Goal: Information Seeking & Learning: Learn about a topic

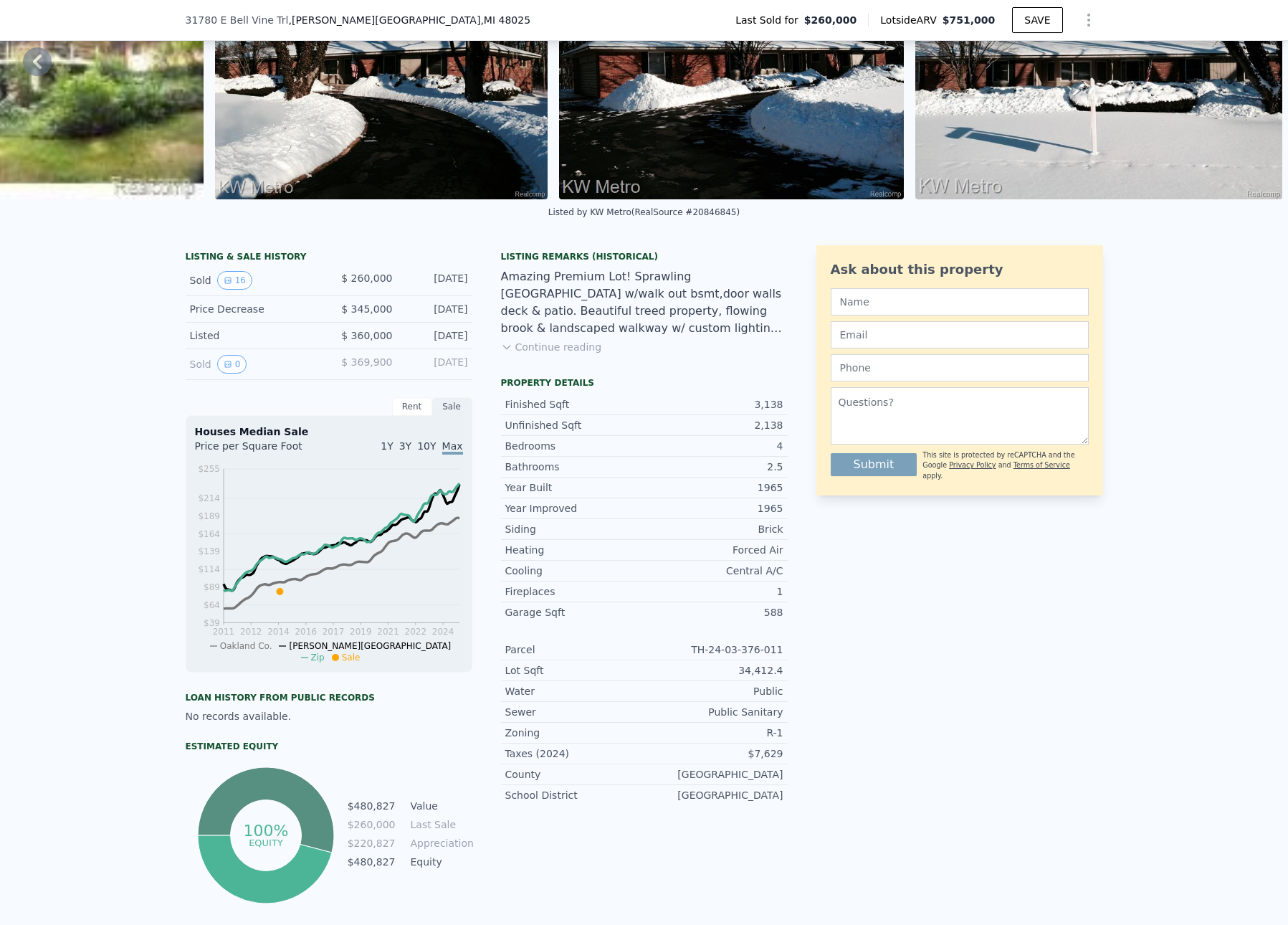
scroll to position [152, 0]
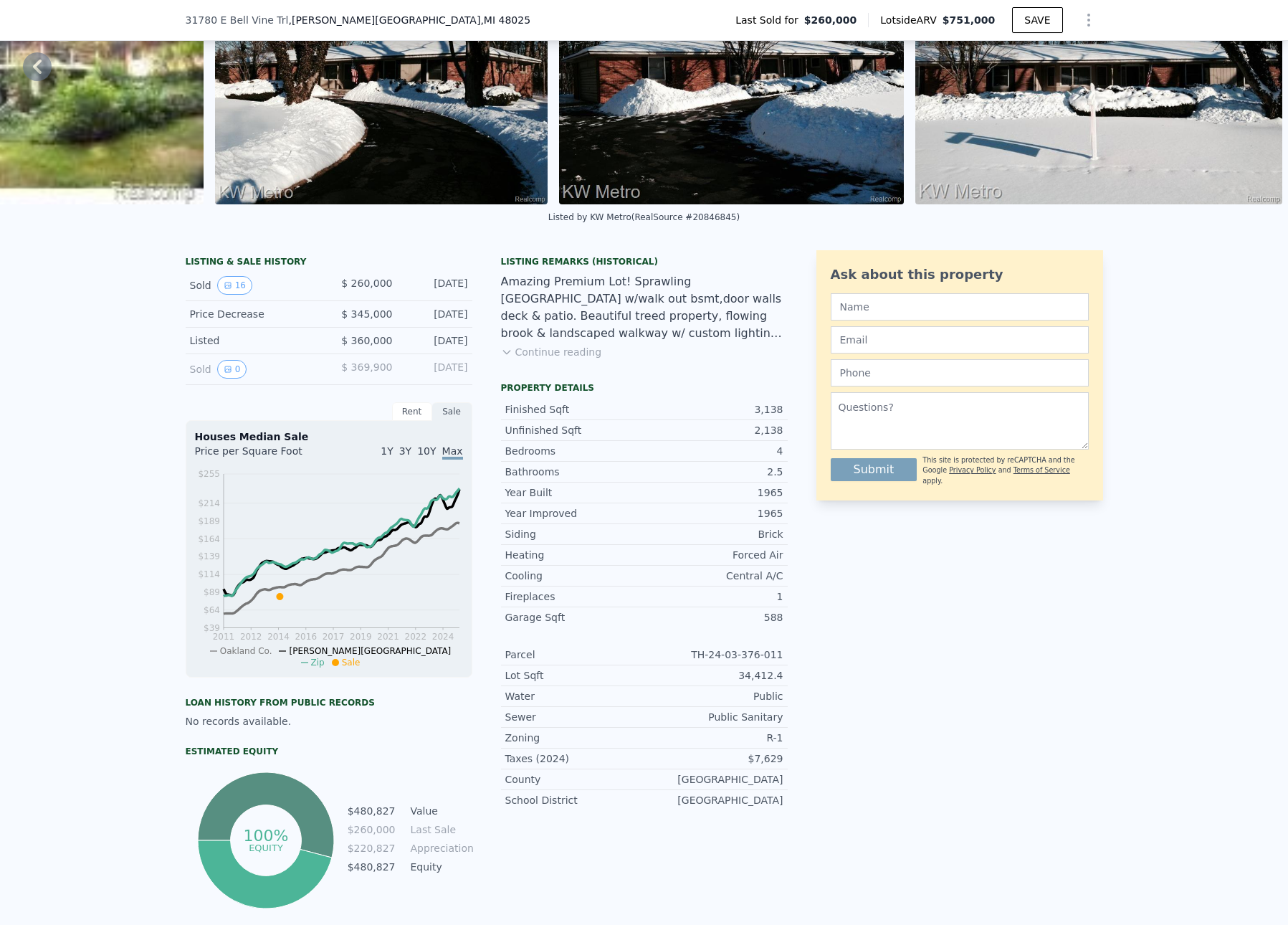
click at [544, 359] on button "Continue reading" at bounding box center [551, 352] width 101 height 15
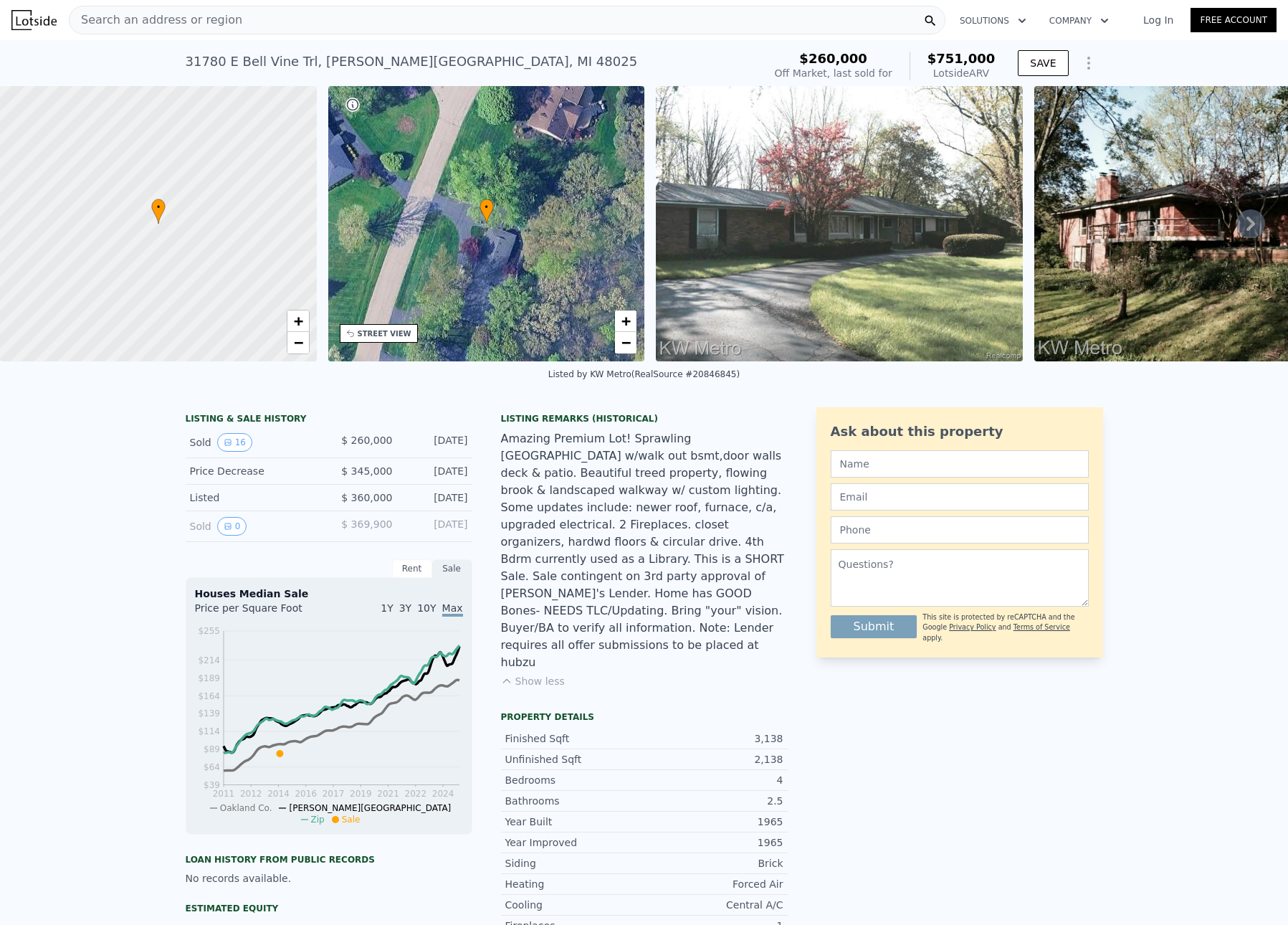
scroll to position [0, 0]
click at [234, 452] on button "16" at bounding box center [235, 442] width 36 height 19
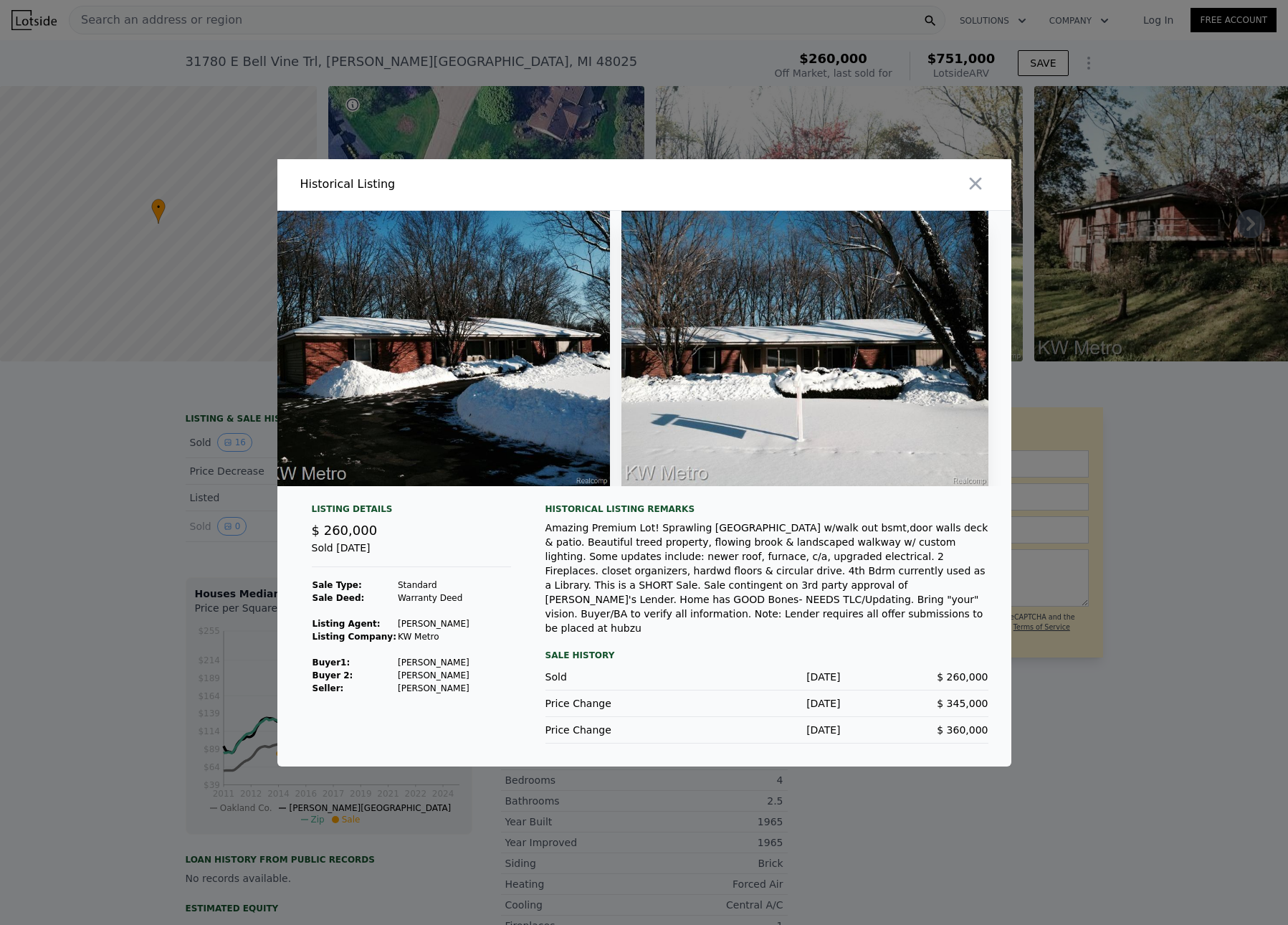
scroll to position [0, 5037]
click at [979, 184] on icon "button" at bounding box center [975, 183] width 12 height 12
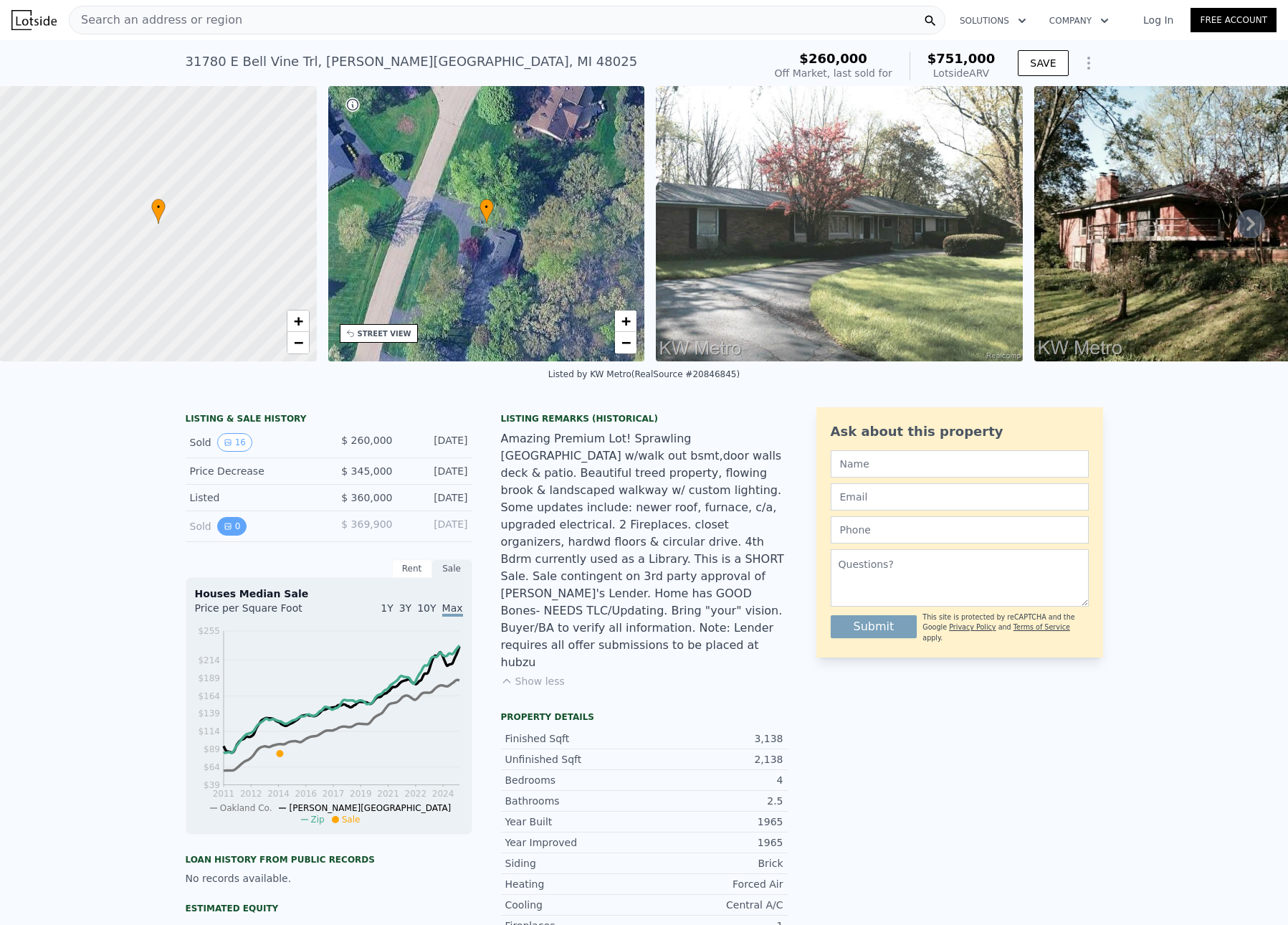
click at [225, 531] on icon "View historical data" at bounding box center [228, 526] width 9 height 9
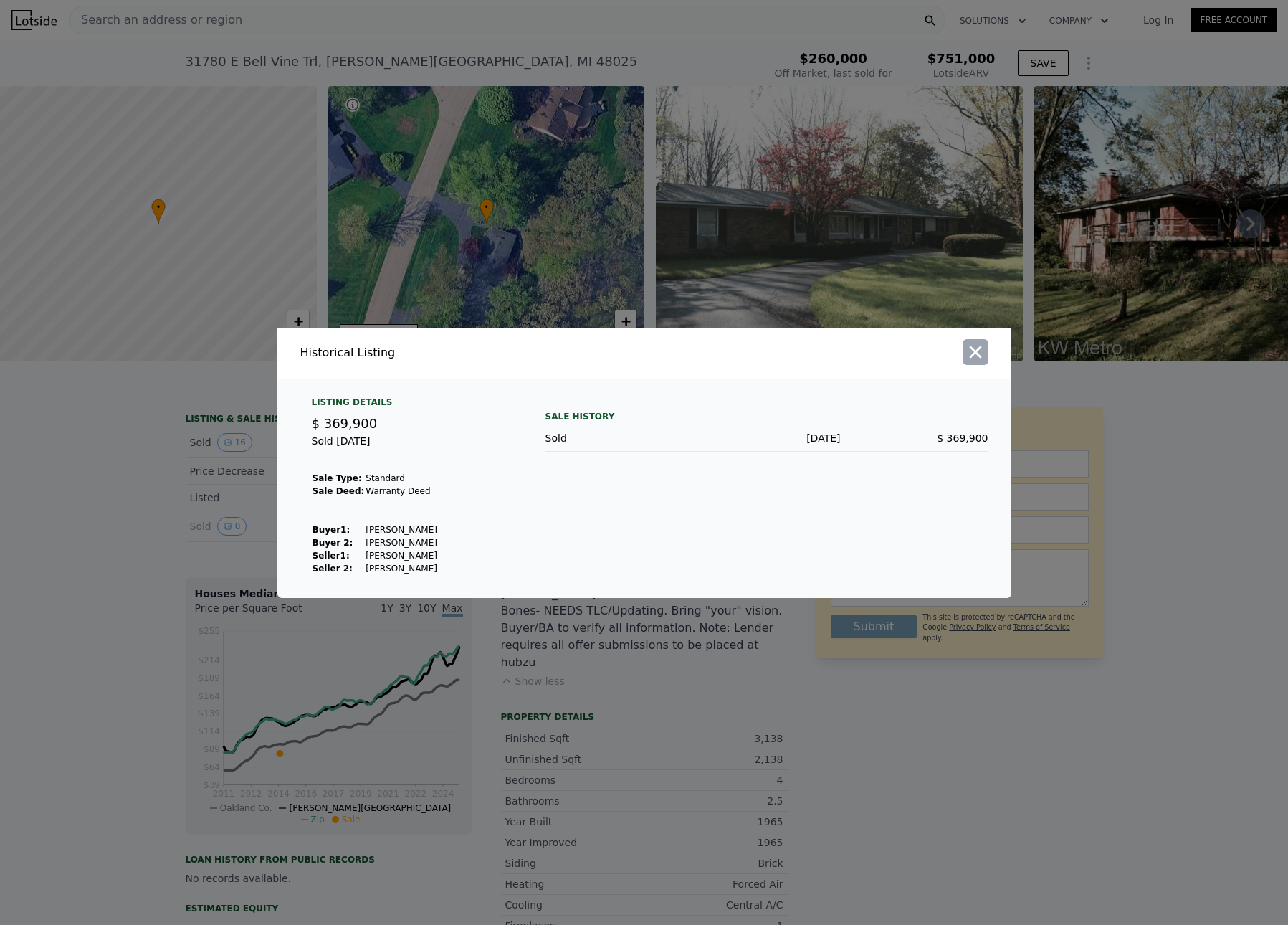
click at [972, 353] on icon "button" at bounding box center [975, 351] width 12 height 12
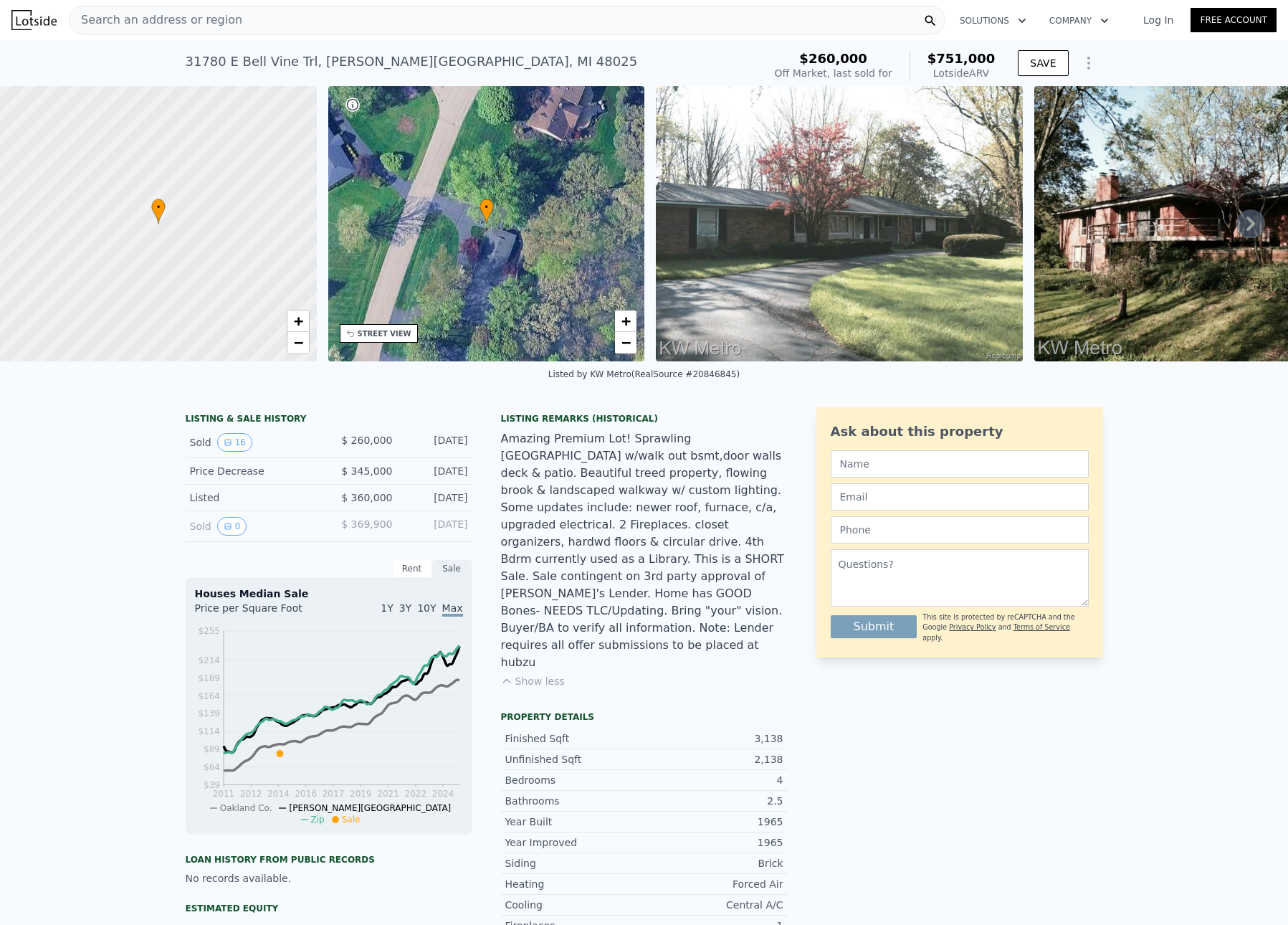
scroll to position [0, 0]
click at [995, 16] on button "Solutions" at bounding box center [993, 21] width 90 height 26
click at [1129, 25] on link "Log In" at bounding box center [1158, 20] width 64 height 15
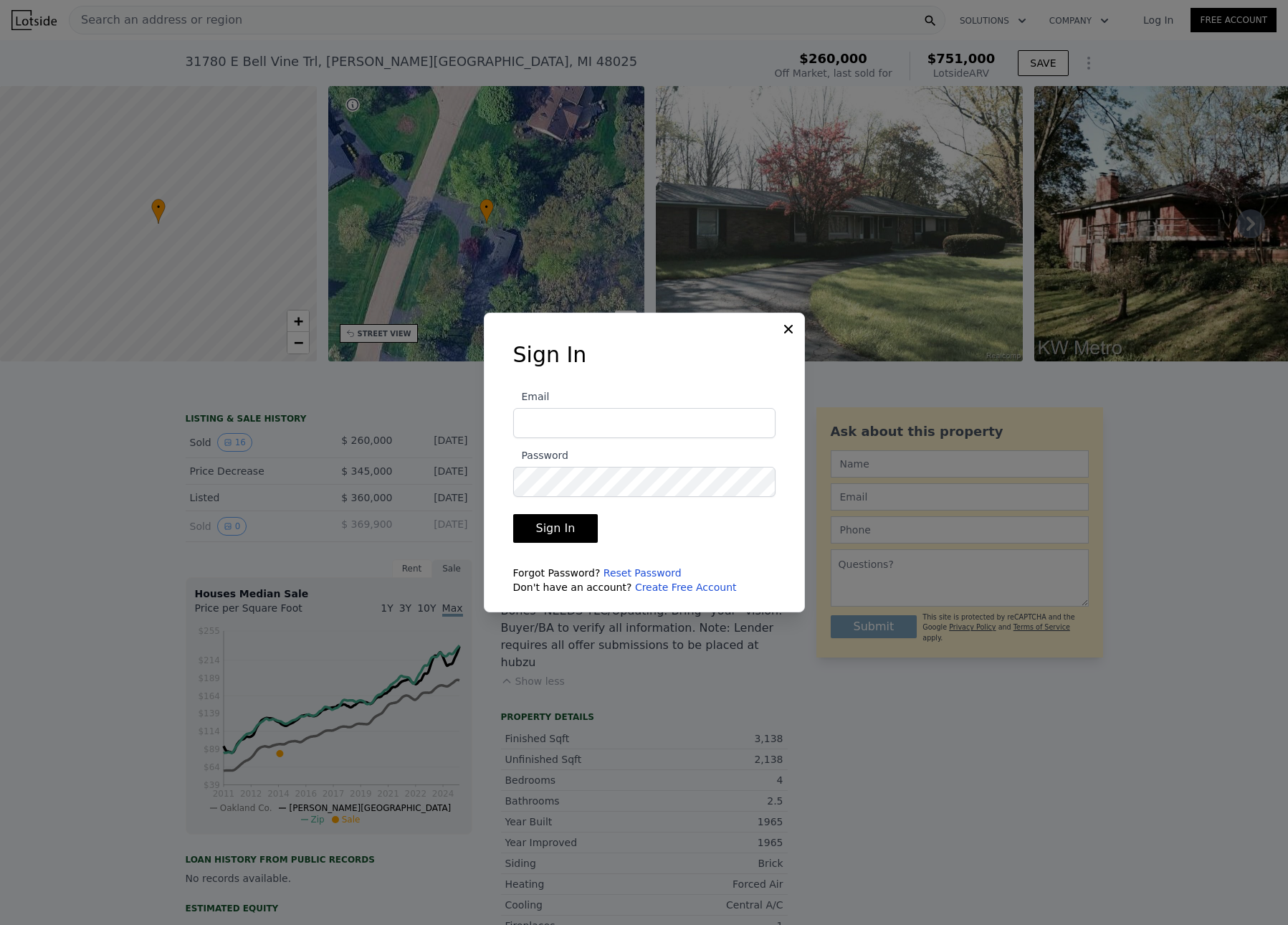
click at [1241, 590] on div at bounding box center [644, 462] width 1288 height 925
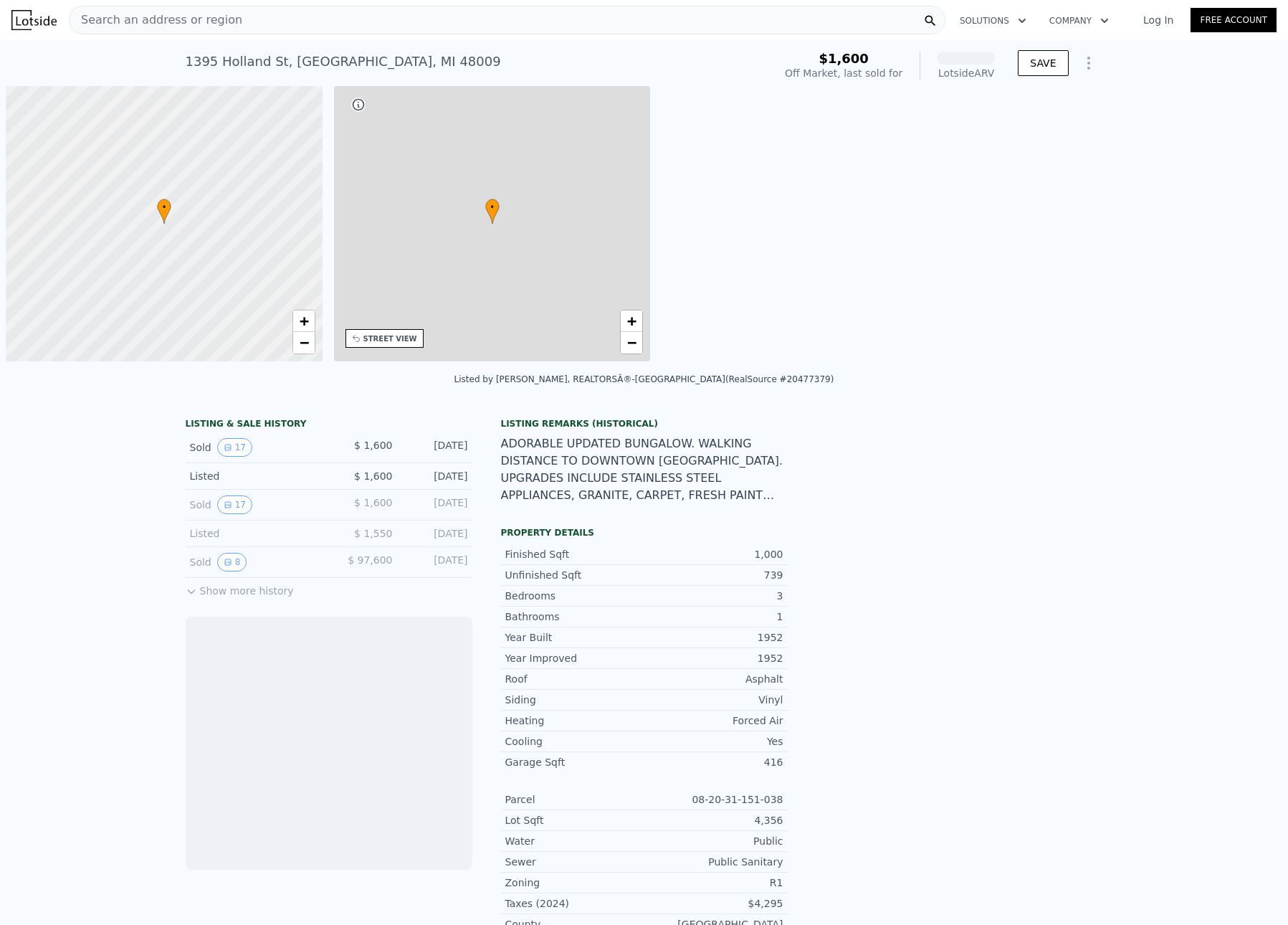
scroll to position [0, 6]
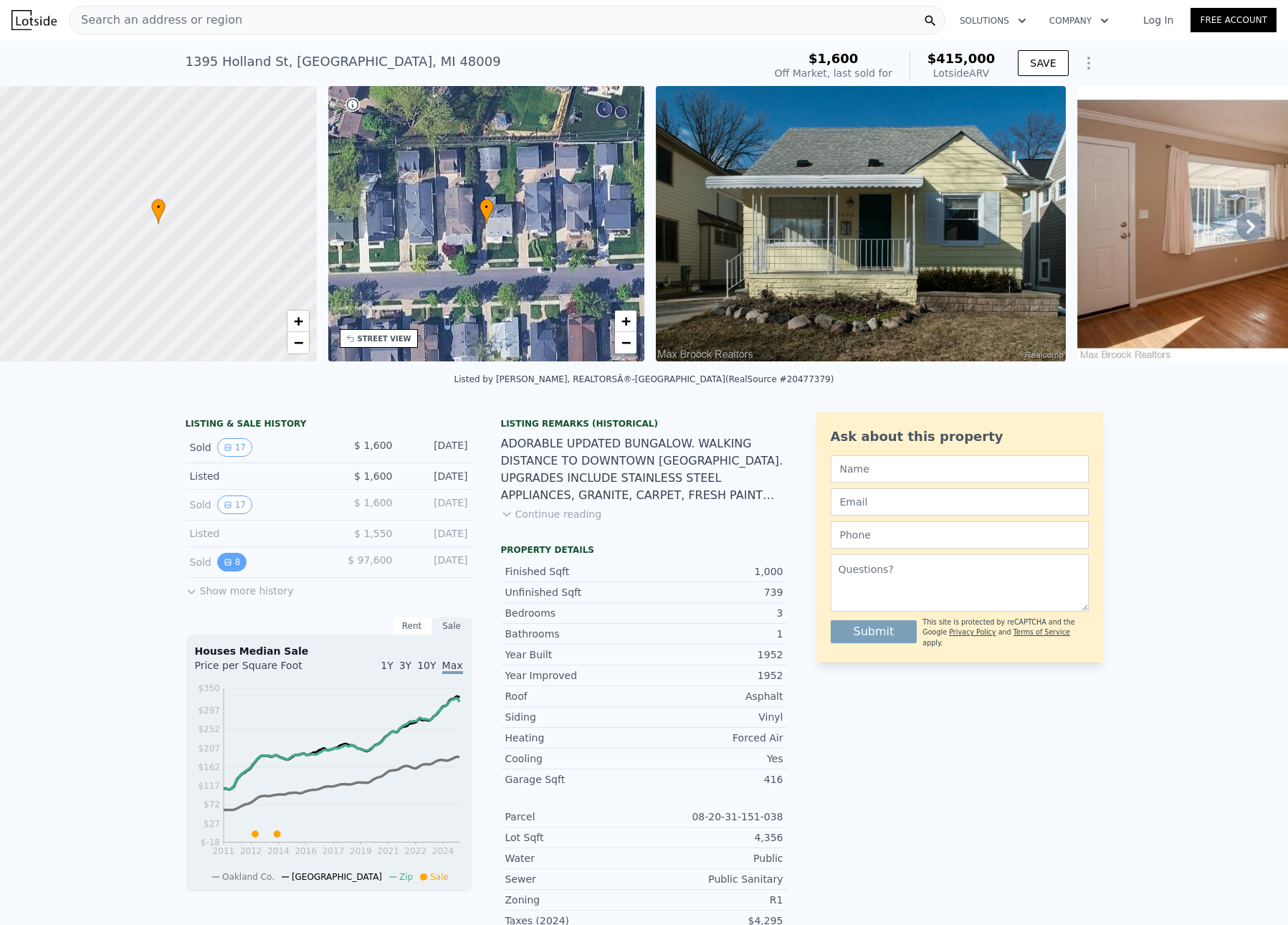
click at [225, 565] on icon "View historical data" at bounding box center [228, 562] width 6 height 6
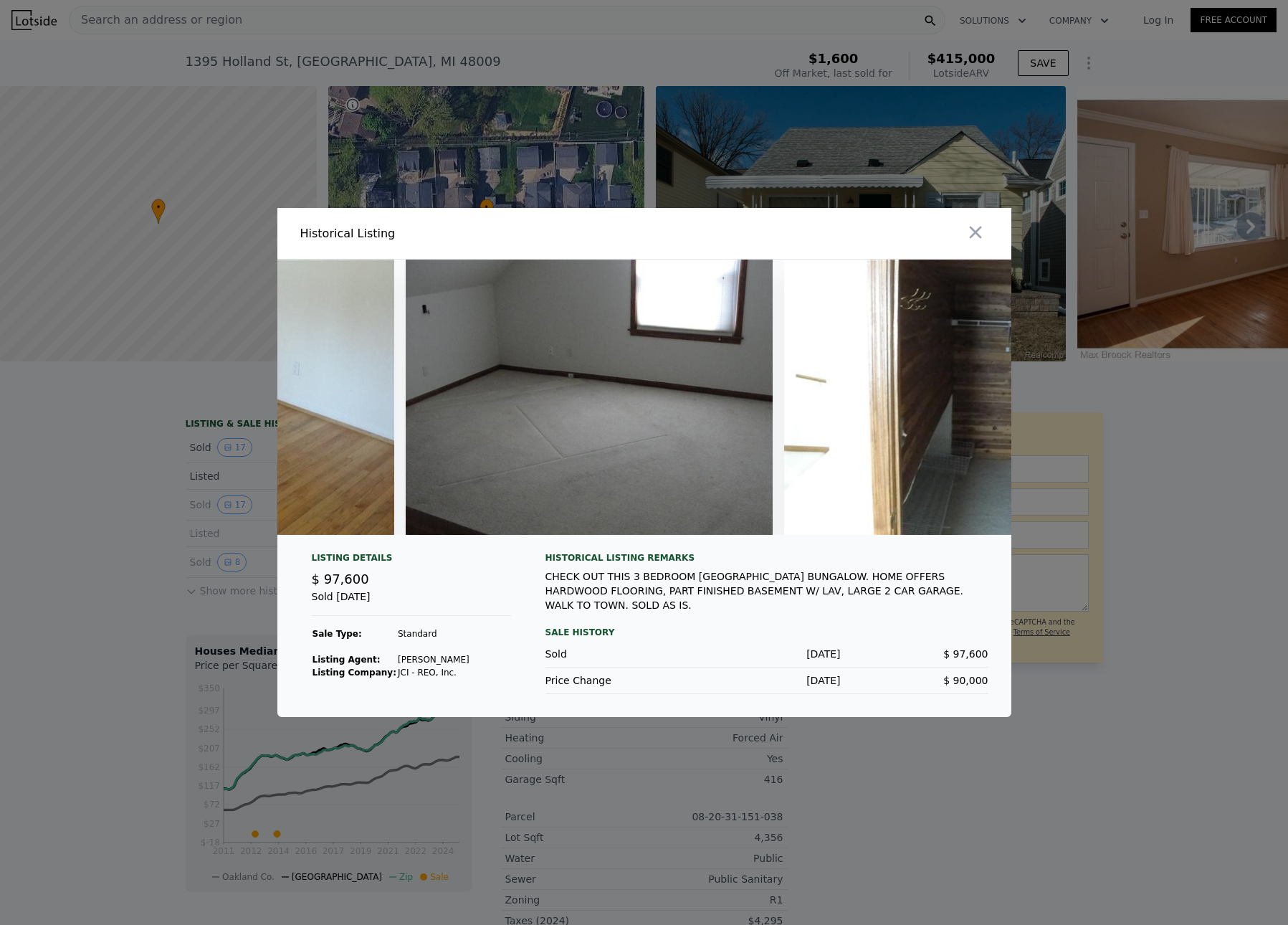
scroll to position [0, 1407]
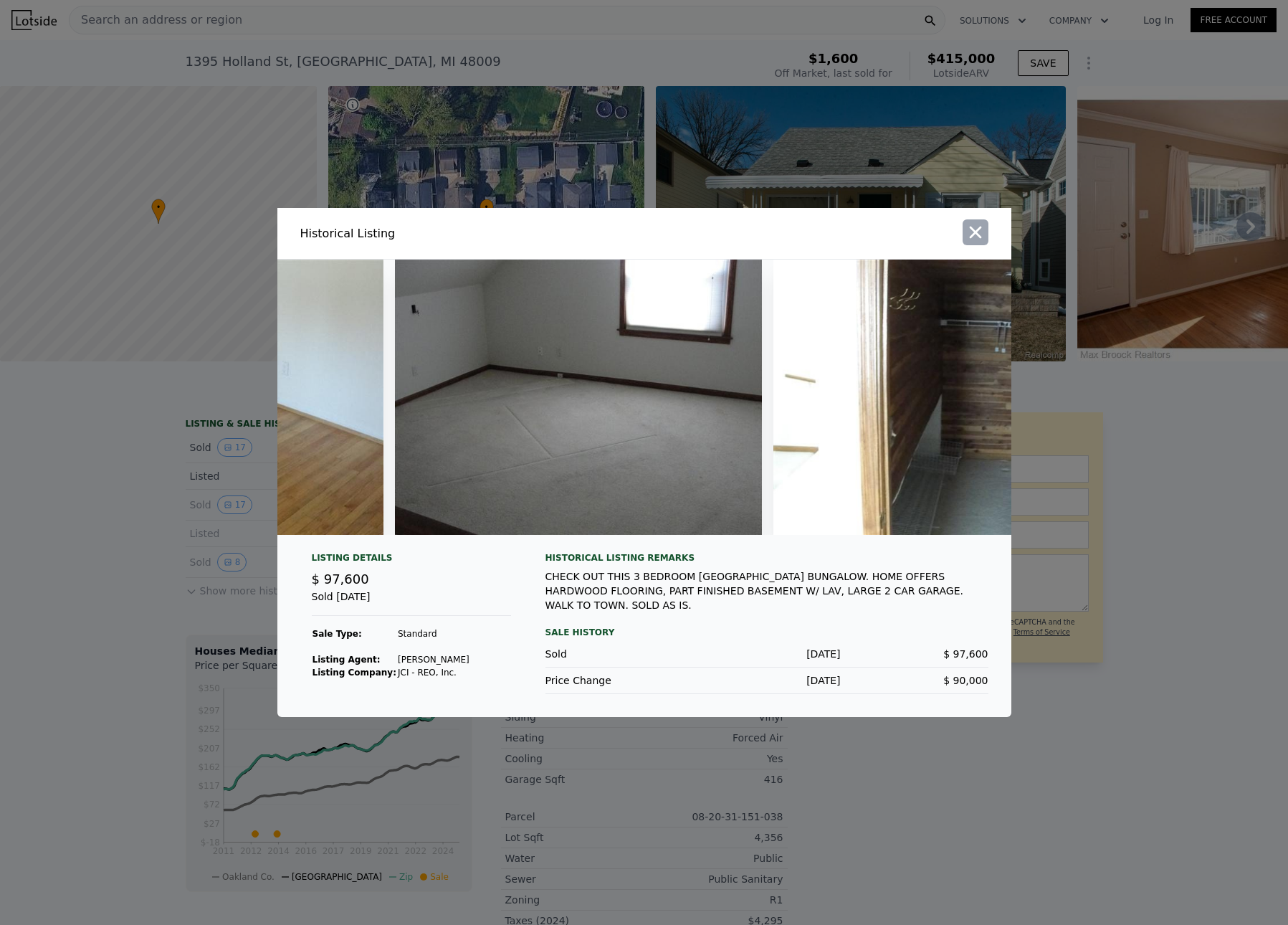
click at [972, 231] on icon "button" at bounding box center [975, 232] width 20 height 20
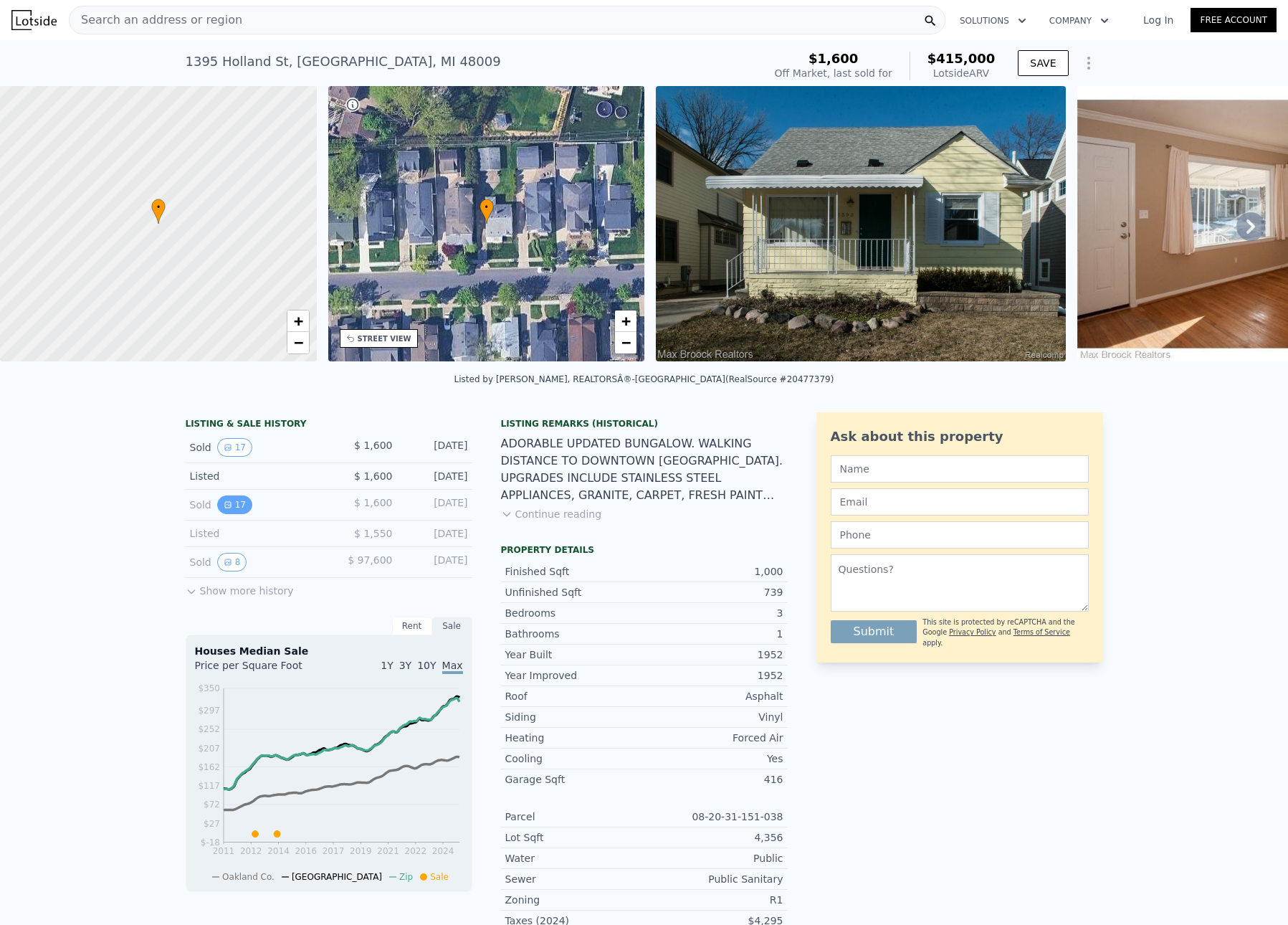
click at [224, 509] on icon "View historical data" at bounding box center [228, 504] width 9 height 9
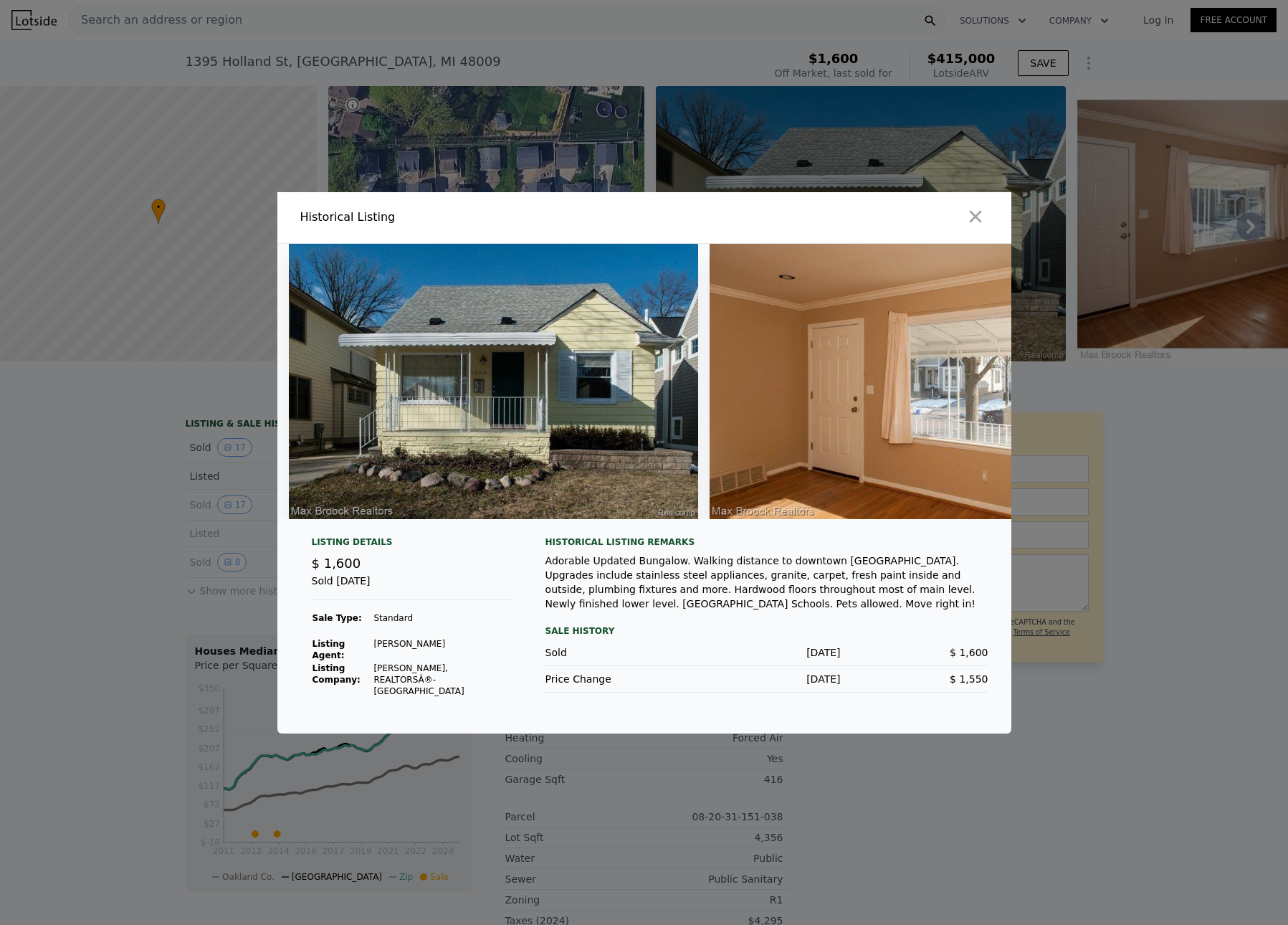
scroll to position [0, 0]
click at [972, 227] on icon "button" at bounding box center [975, 216] width 20 height 20
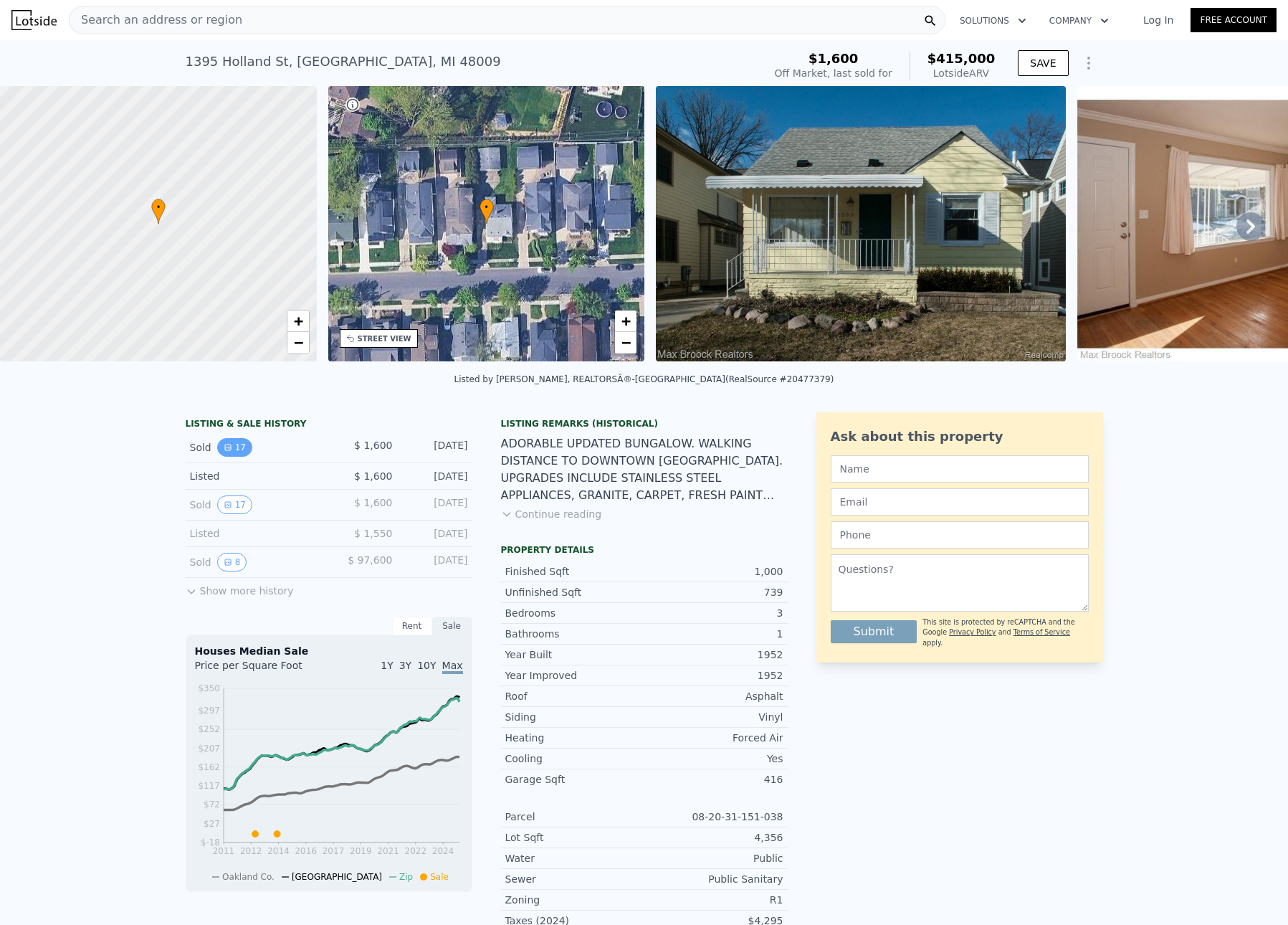
click at [232, 457] on button "17" at bounding box center [235, 447] width 36 height 19
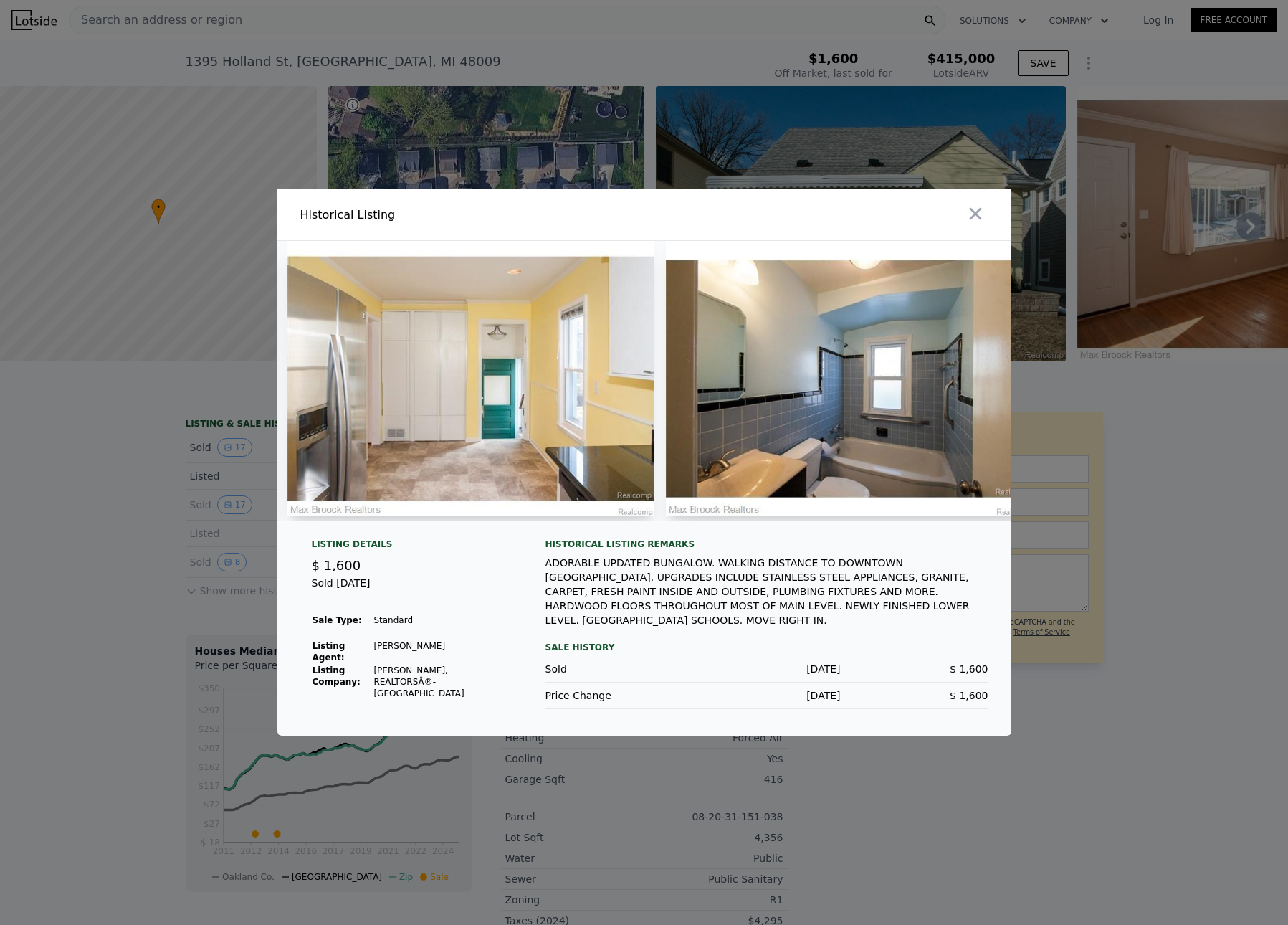
scroll to position [0, 2721]
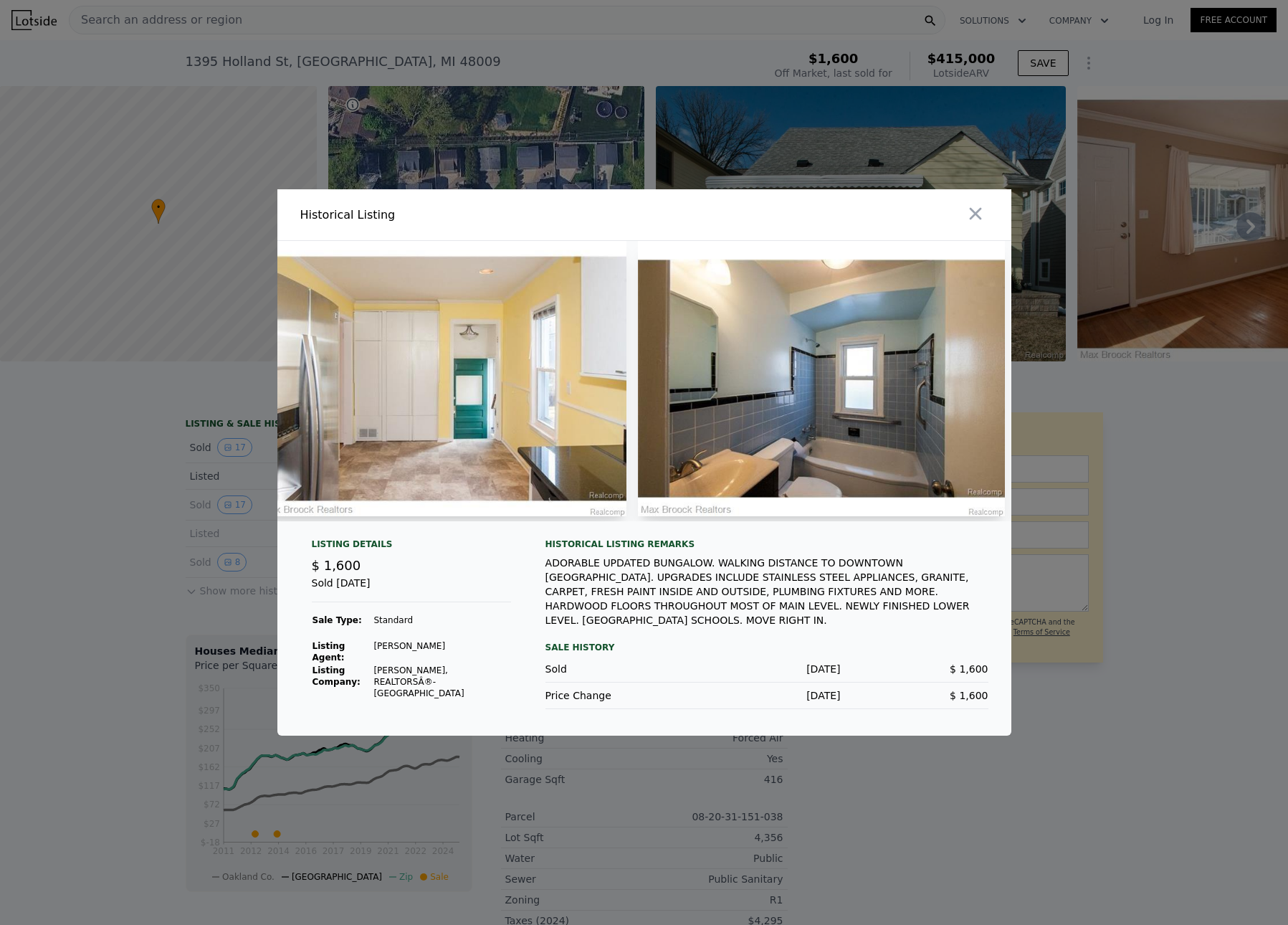
click at [798, 401] on img at bounding box center [822, 378] width 367 height 275
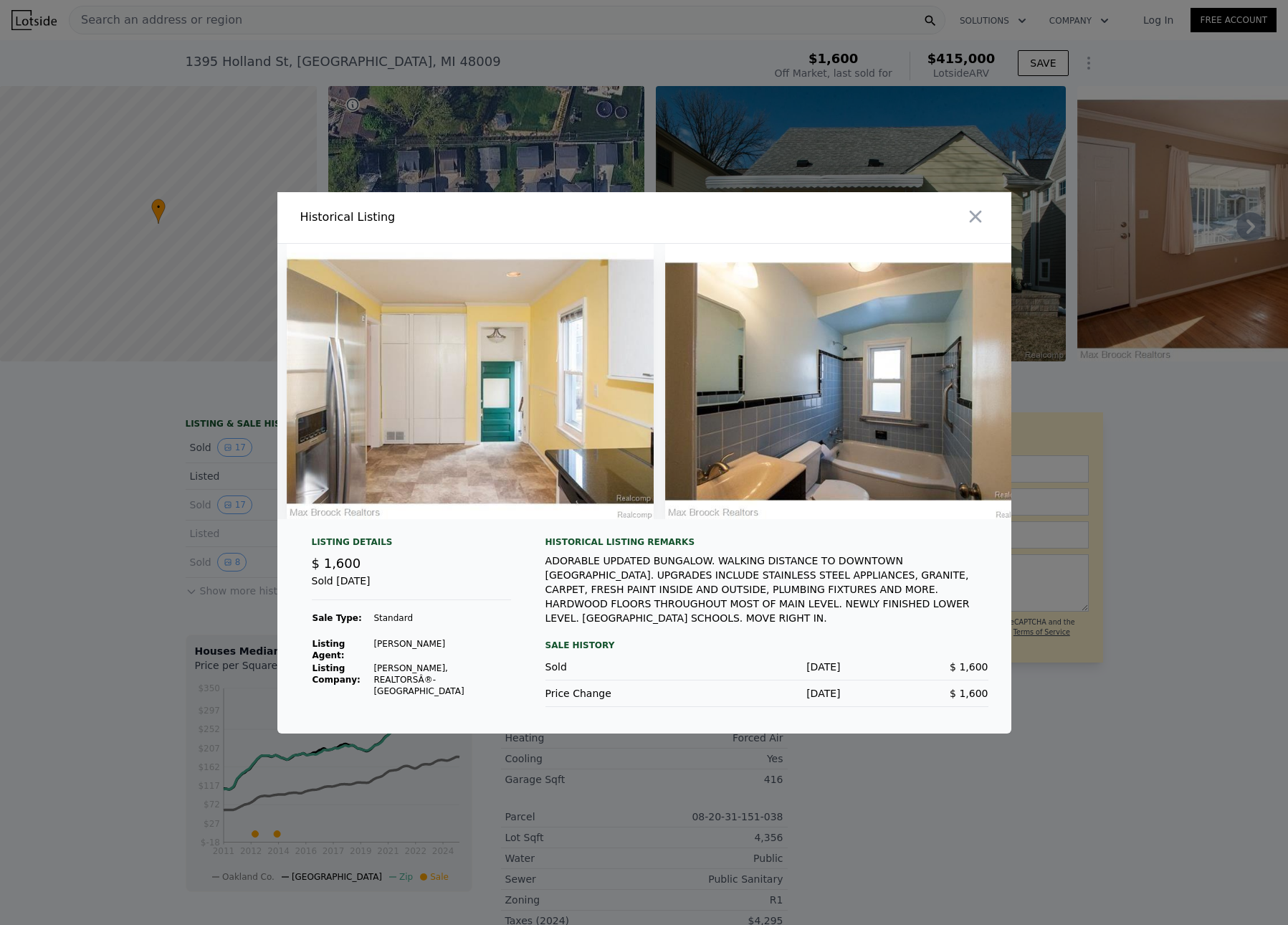
scroll to position [0, 2671]
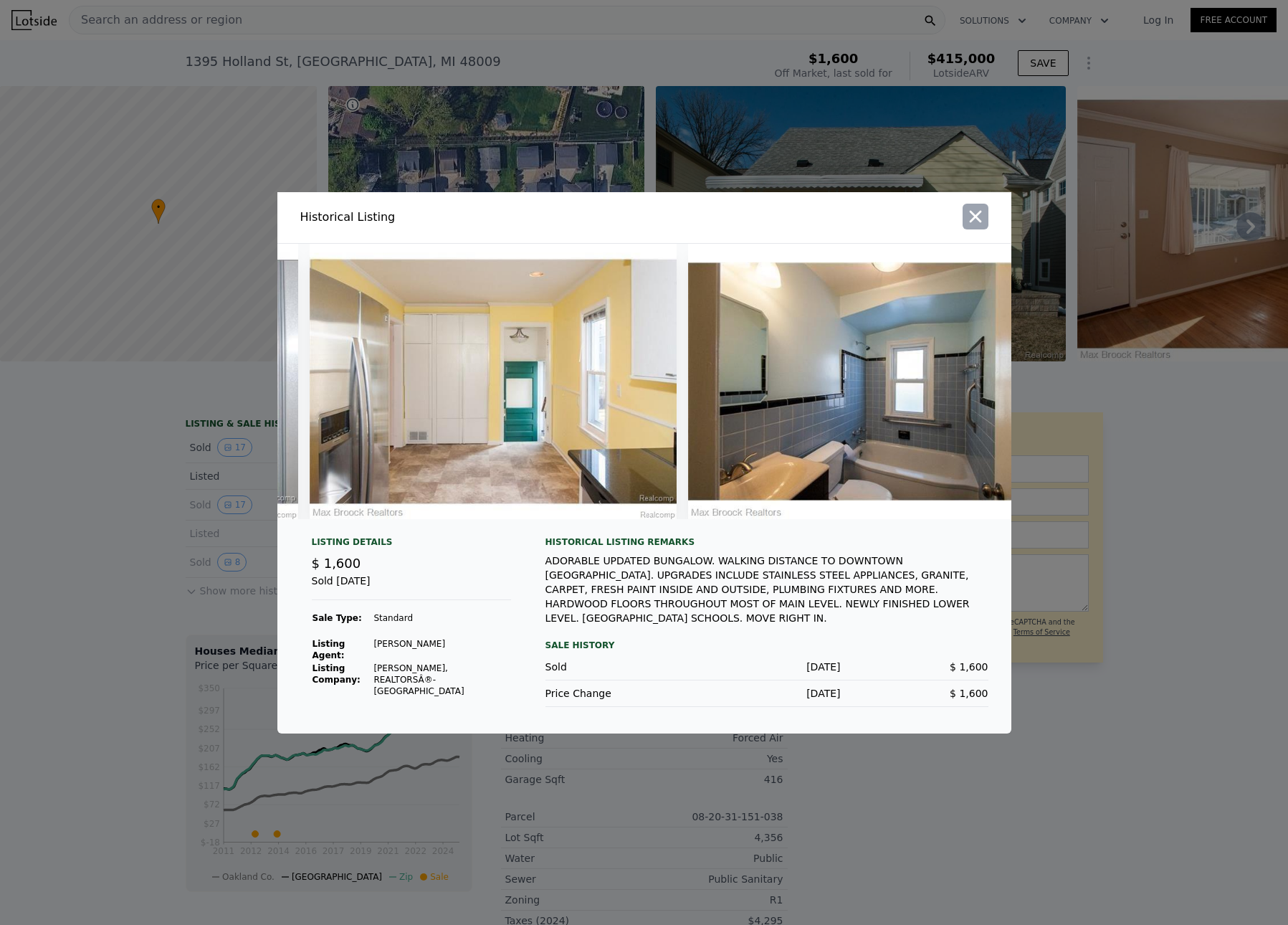
click at [980, 218] on icon "button" at bounding box center [975, 216] width 12 height 12
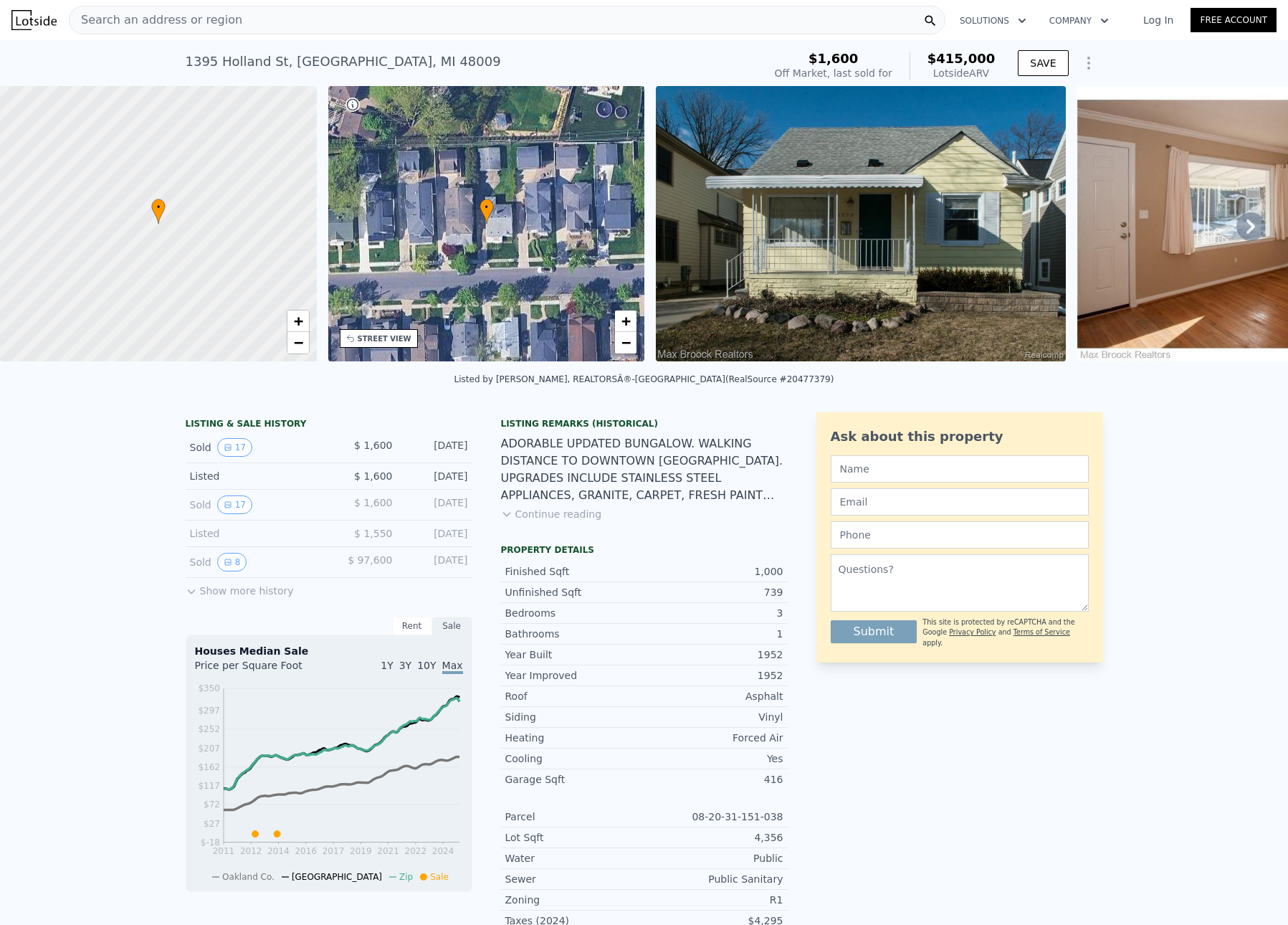
scroll to position [0, 0]
click at [211, 598] on button "Show more history" at bounding box center [240, 588] width 108 height 20
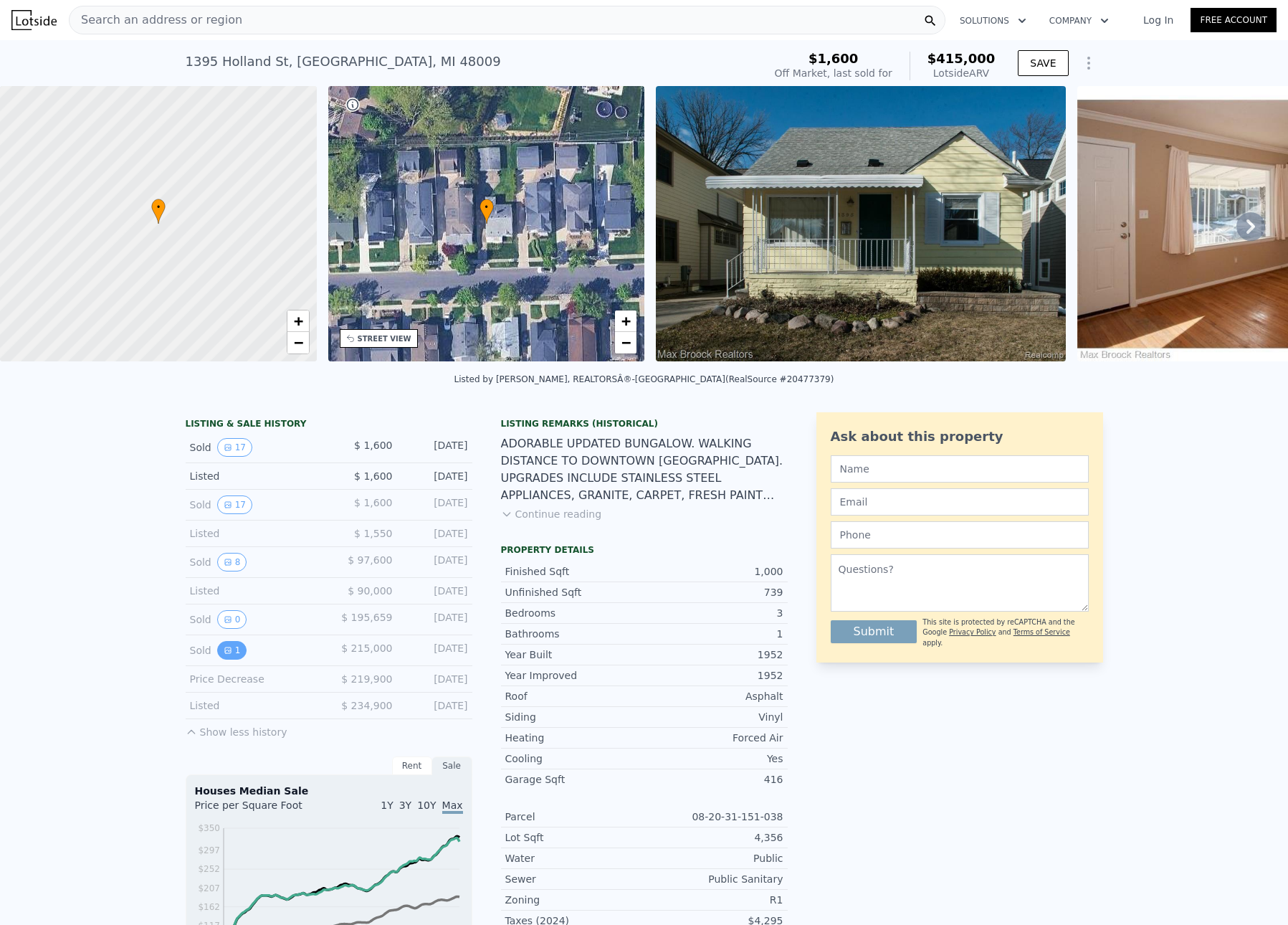
click at [225, 653] on icon "View historical data" at bounding box center [228, 650] width 6 height 6
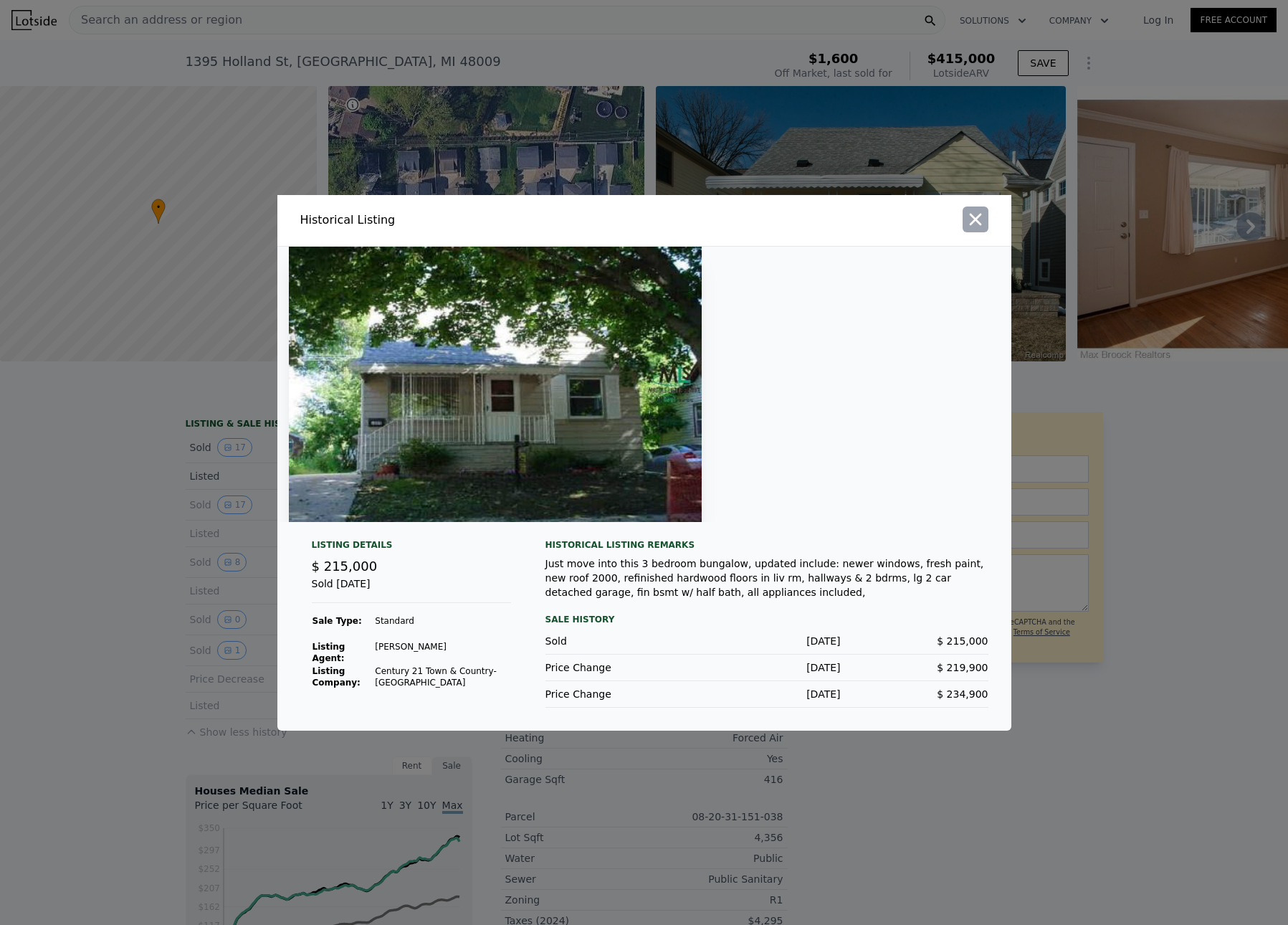
click at [982, 214] on icon "button" at bounding box center [975, 219] width 20 height 20
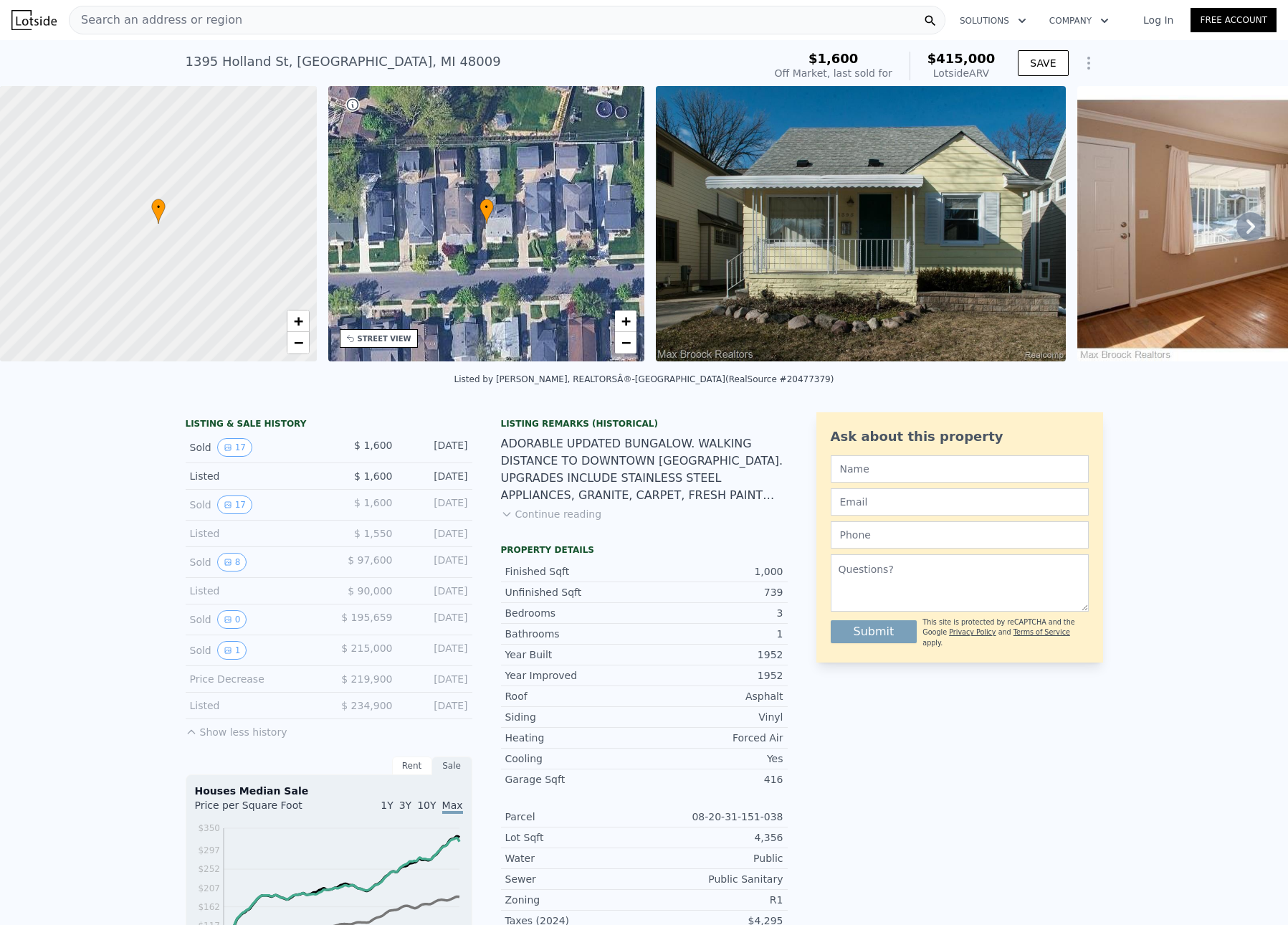
scroll to position [1, 0]
click at [231, 628] on button "0" at bounding box center [232, 618] width 31 height 19
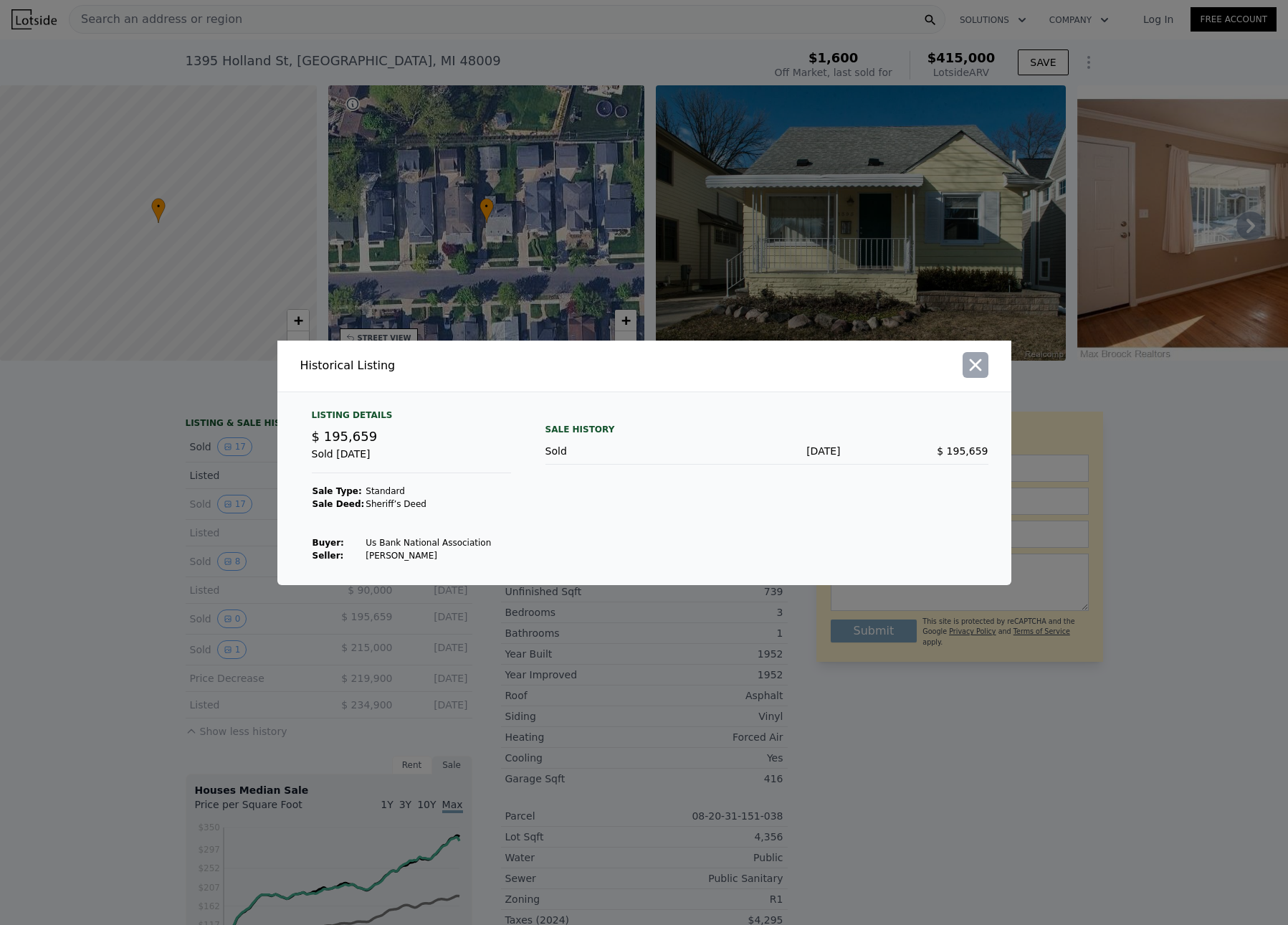
click at [976, 361] on icon "button" at bounding box center [975, 365] width 20 height 20
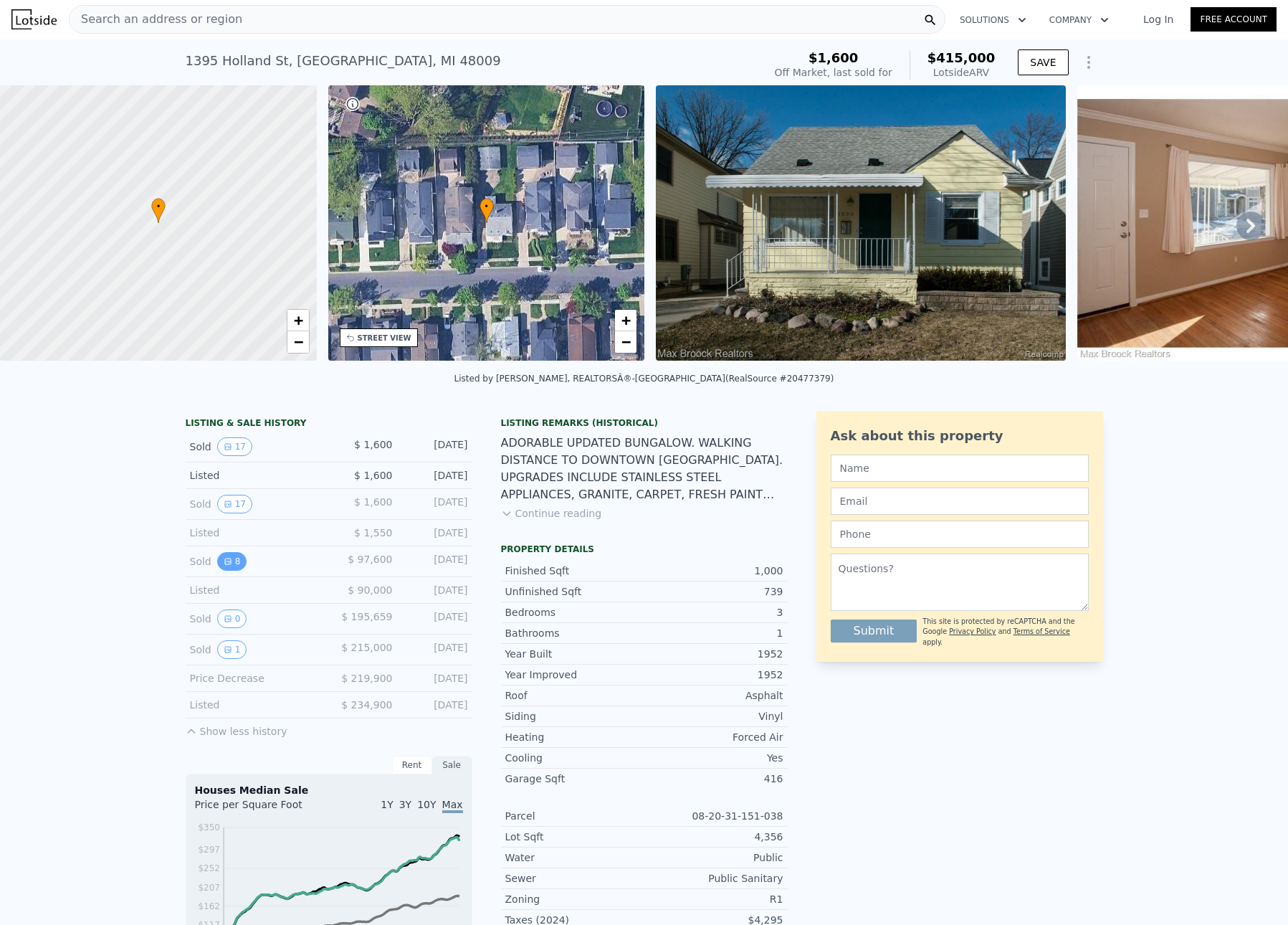
click at [229, 571] on button "8" at bounding box center [232, 561] width 31 height 19
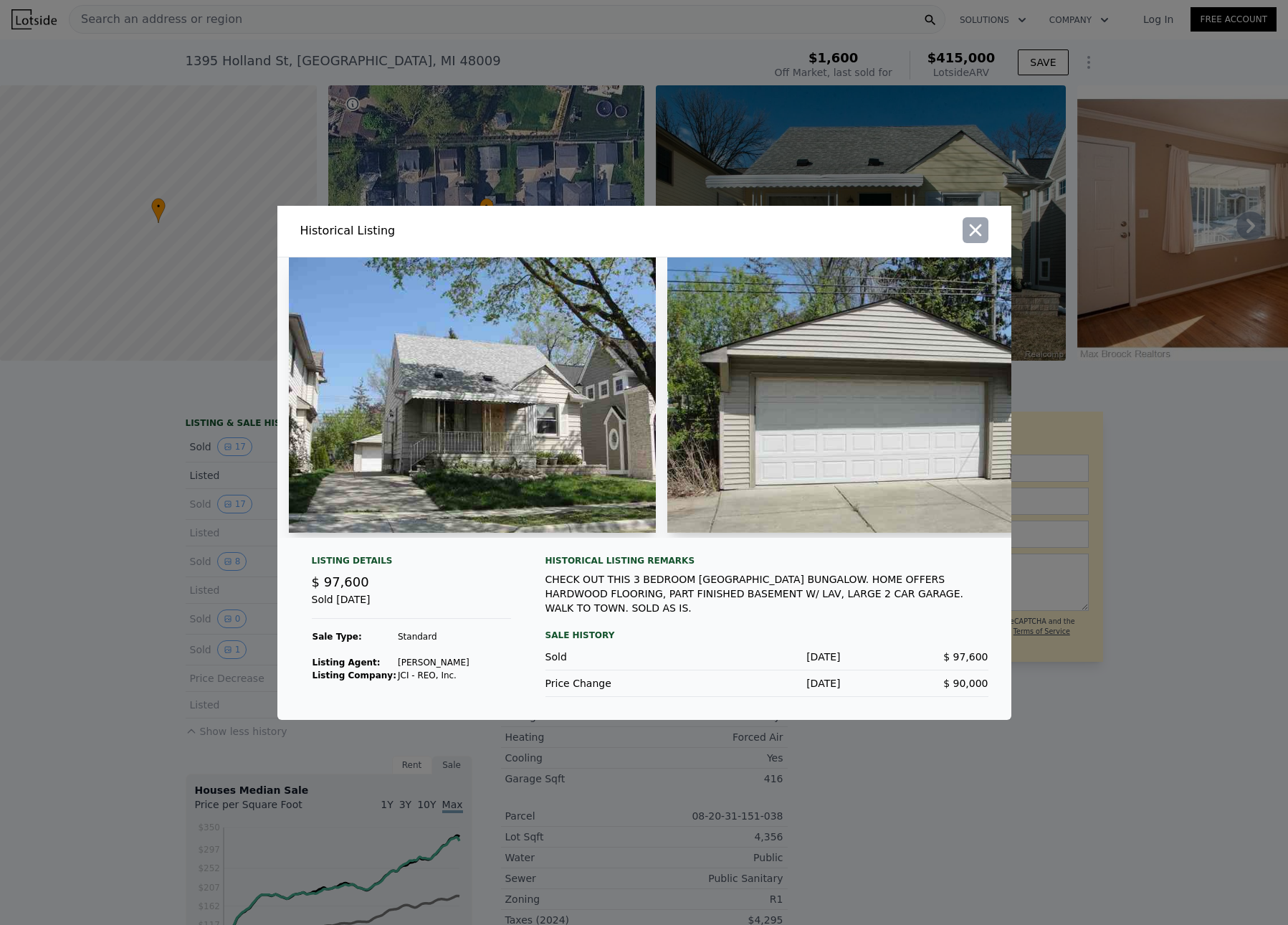
click at [976, 220] on icon "button" at bounding box center [975, 230] width 20 height 20
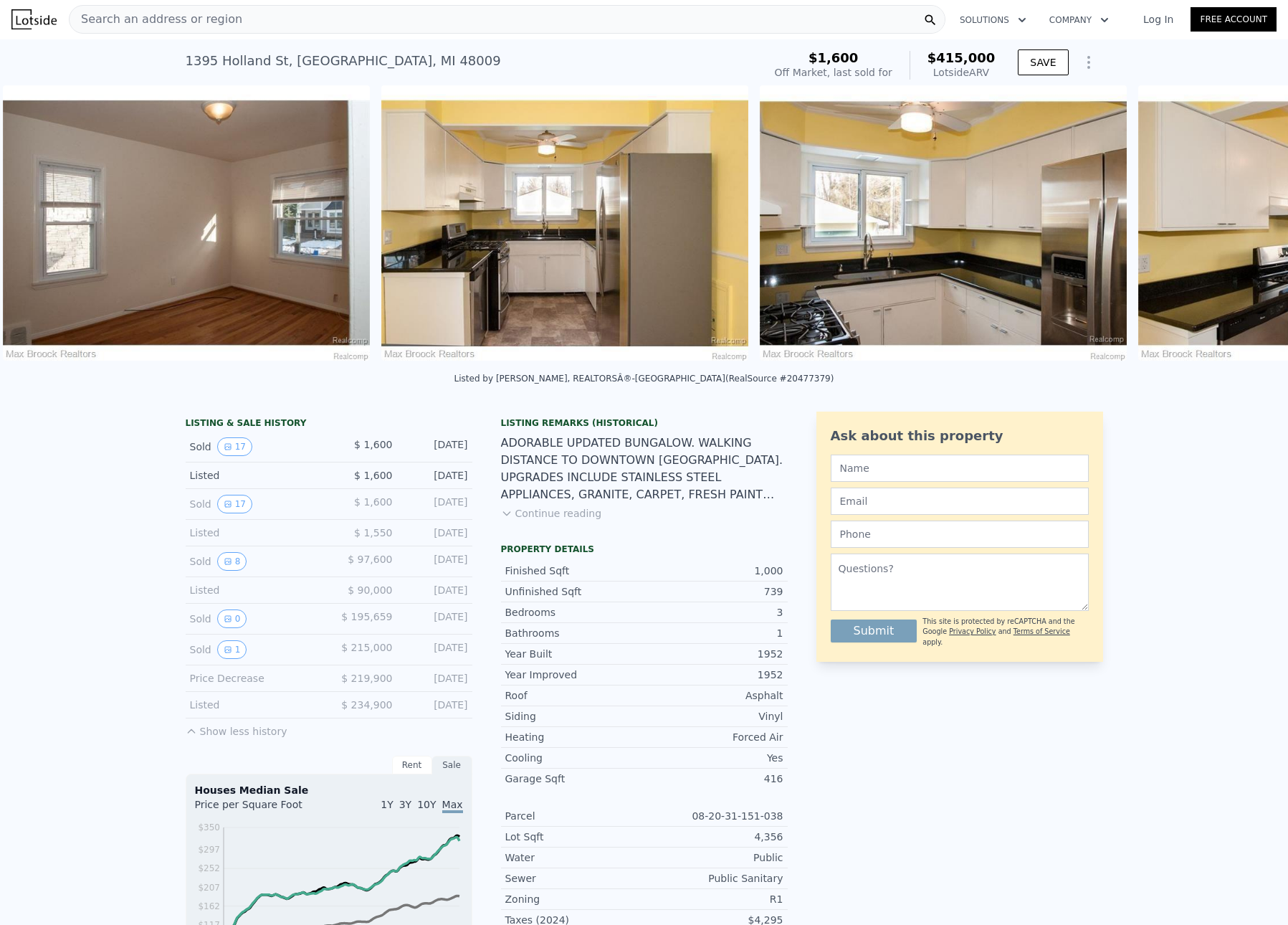
scroll to position [0, 1834]
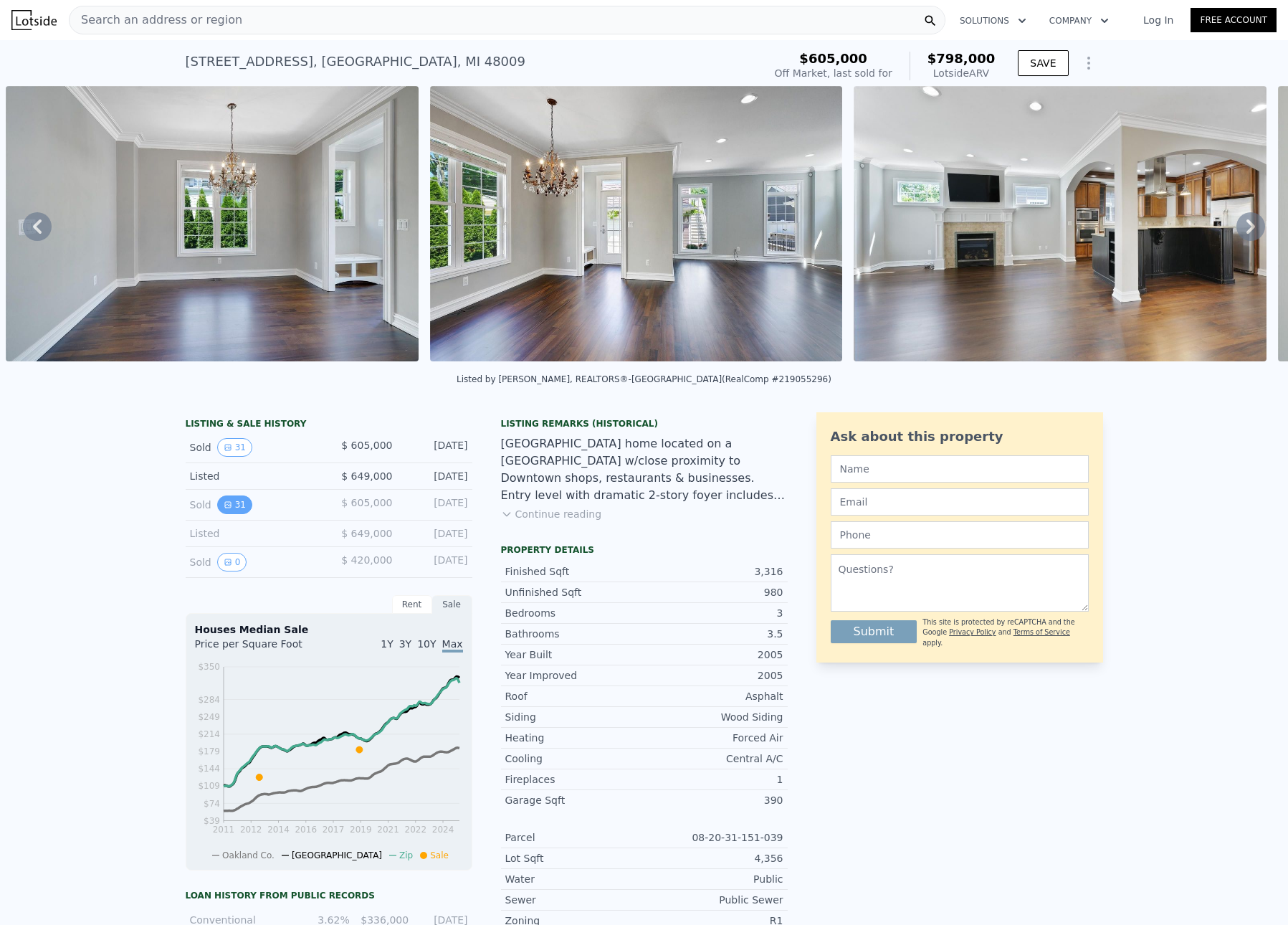
click at [227, 514] on button "31" at bounding box center [235, 504] width 36 height 19
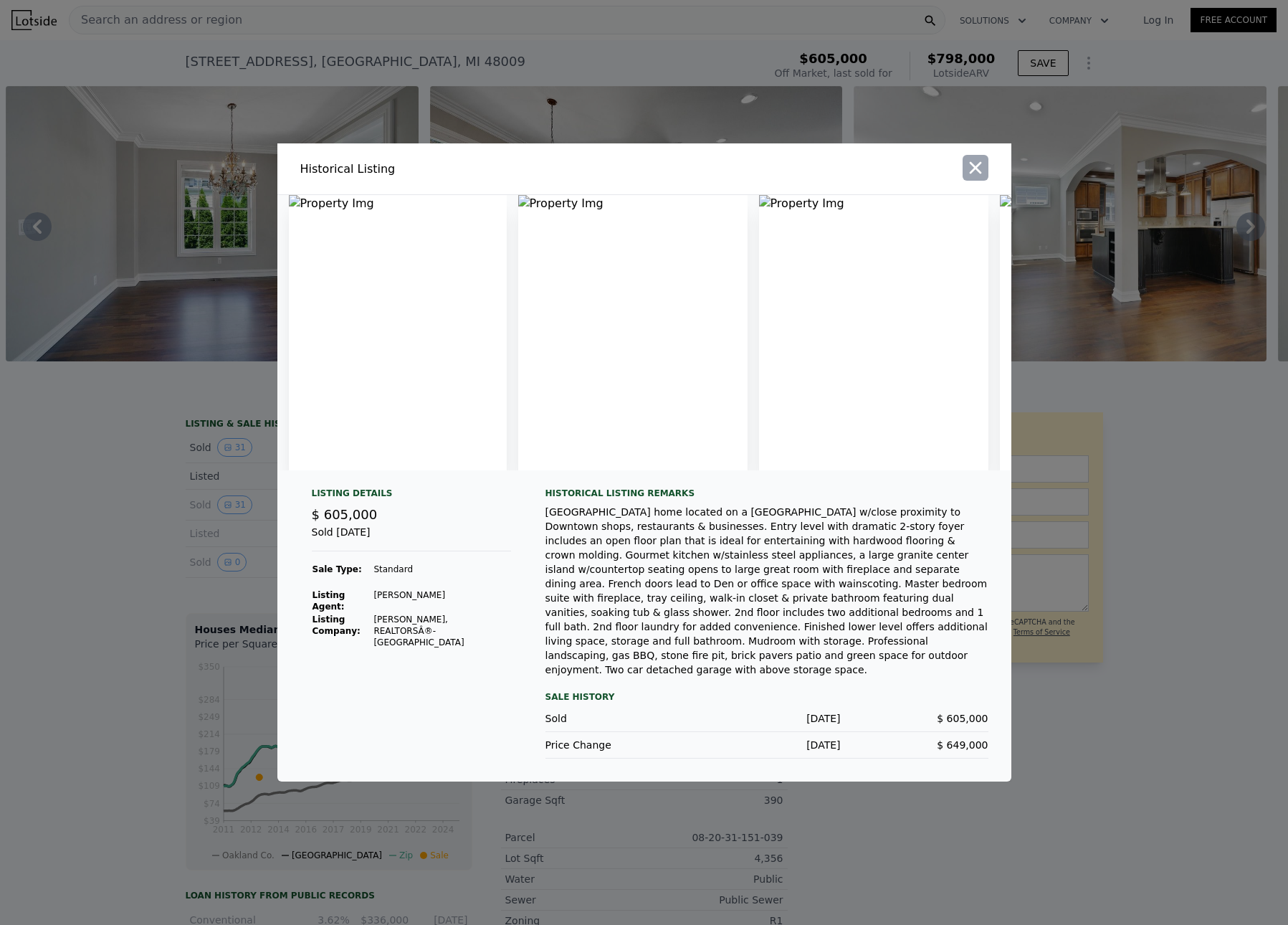
click at [976, 170] on icon "button" at bounding box center [975, 168] width 20 height 20
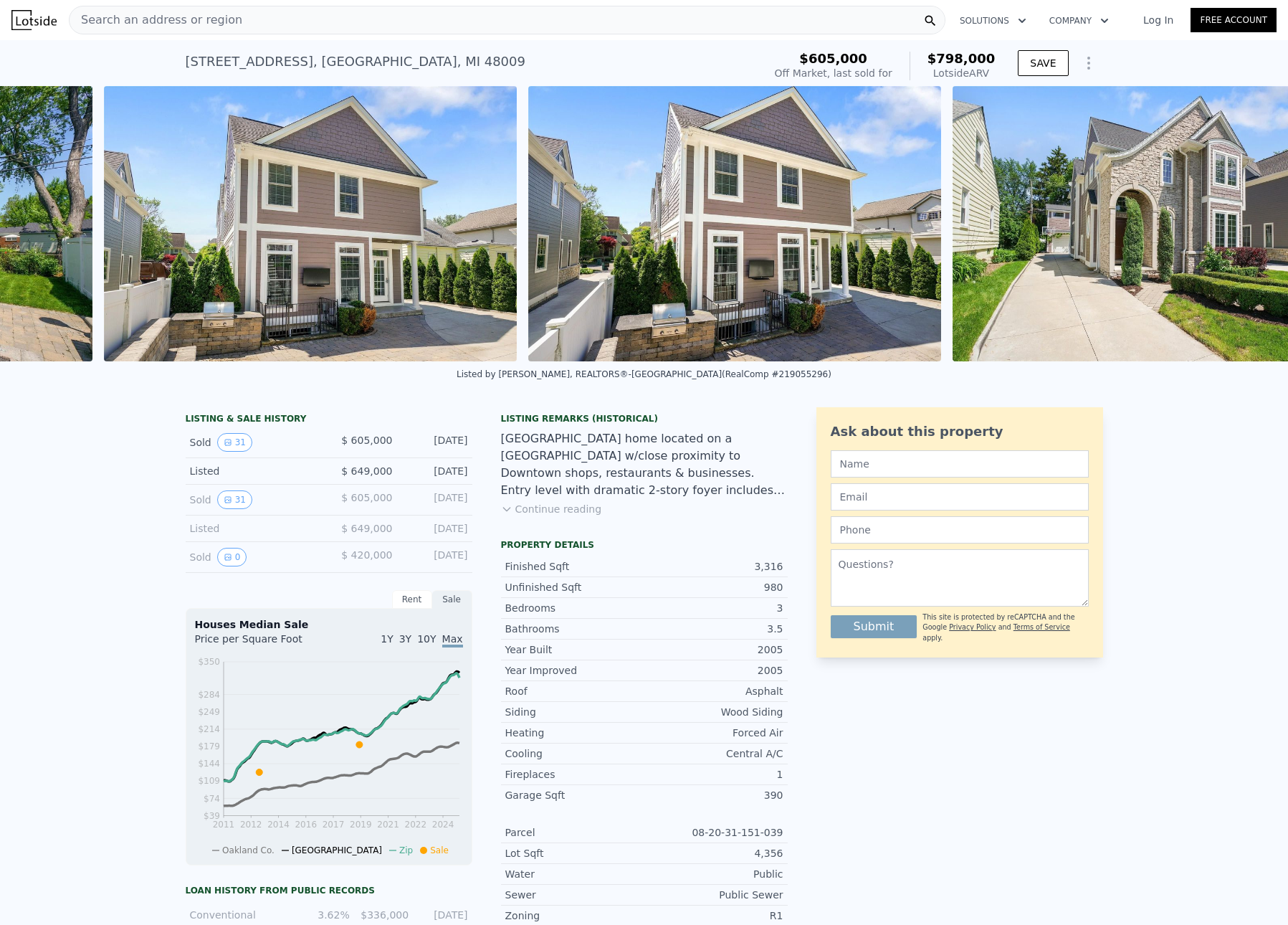
scroll to position [0, 12430]
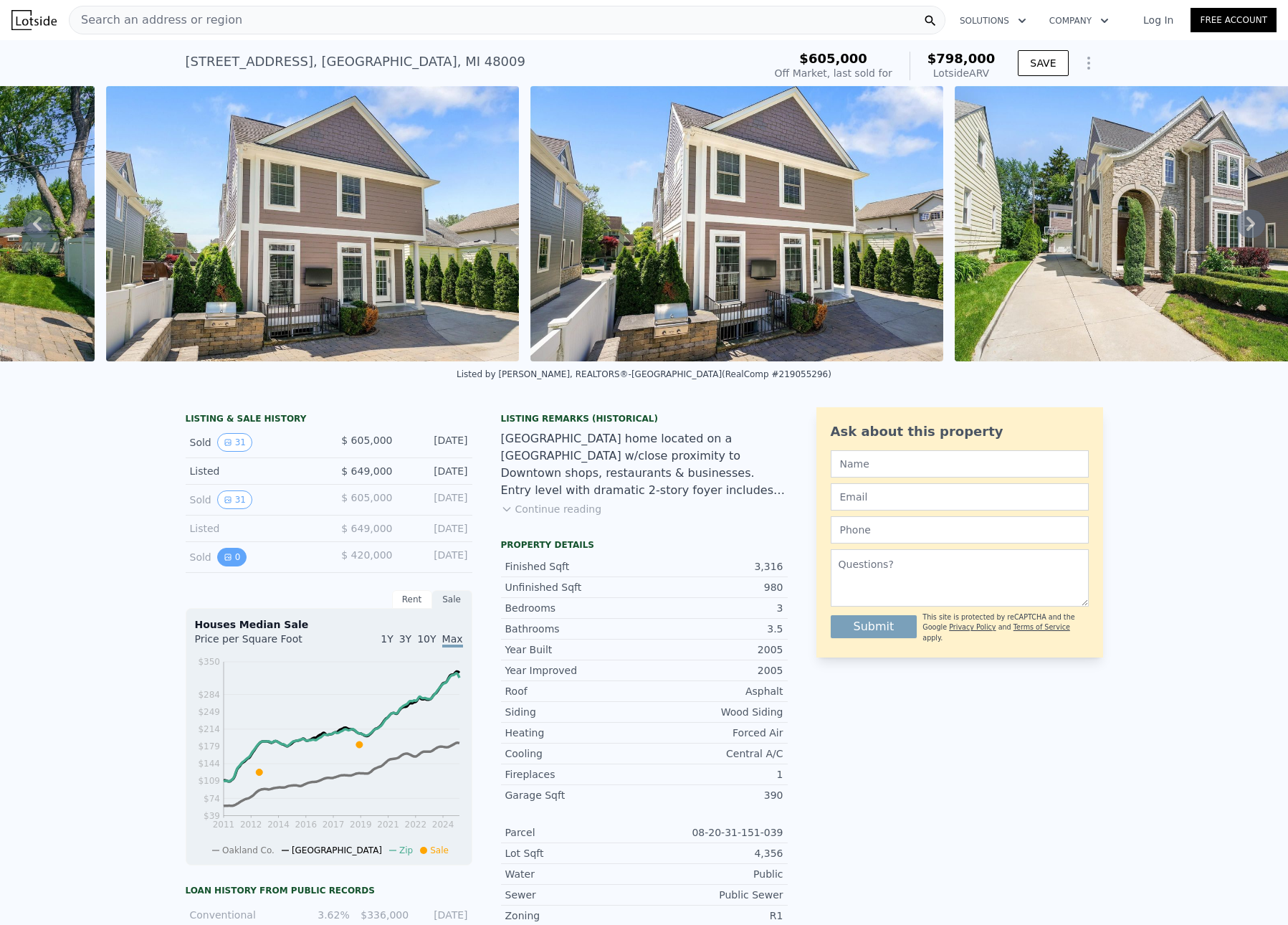
click at [225, 560] on icon "View historical data" at bounding box center [228, 557] width 6 height 6
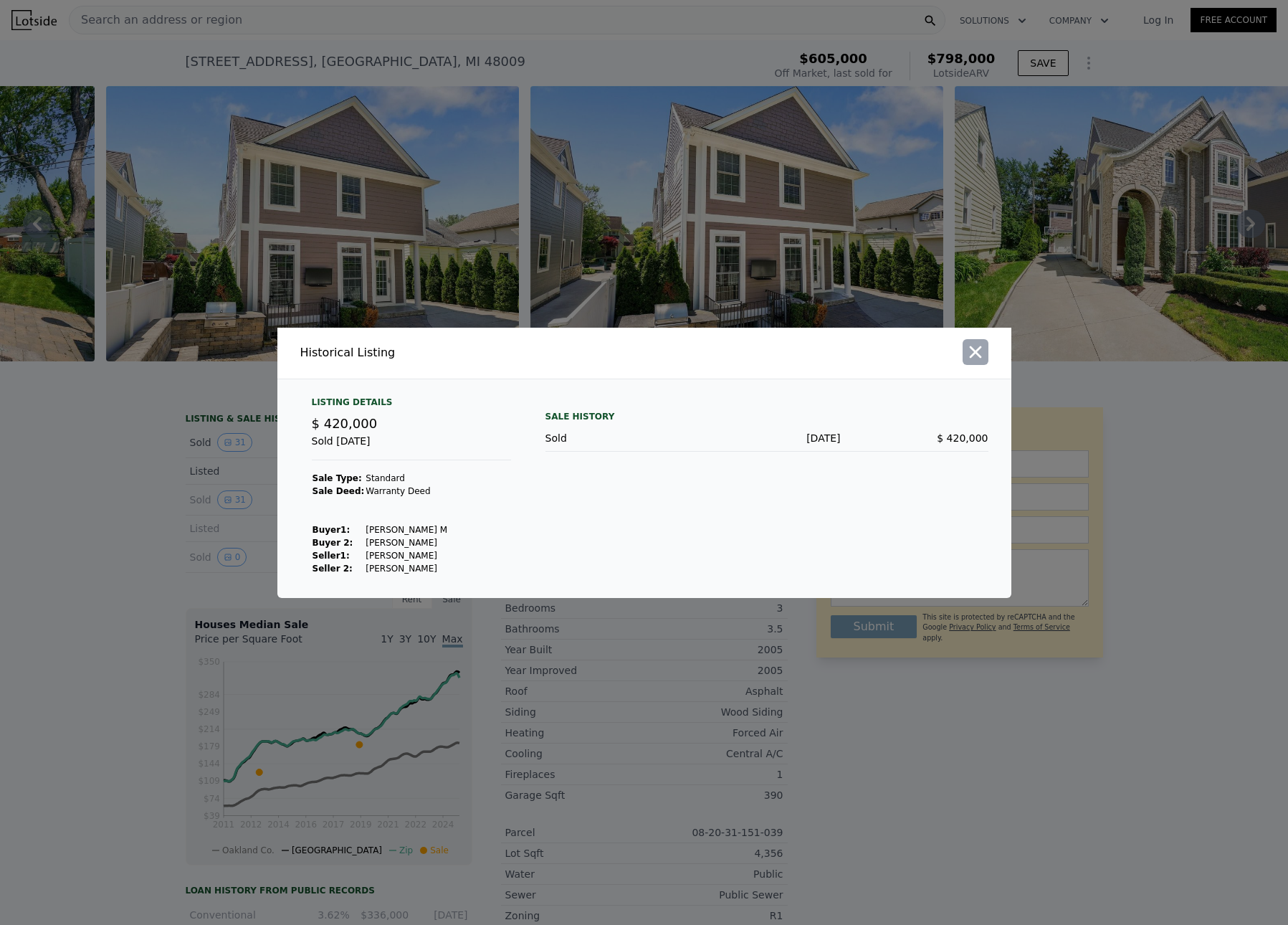
click at [978, 351] on icon "button" at bounding box center [975, 352] width 20 height 20
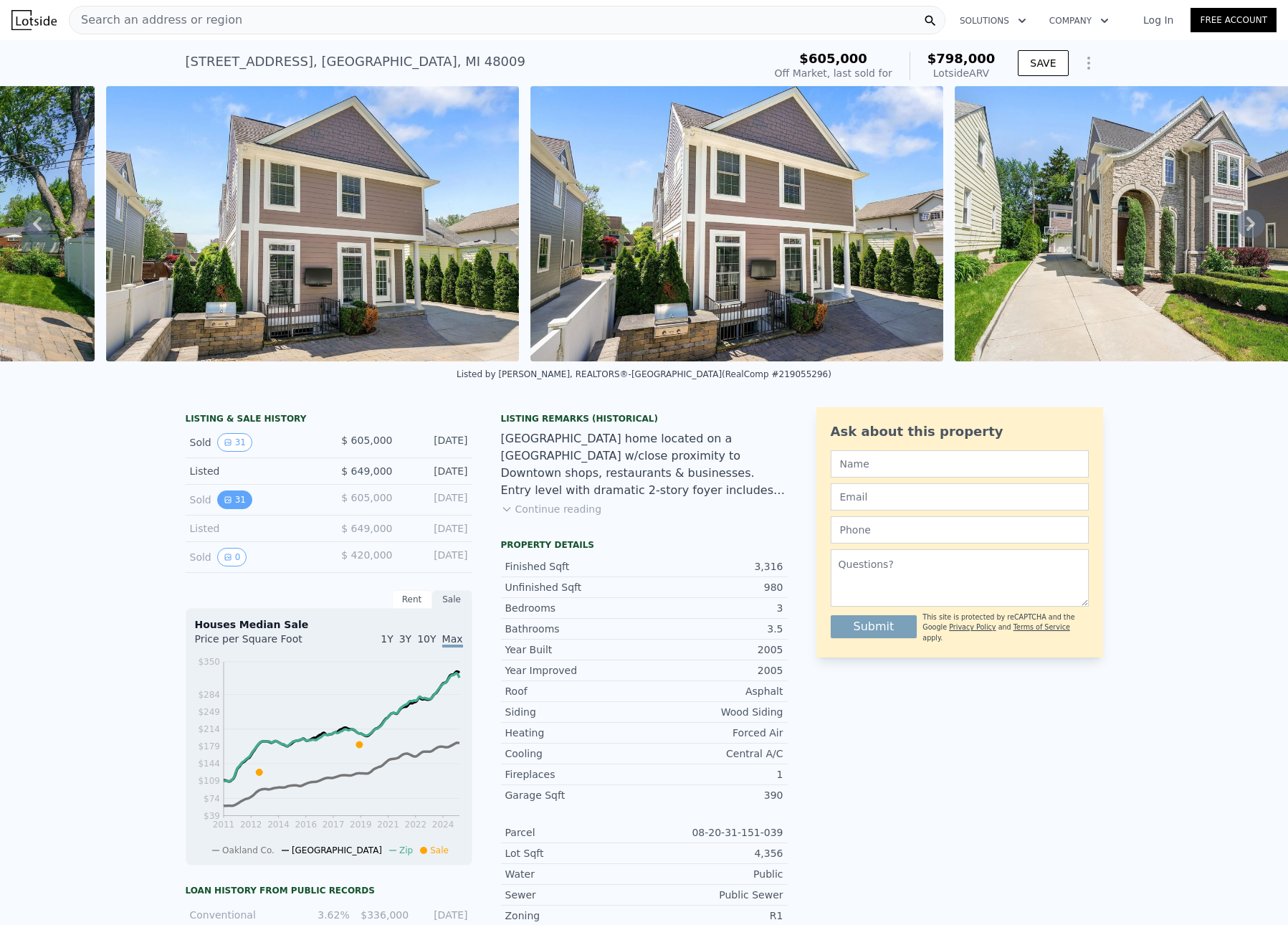
click at [228, 509] on button "31" at bounding box center [235, 499] width 36 height 19
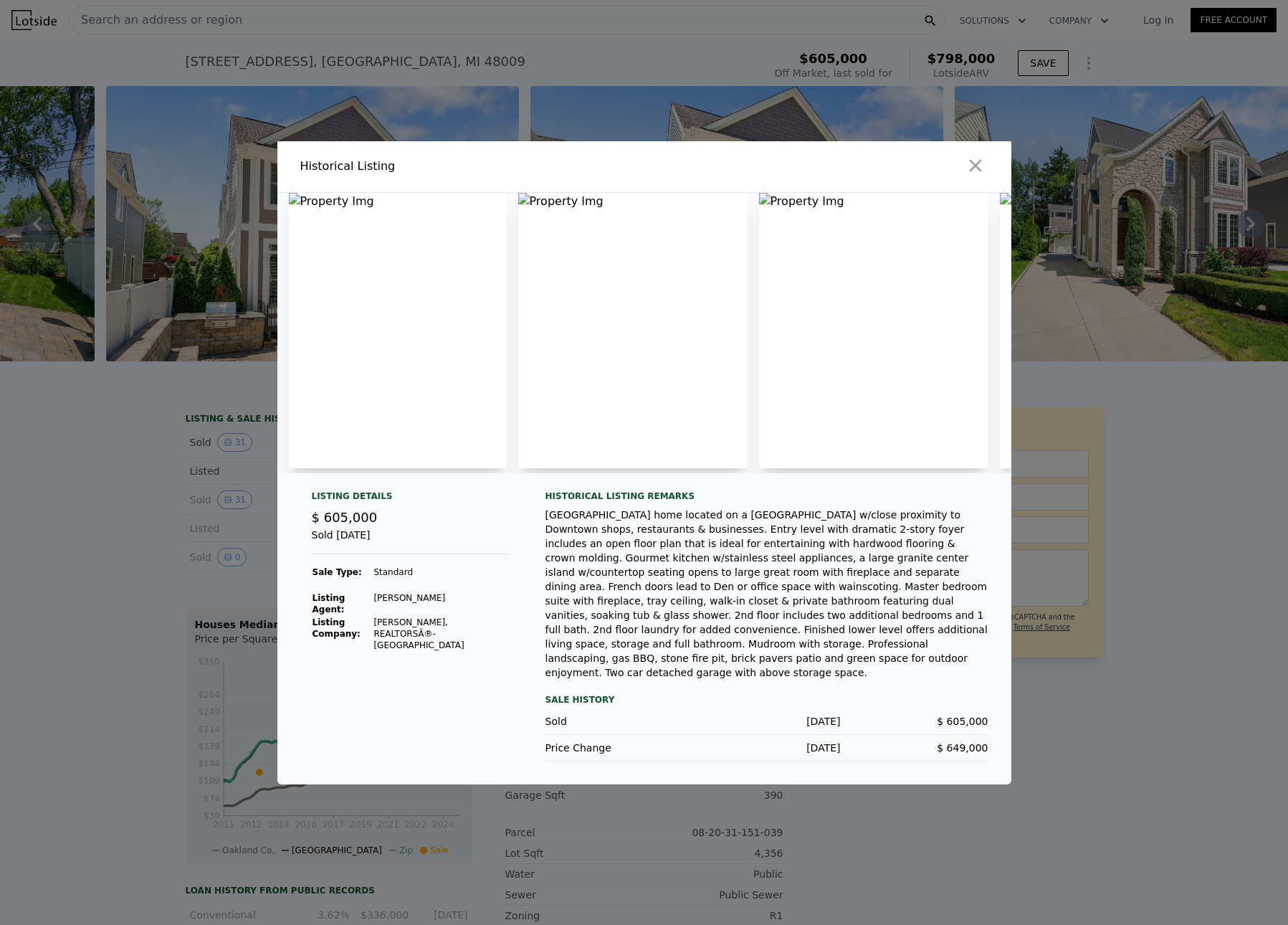
click at [979, 167] on icon "button" at bounding box center [975, 166] width 20 height 20
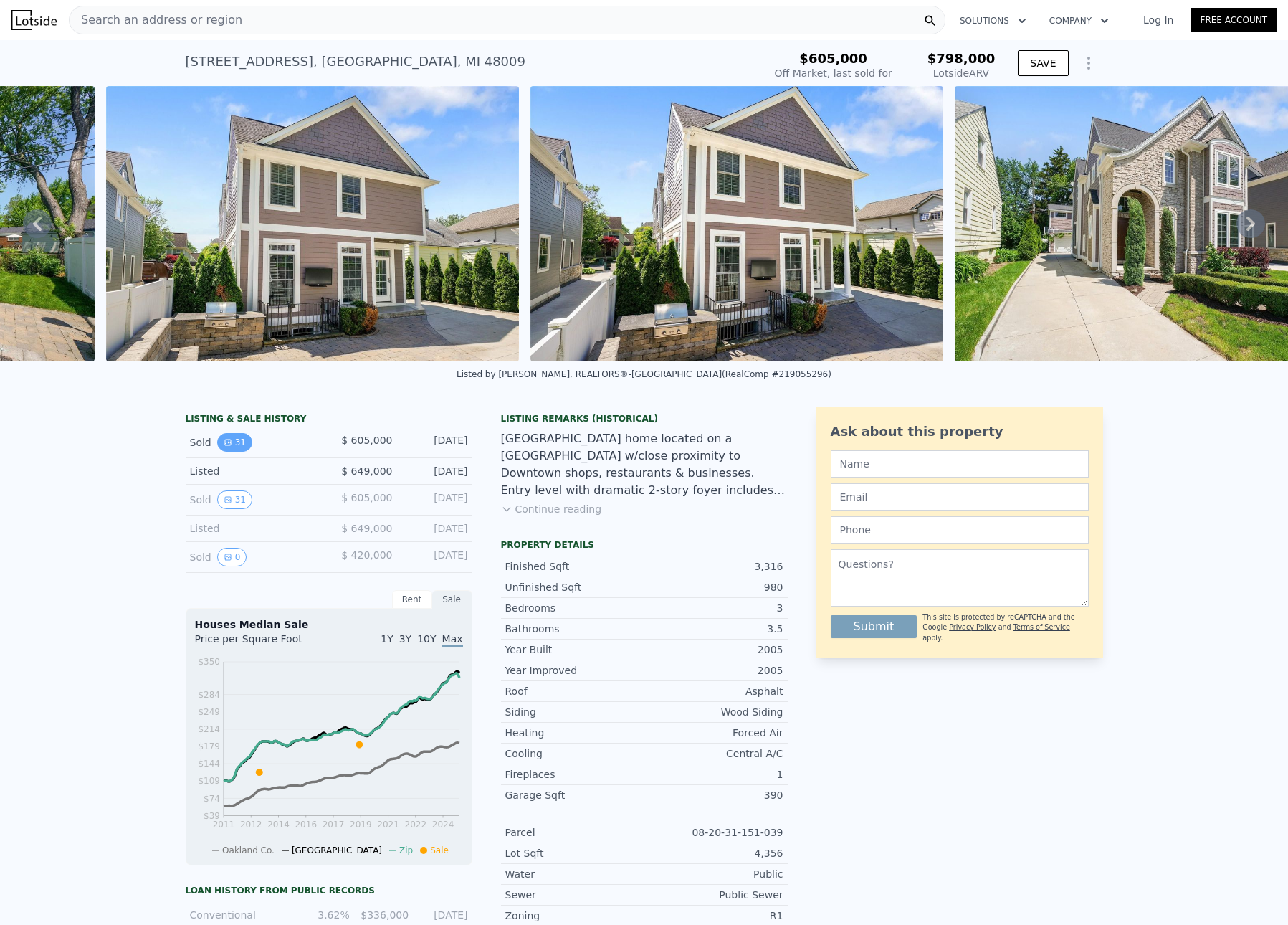
click at [227, 452] on button "31" at bounding box center [235, 442] width 36 height 19
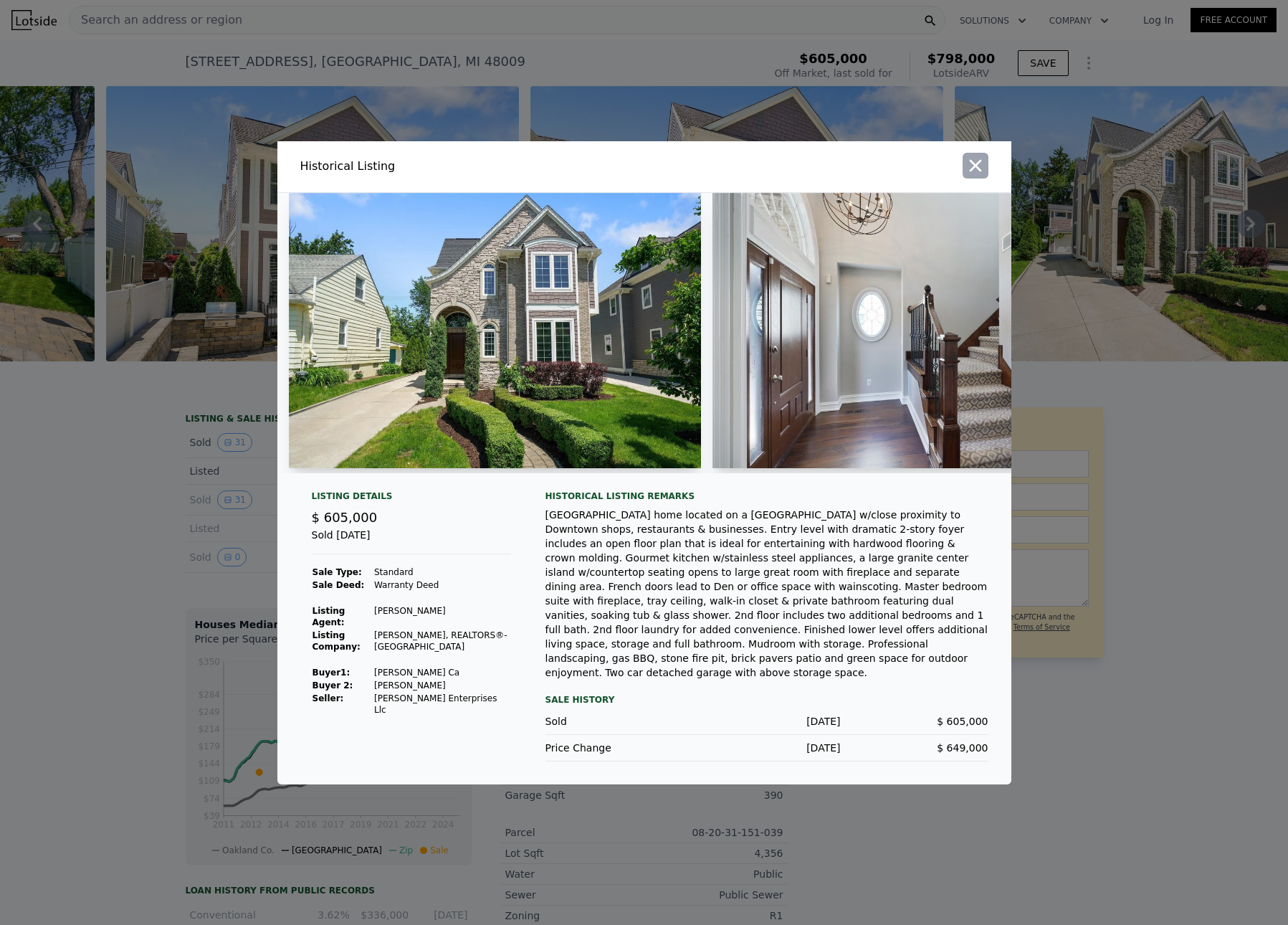
click at [970, 172] on icon "button" at bounding box center [975, 166] width 20 height 20
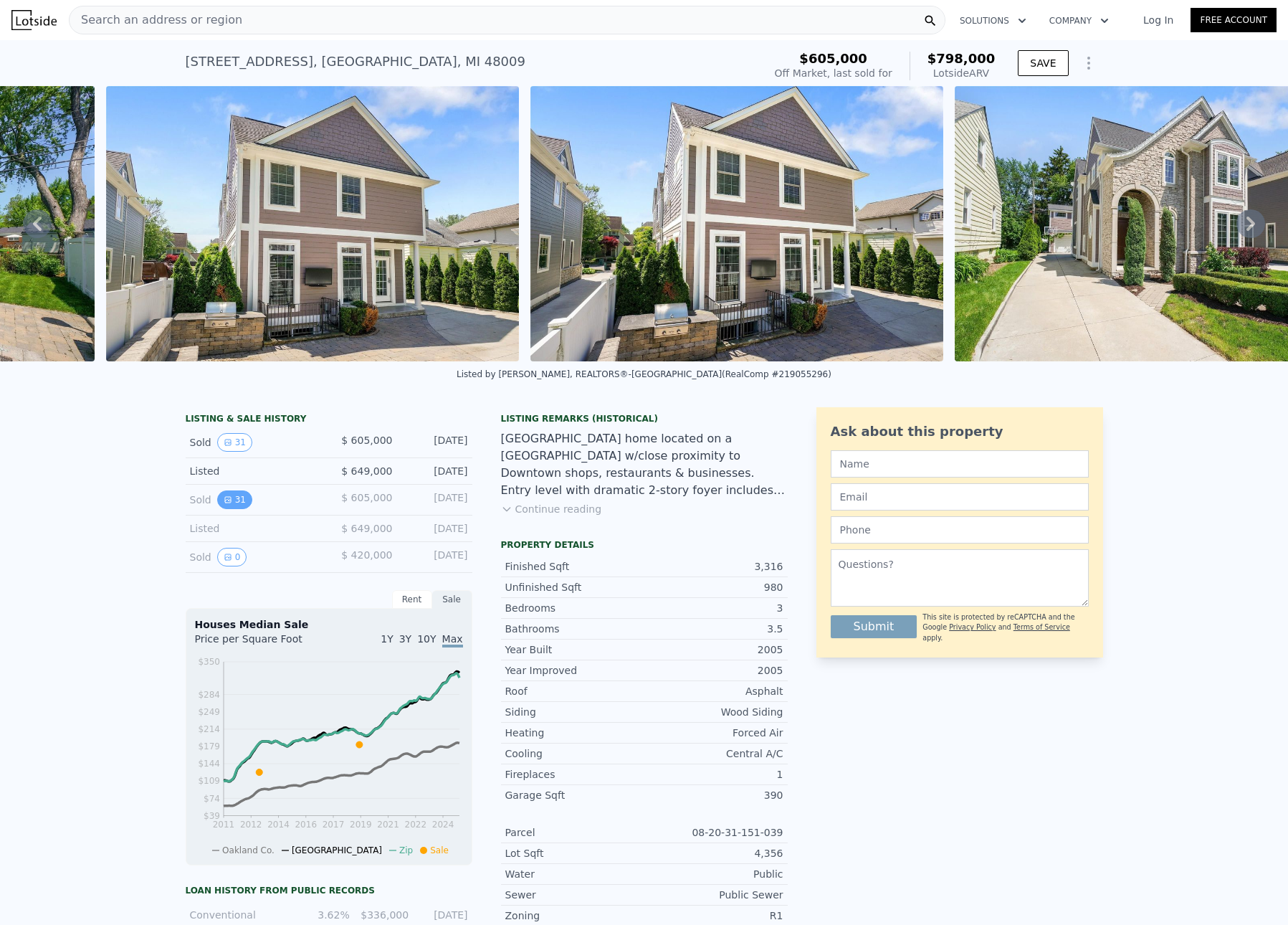
click at [230, 509] on button "31" at bounding box center [235, 499] width 36 height 19
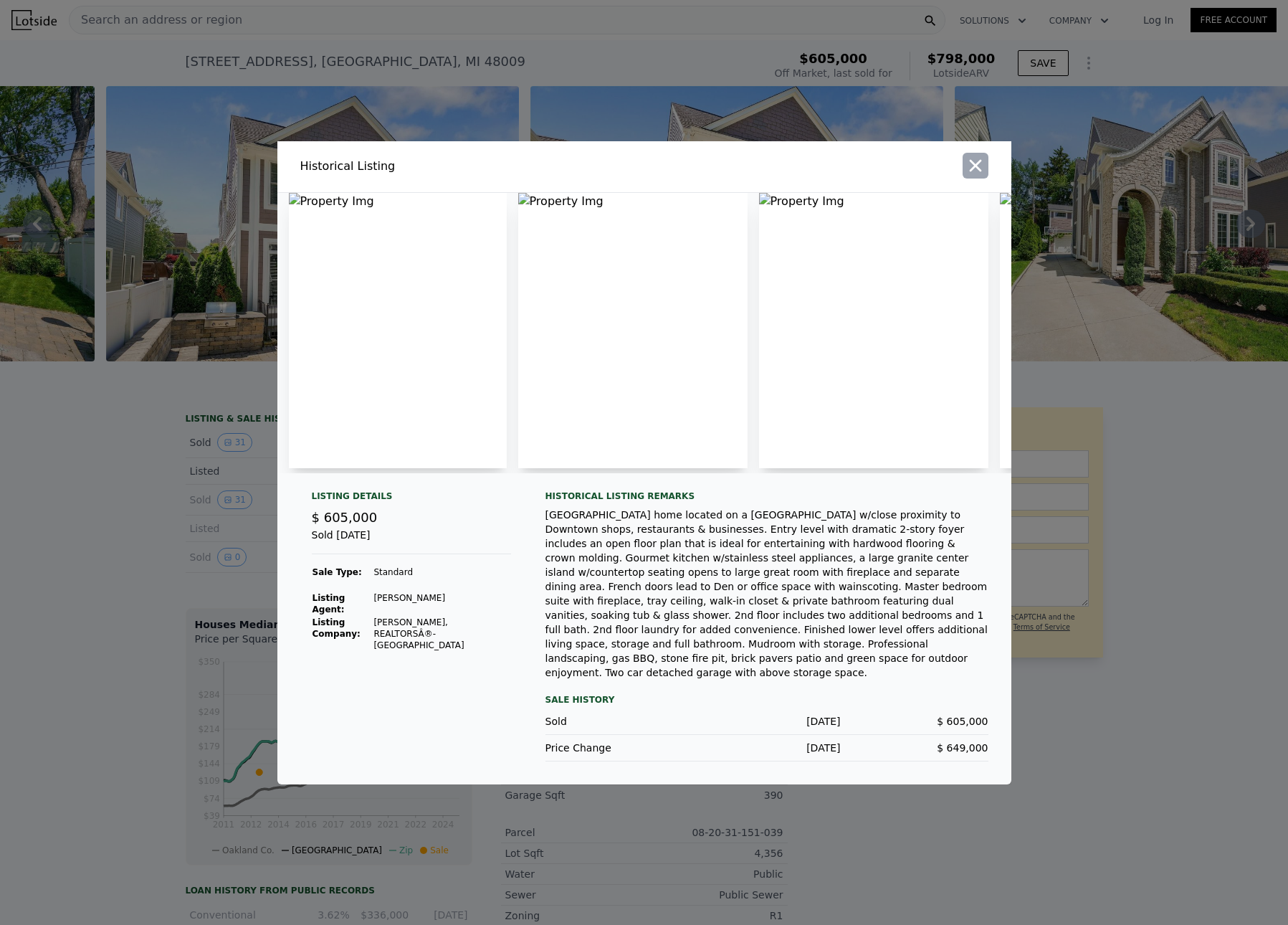
click at [972, 172] on icon "button" at bounding box center [975, 165] width 12 height 12
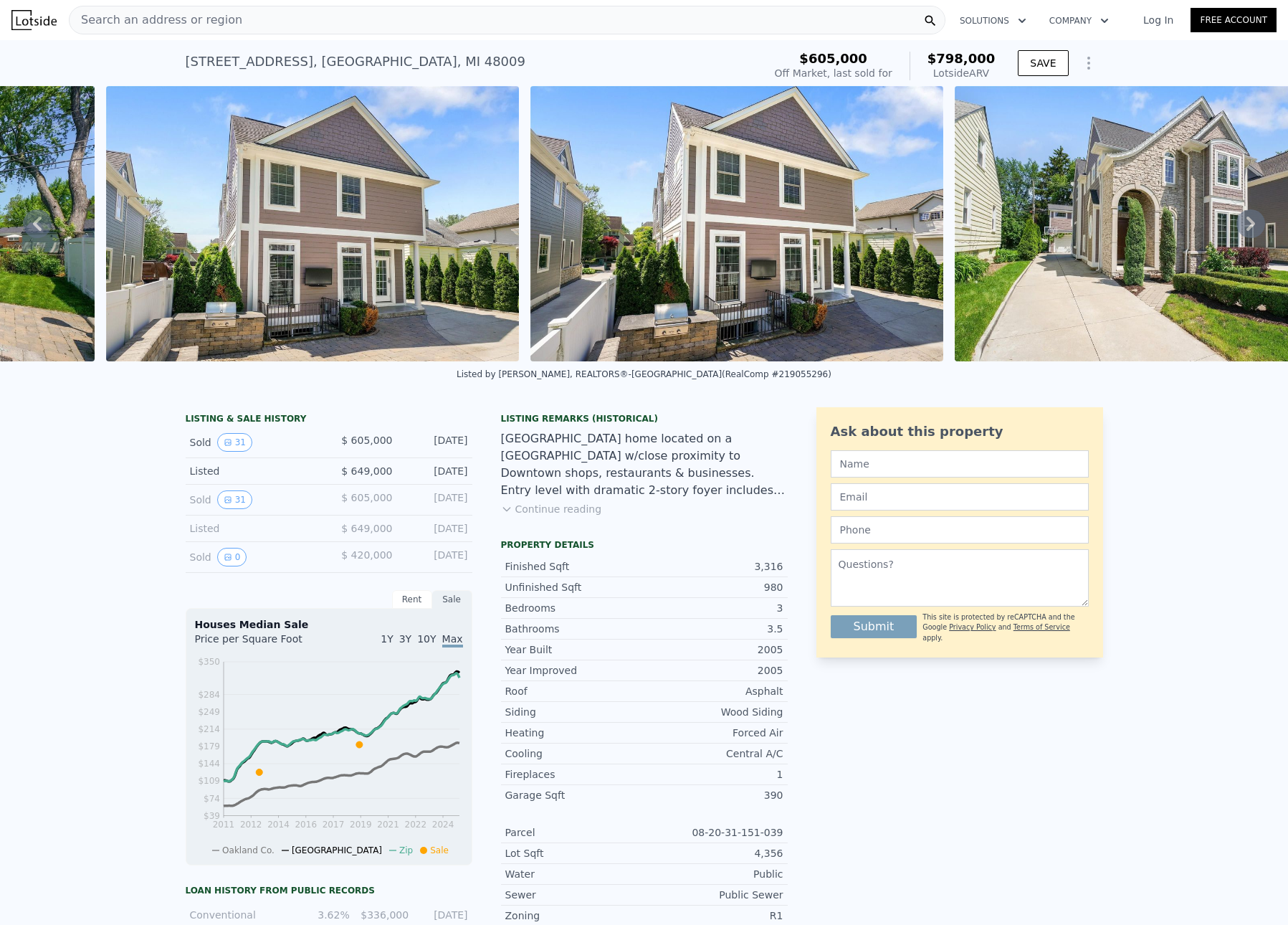
click at [1082, 62] on icon "Show Options" at bounding box center [1088, 62] width 17 height 17
click at [1025, 99] on div "Edit Structure" at bounding box center [1023, 100] width 161 height 29
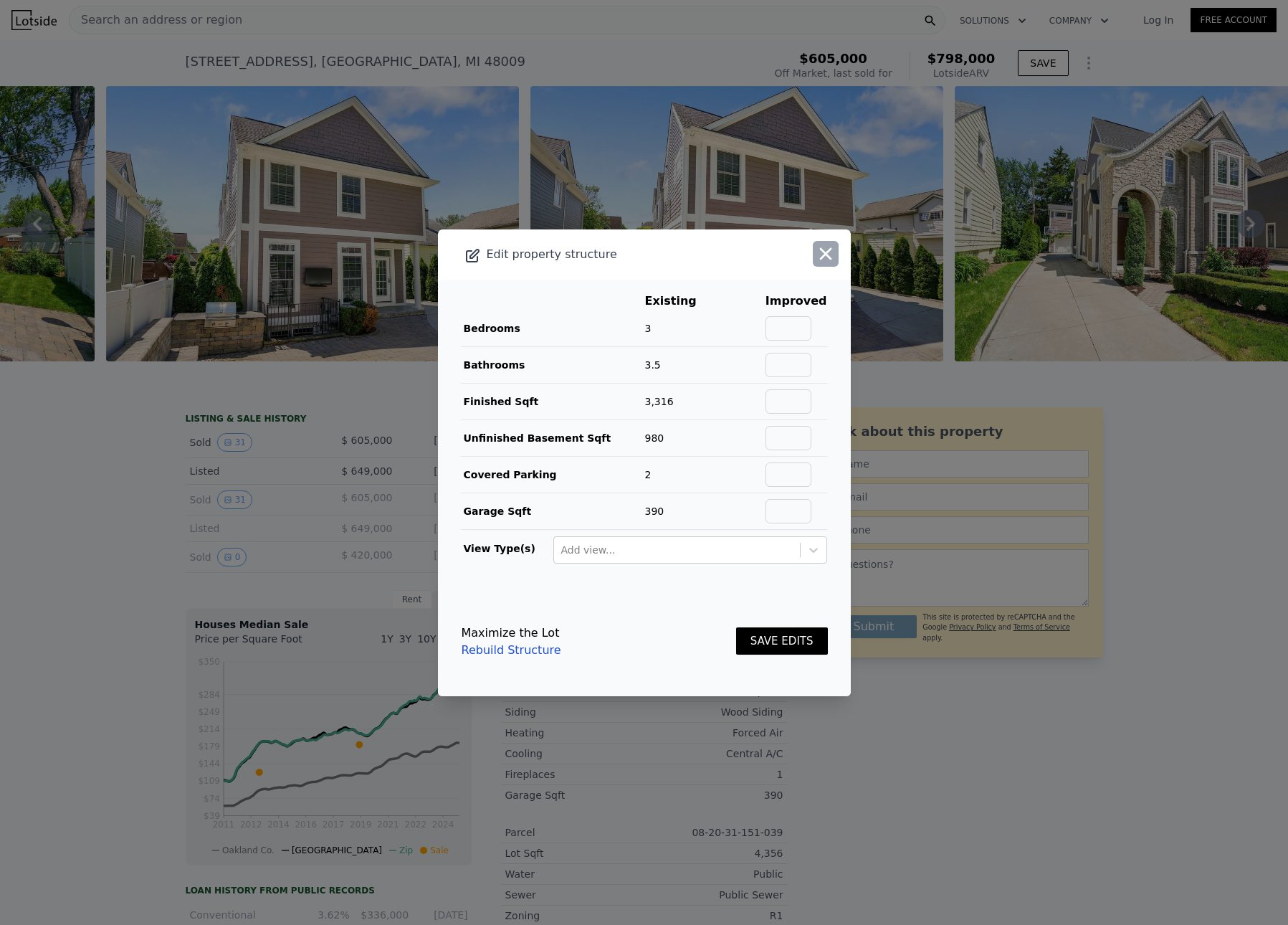
click at [820, 248] on icon "button" at bounding box center [825, 253] width 12 height 12
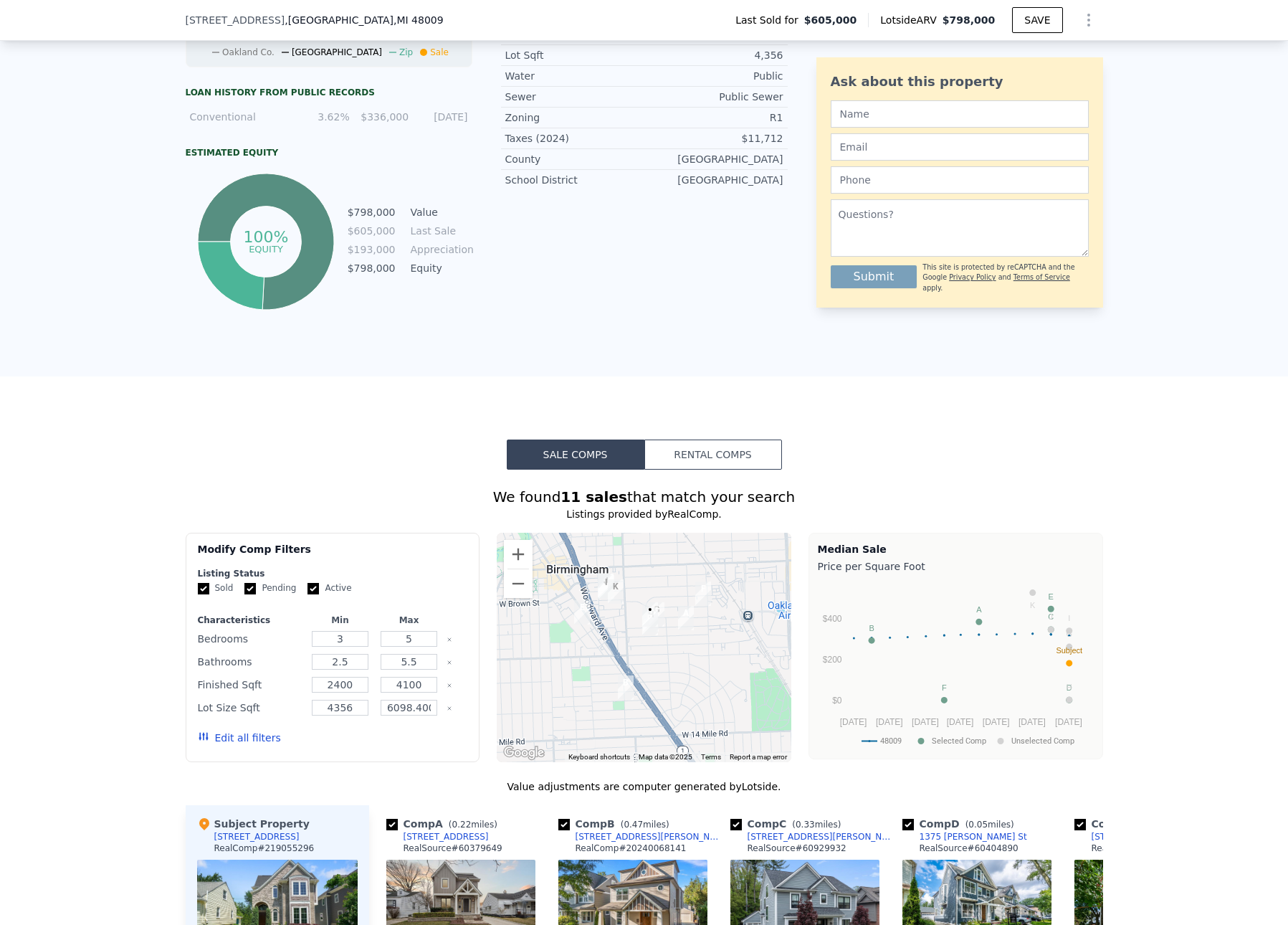
scroll to position [791, 0]
click at [720, 464] on button "Rental Comps" at bounding box center [713, 456] width 138 height 31
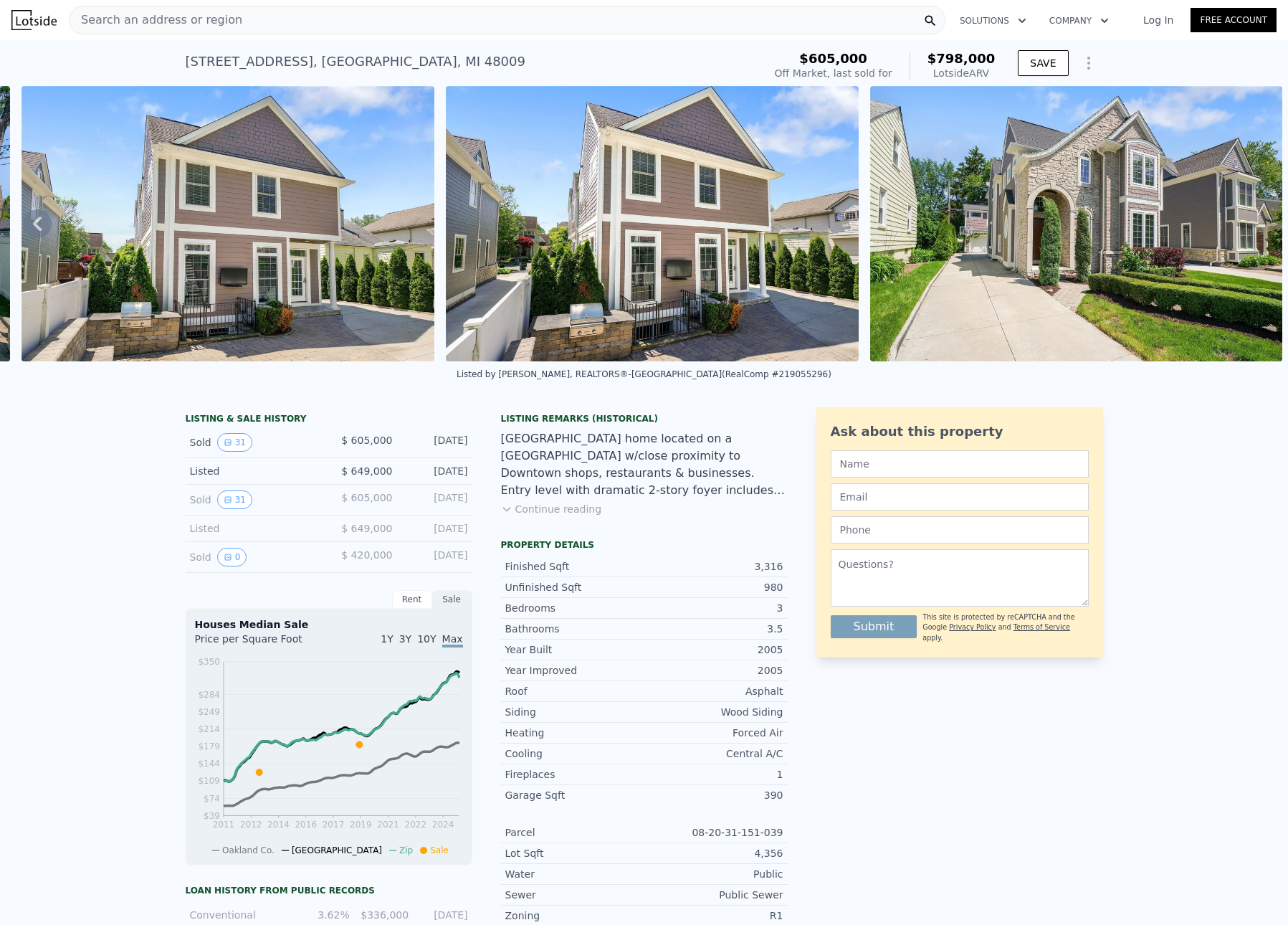
scroll to position [0, 0]
click at [243, 21] on div "Search an address or region" at bounding box center [507, 20] width 877 height 29
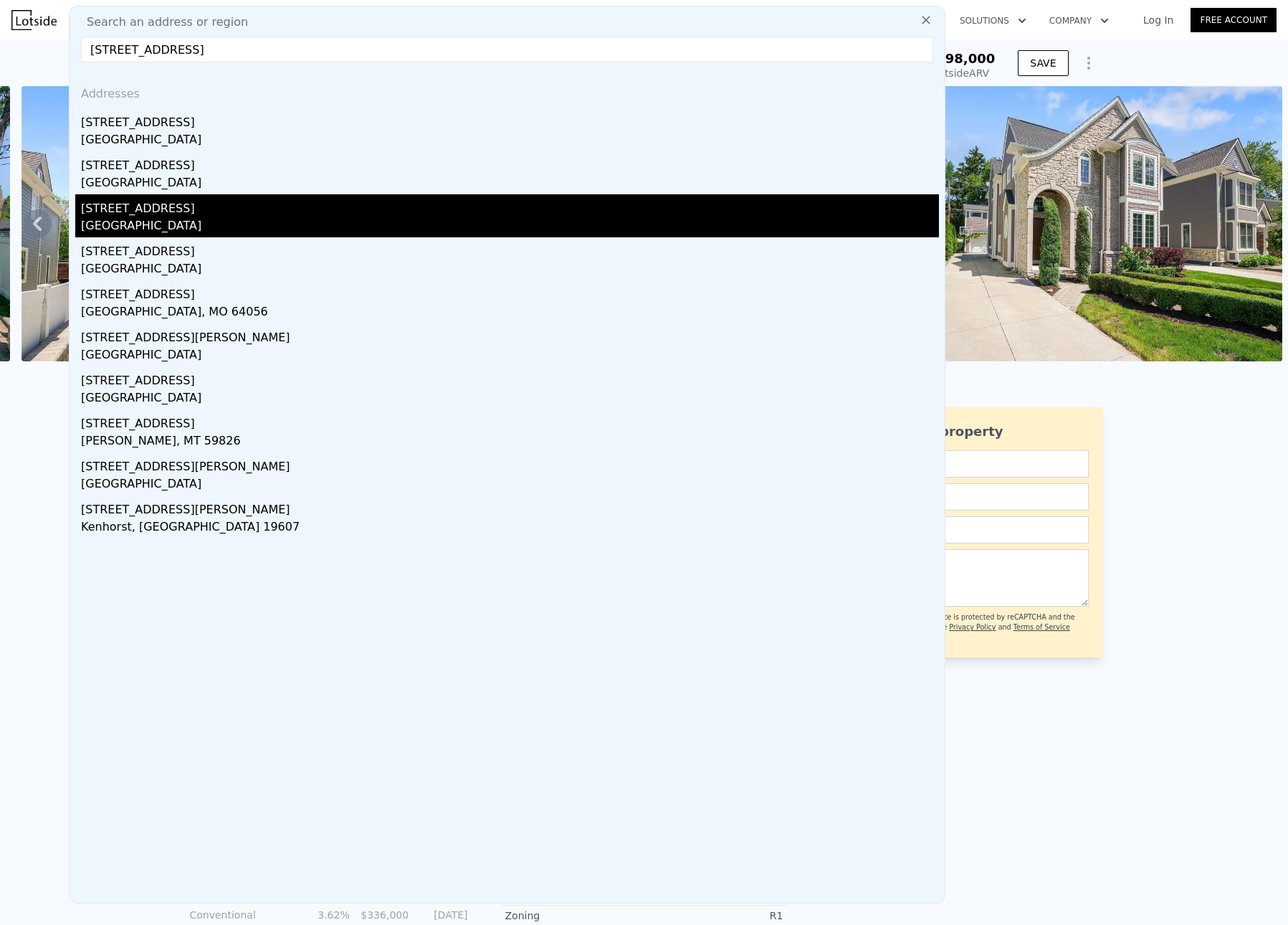
type input "1400 holland st"
click at [112, 217] on div "Birmingham, MI 48009" at bounding box center [510, 227] width 858 height 20
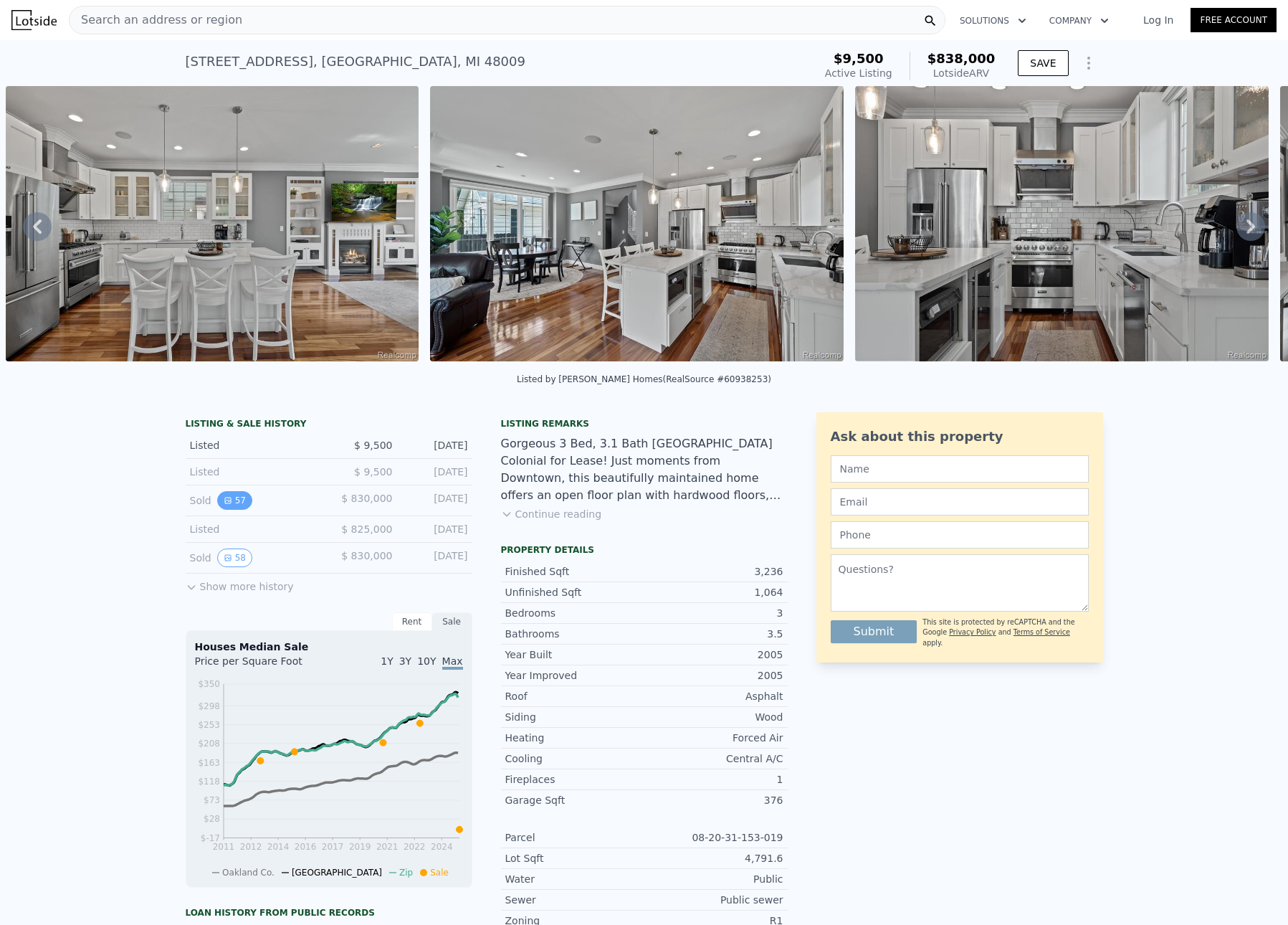
click at [224, 505] on icon "View historical data" at bounding box center [228, 500] width 9 height 9
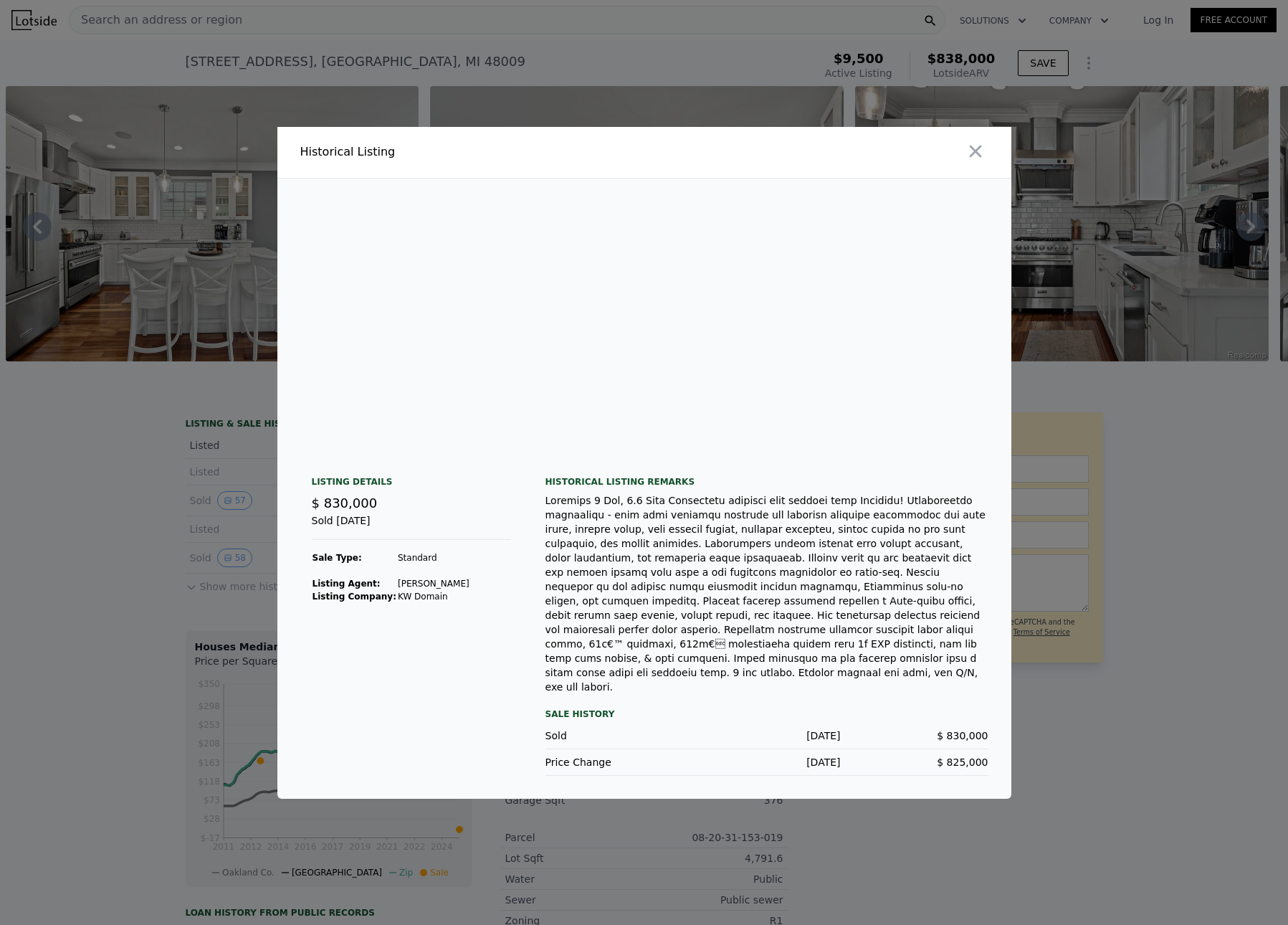
scroll to position [0, 9762]
click at [972, 157] on icon "button" at bounding box center [975, 151] width 12 height 12
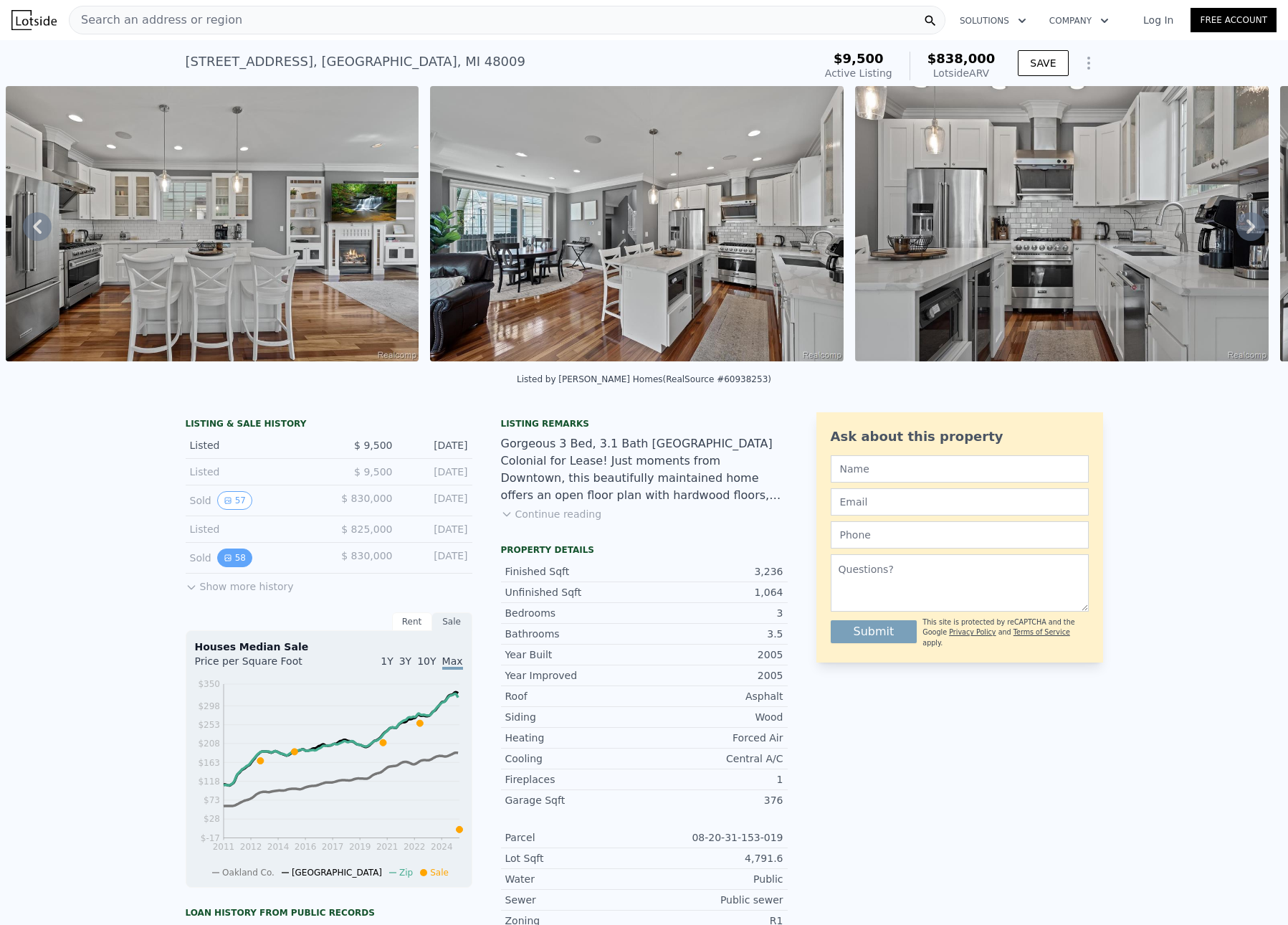
click at [230, 565] on button "58" at bounding box center [235, 557] width 36 height 19
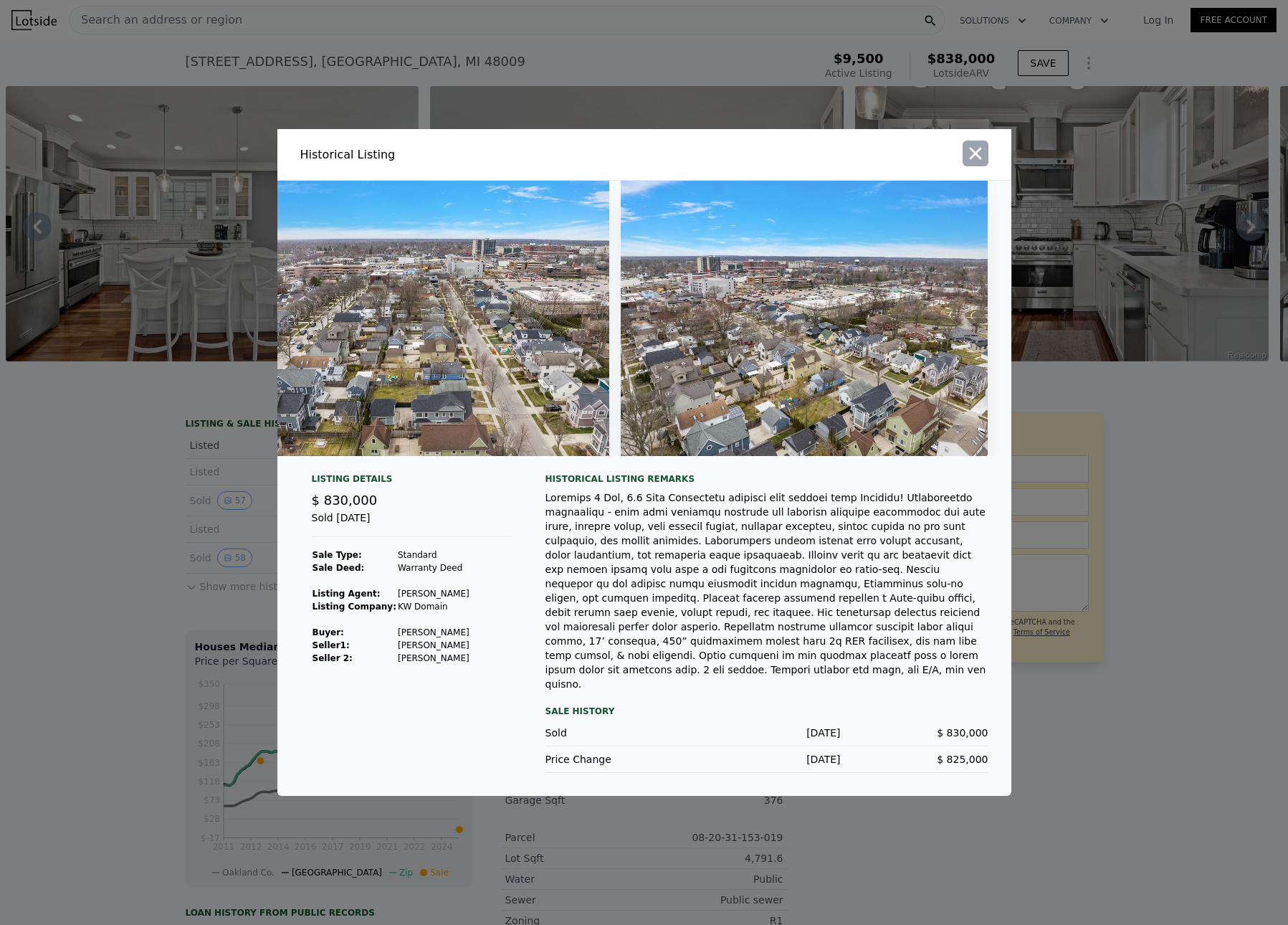
scroll to position [0, 21370]
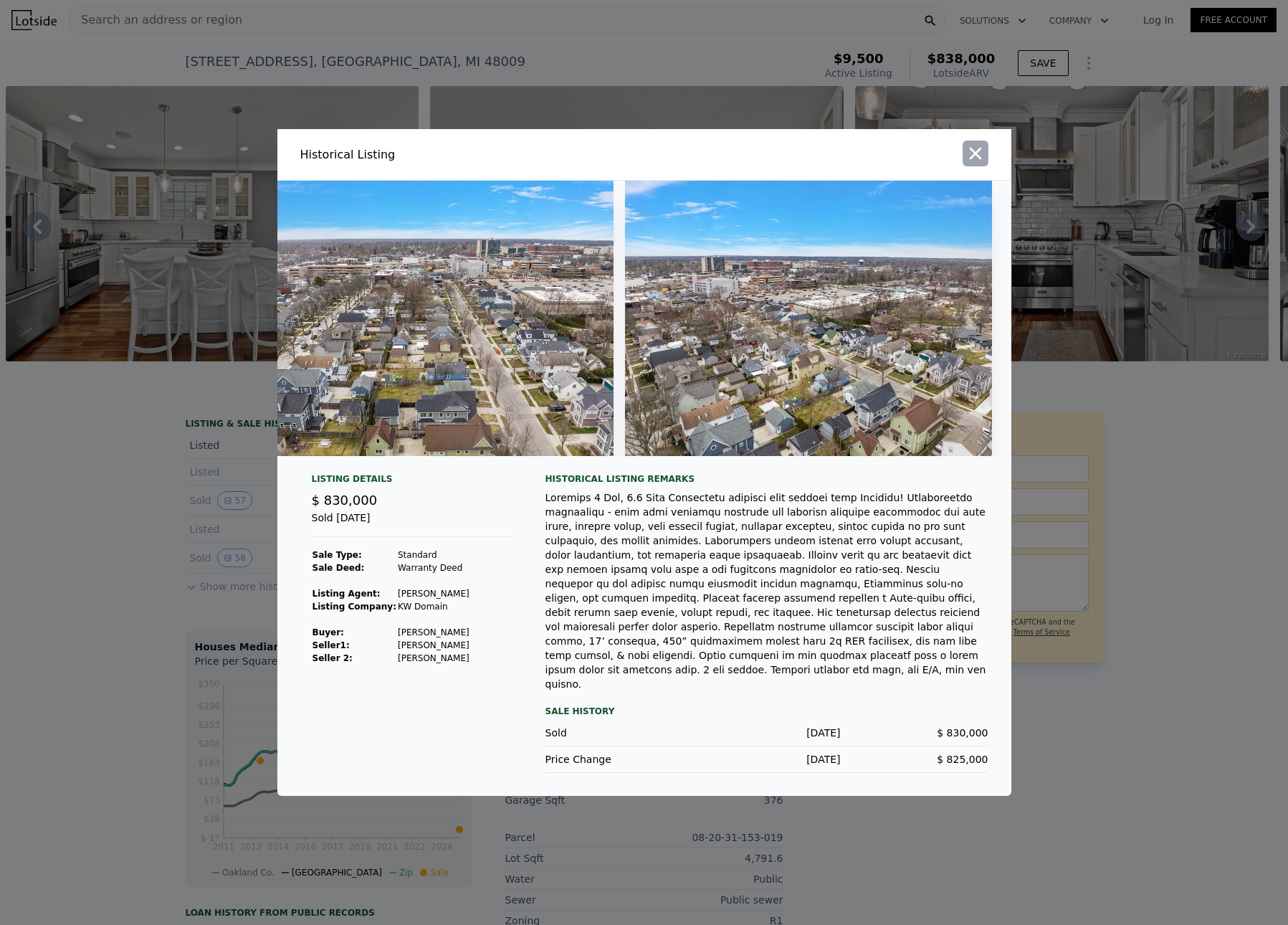
click at [968, 162] on icon "button" at bounding box center [975, 153] width 20 height 20
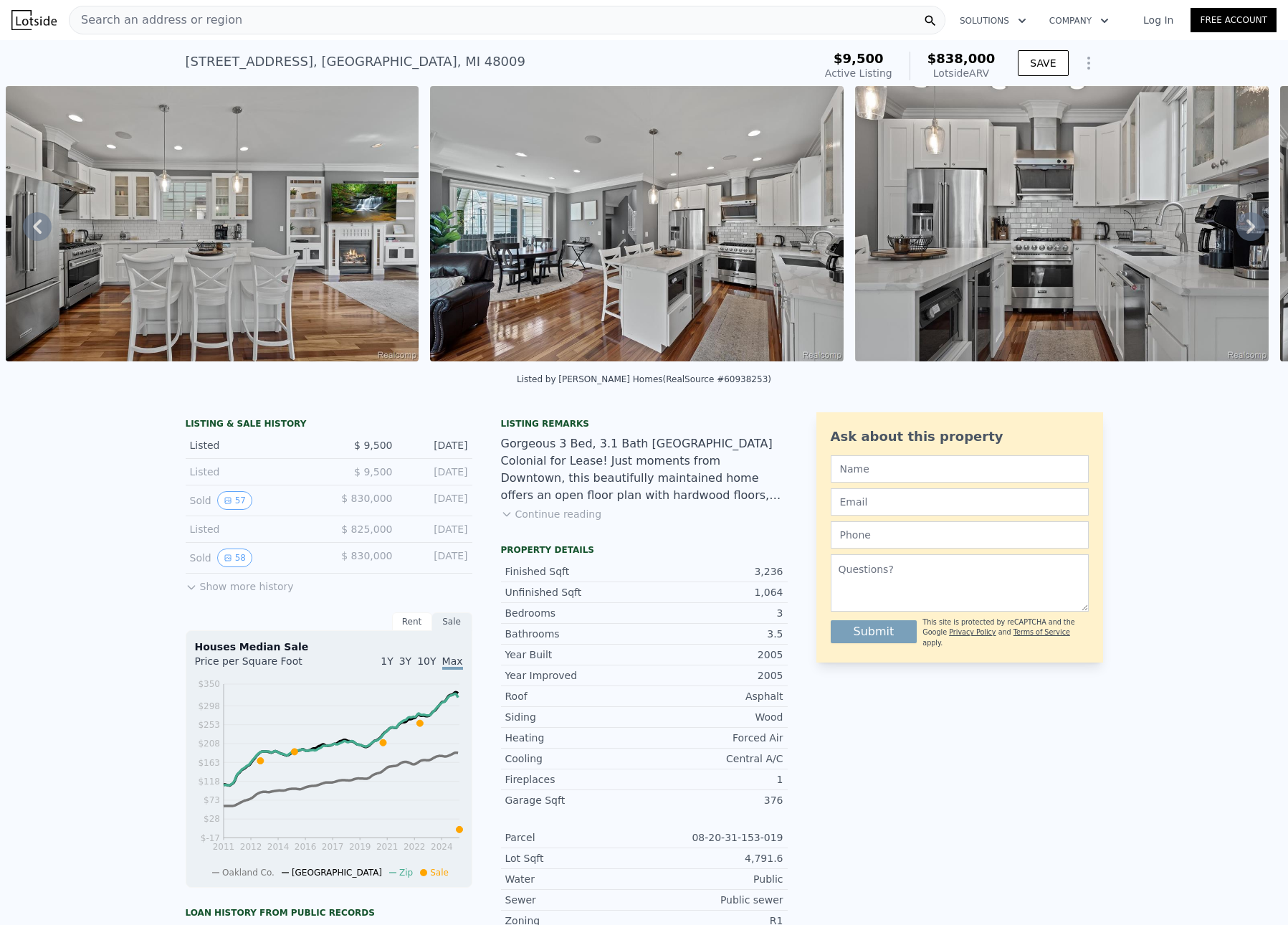
click at [102, 17] on span "Search an address or region" at bounding box center [155, 20] width 173 height 17
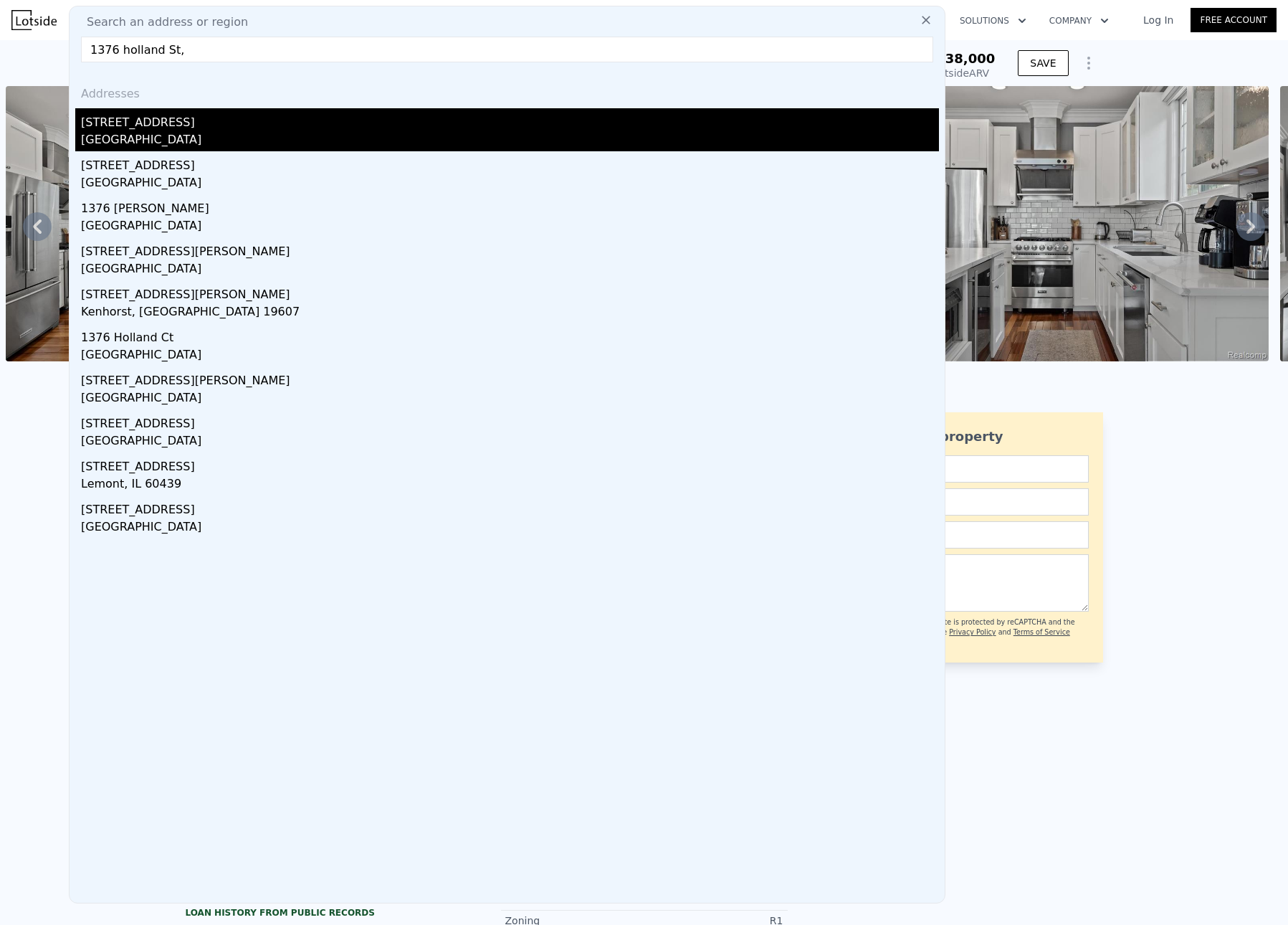
type input "1376 holland St,"
click at [95, 132] on div "Birmingham, MI 48009" at bounding box center [510, 141] width 858 height 20
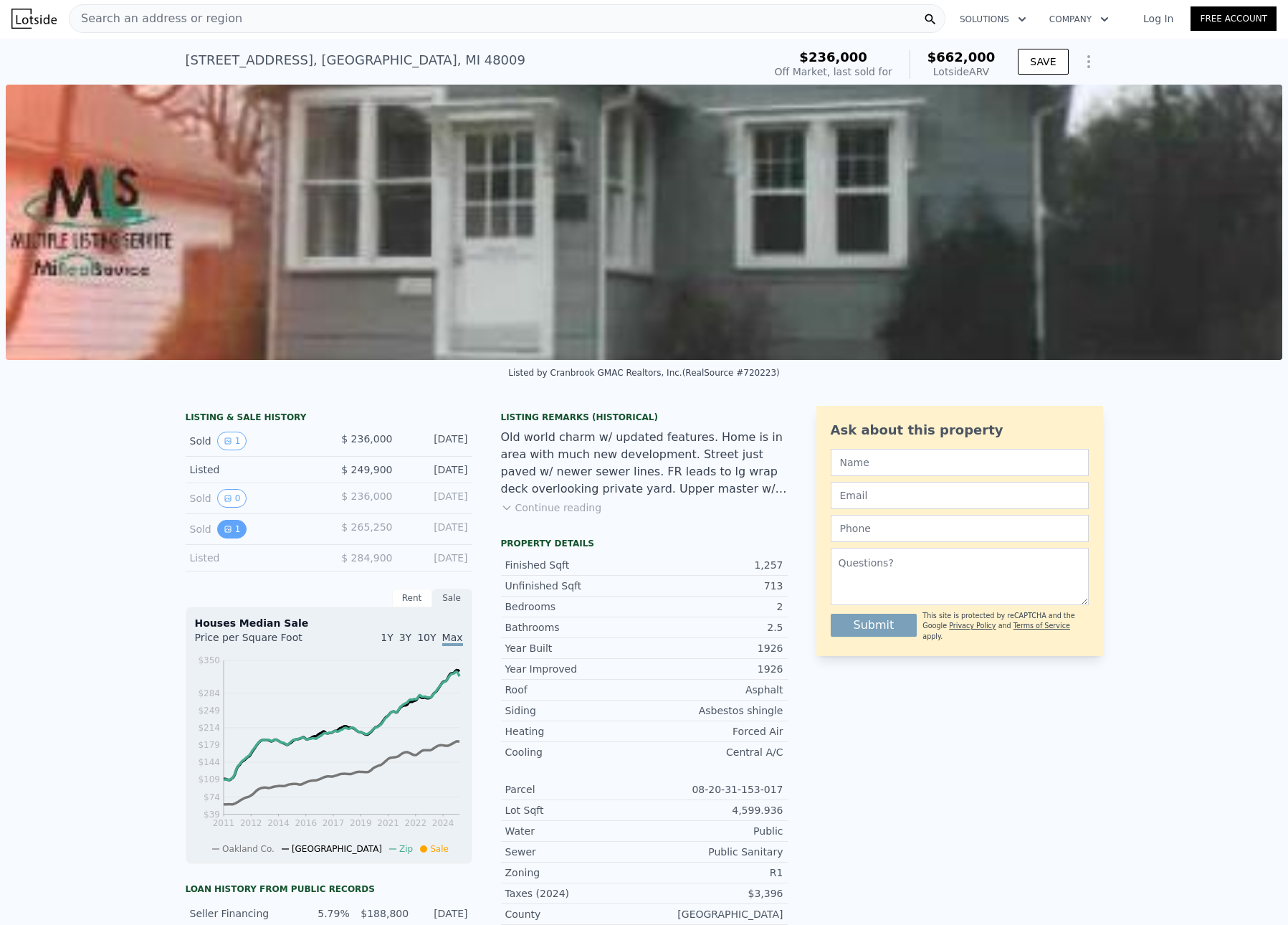
click at [224, 534] on icon "View historical data" at bounding box center [228, 529] width 9 height 9
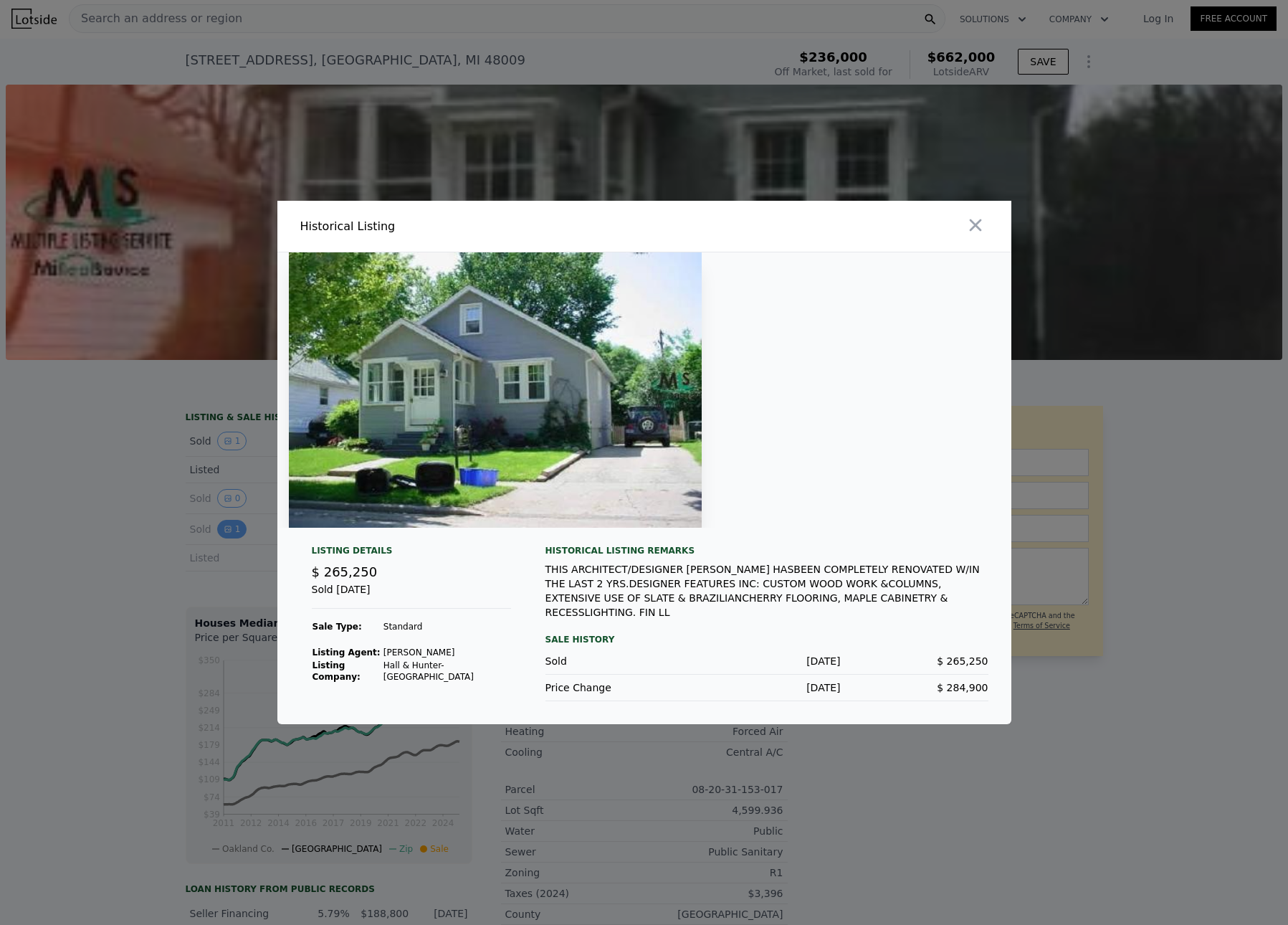
scroll to position [1, 0]
click at [979, 228] on icon "button" at bounding box center [975, 225] width 20 height 20
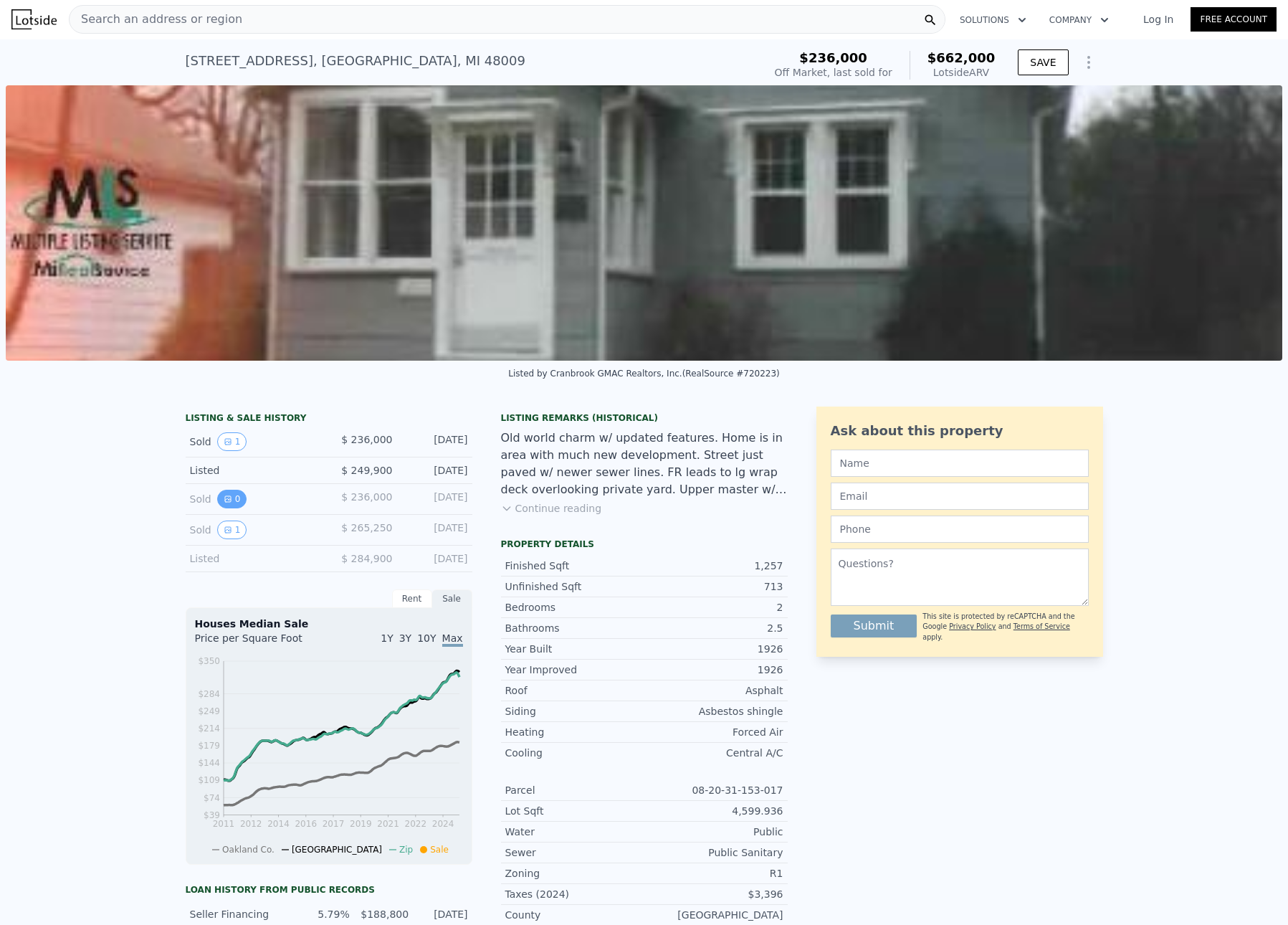
click at [224, 503] on icon "View historical data" at bounding box center [228, 498] width 9 height 9
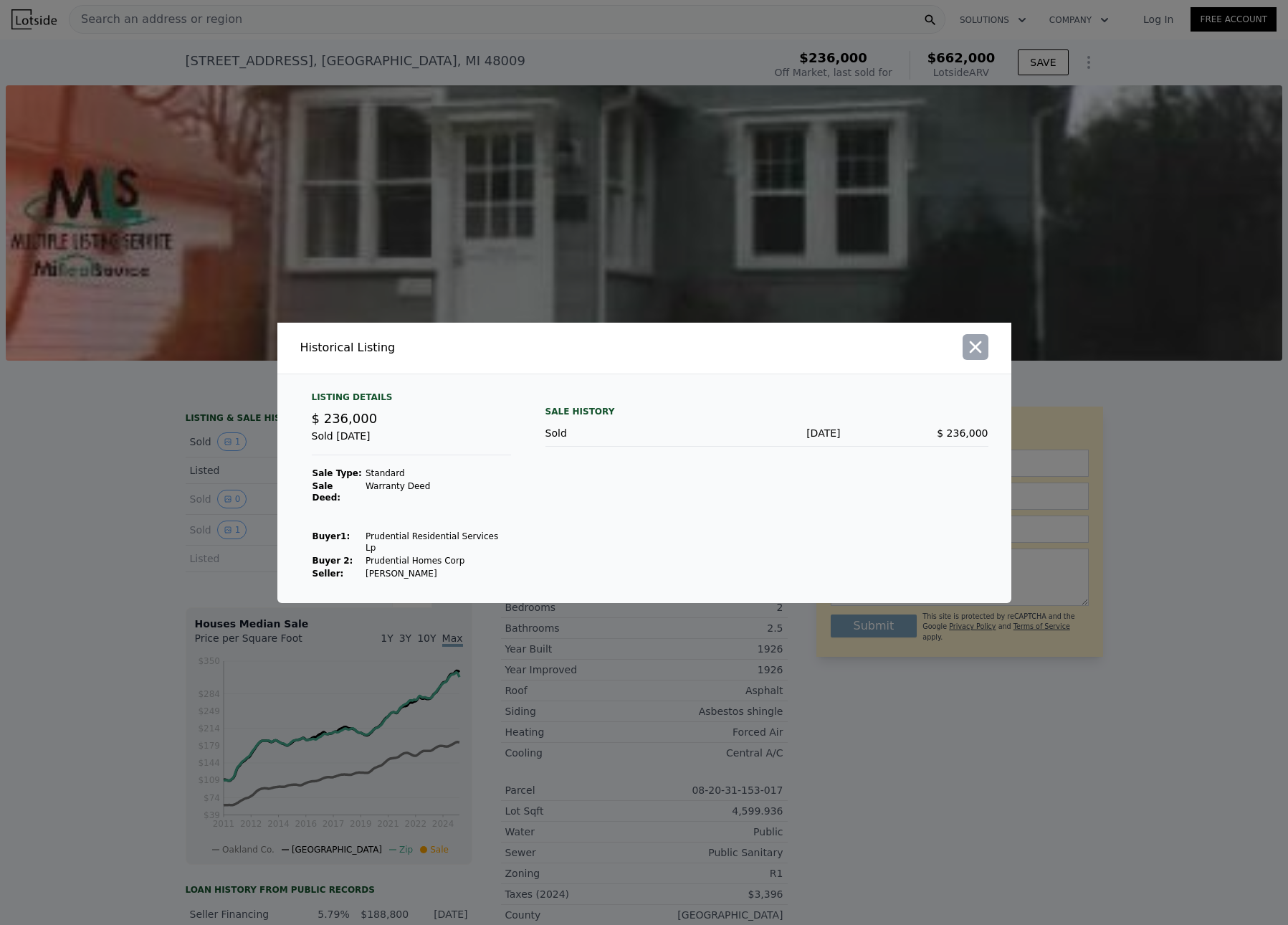
click at [975, 353] on icon "button" at bounding box center [975, 346] width 12 height 12
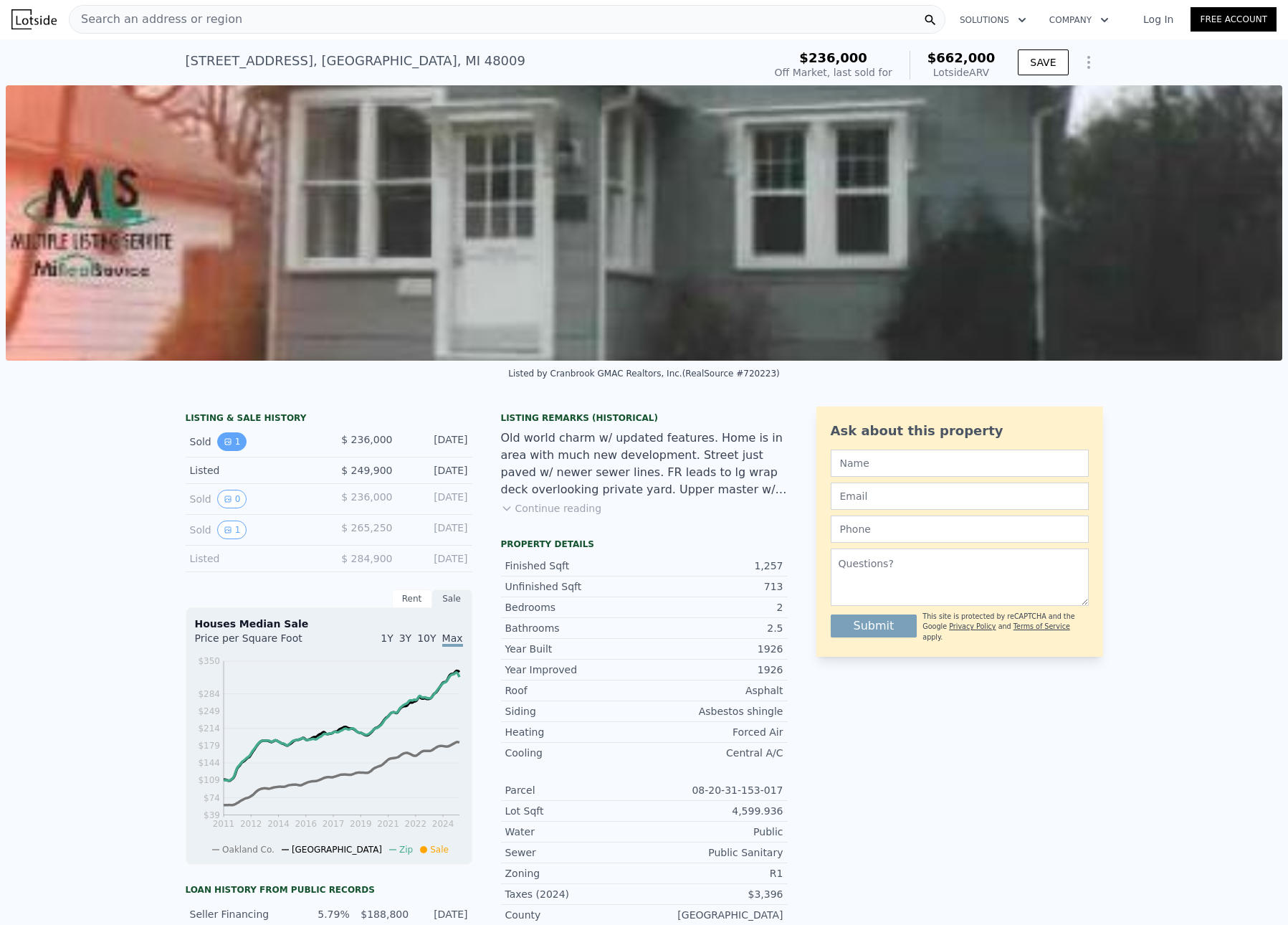
click at [224, 446] on icon "View historical data" at bounding box center [228, 441] width 9 height 9
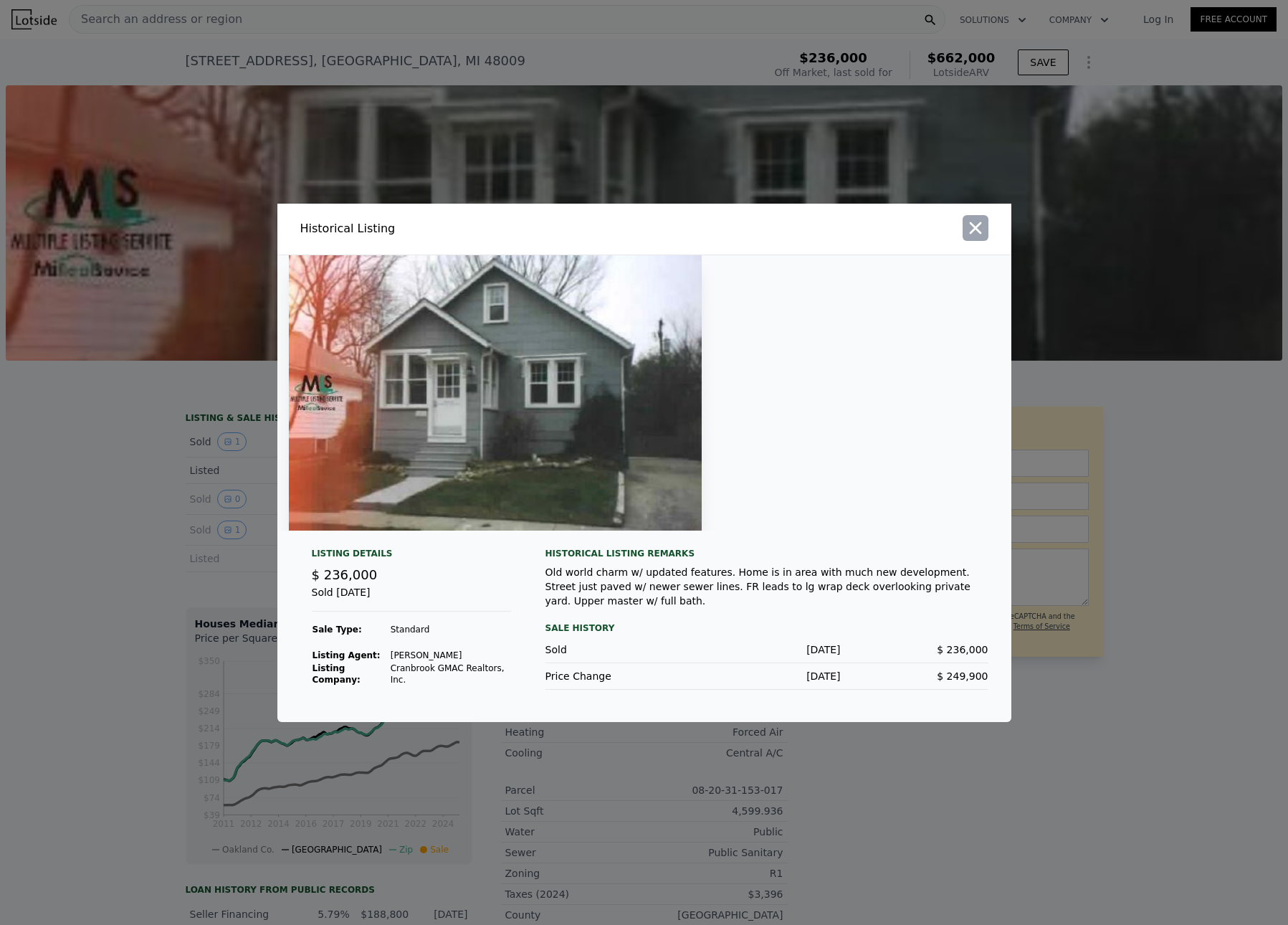
click at [978, 236] on icon "button" at bounding box center [975, 228] width 20 height 20
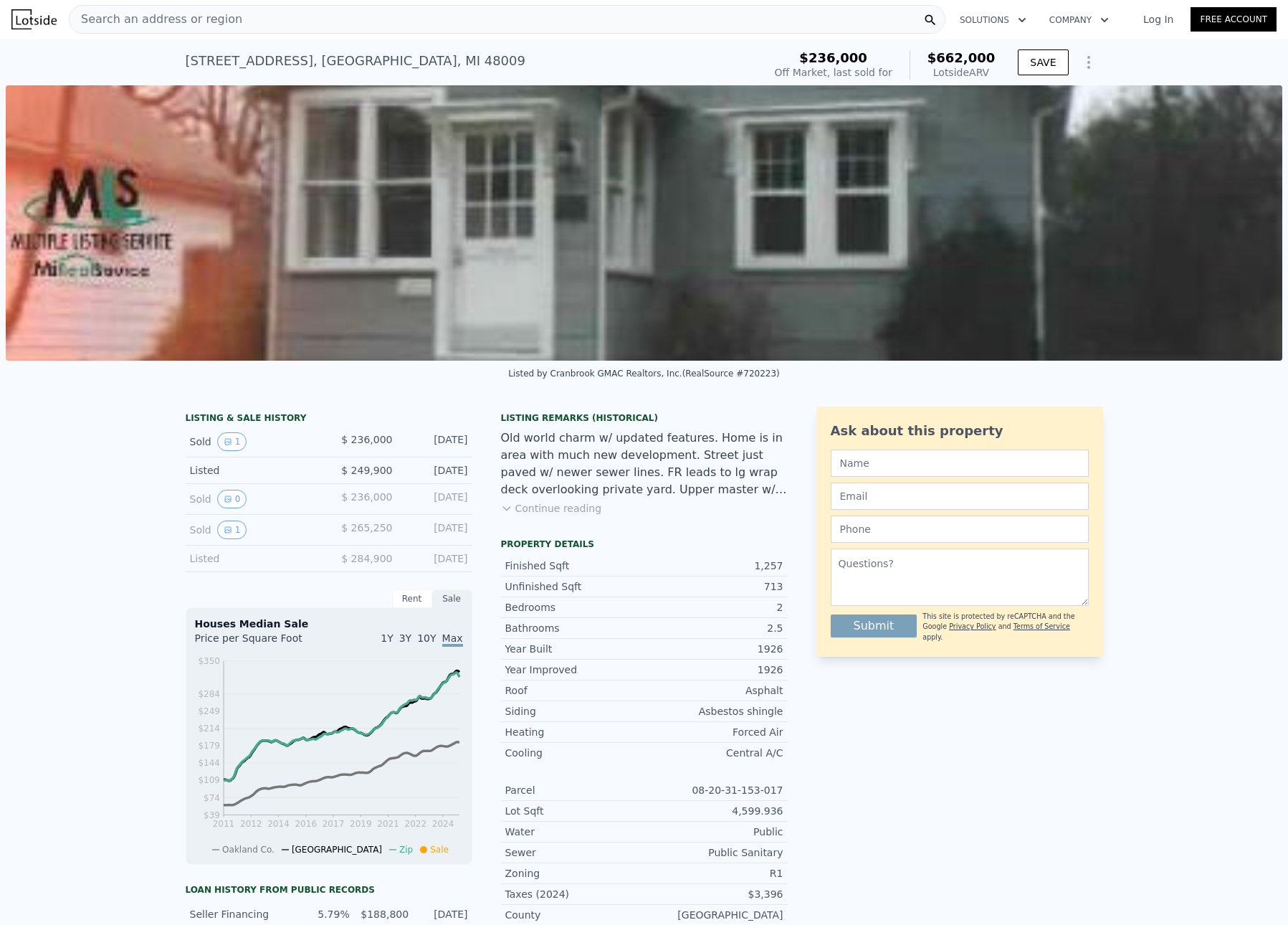
scroll to position [0, 0]
click at [399, 608] on div "Rent" at bounding box center [412, 599] width 40 height 19
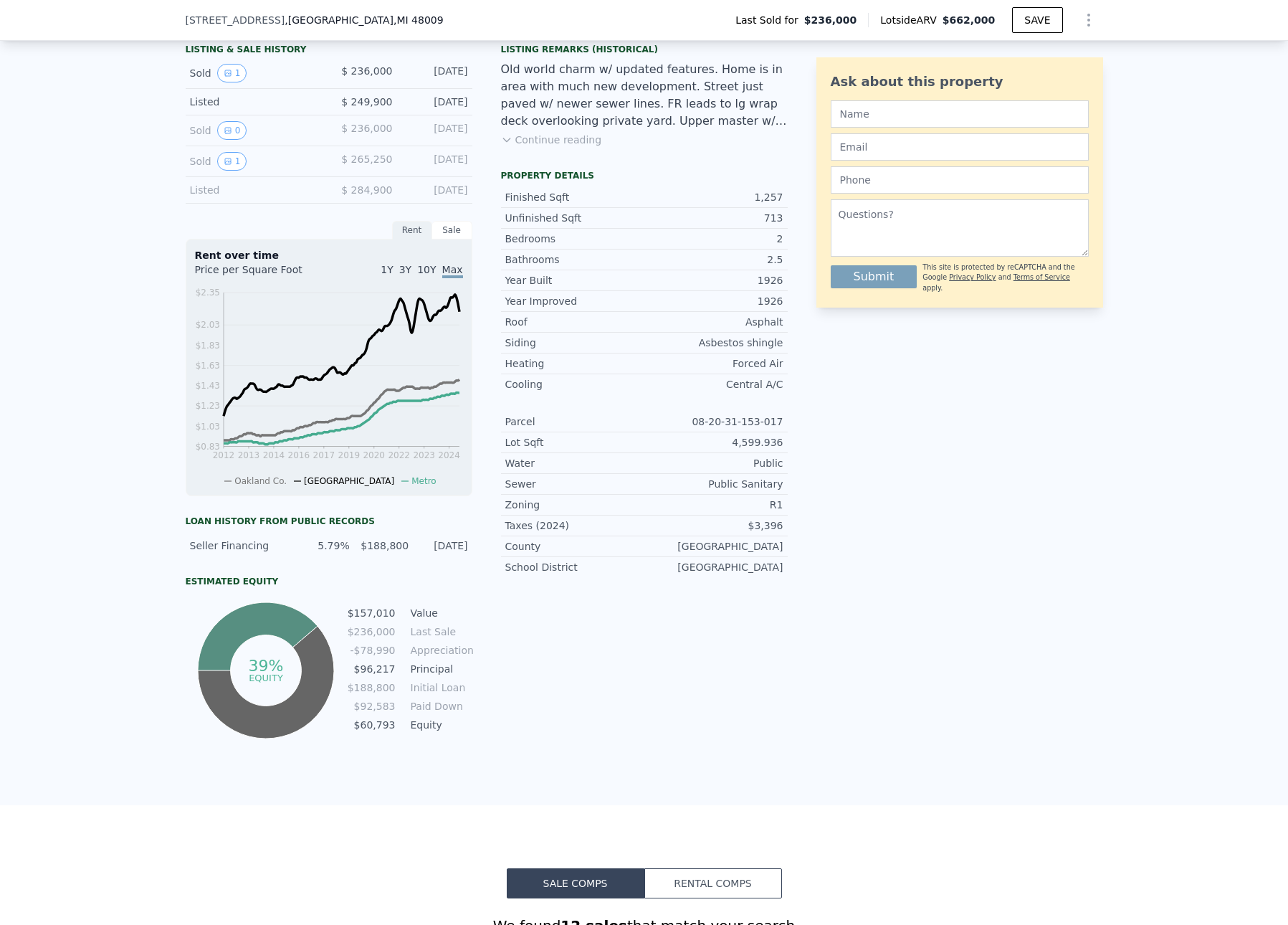
scroll to position [376, 0]
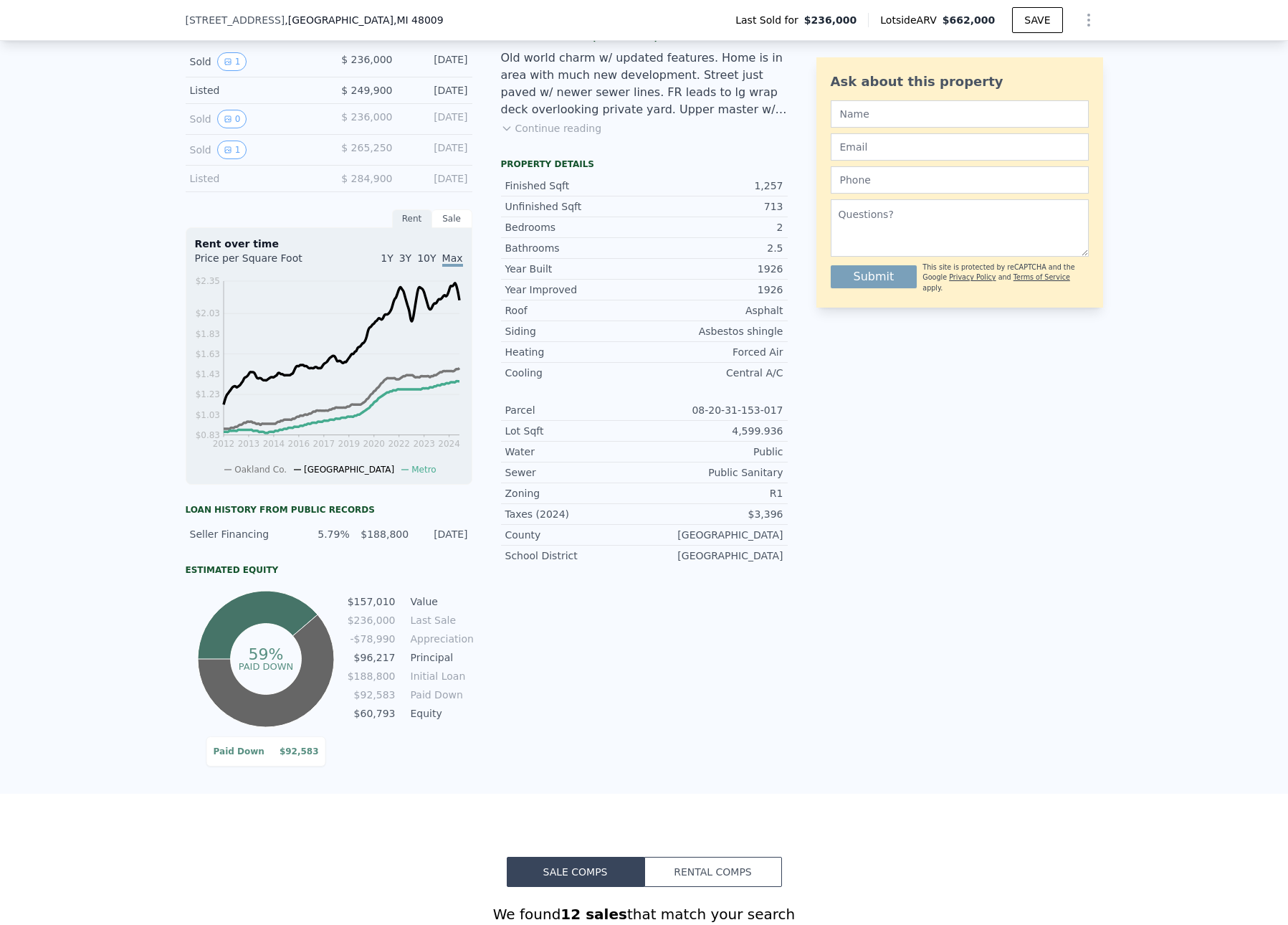
click at [221, 639] on icon at bounding box center [257, 657] width 119 height 133
click at [234, 620] on icon at bounding box center [257, 657] width 119 height 133
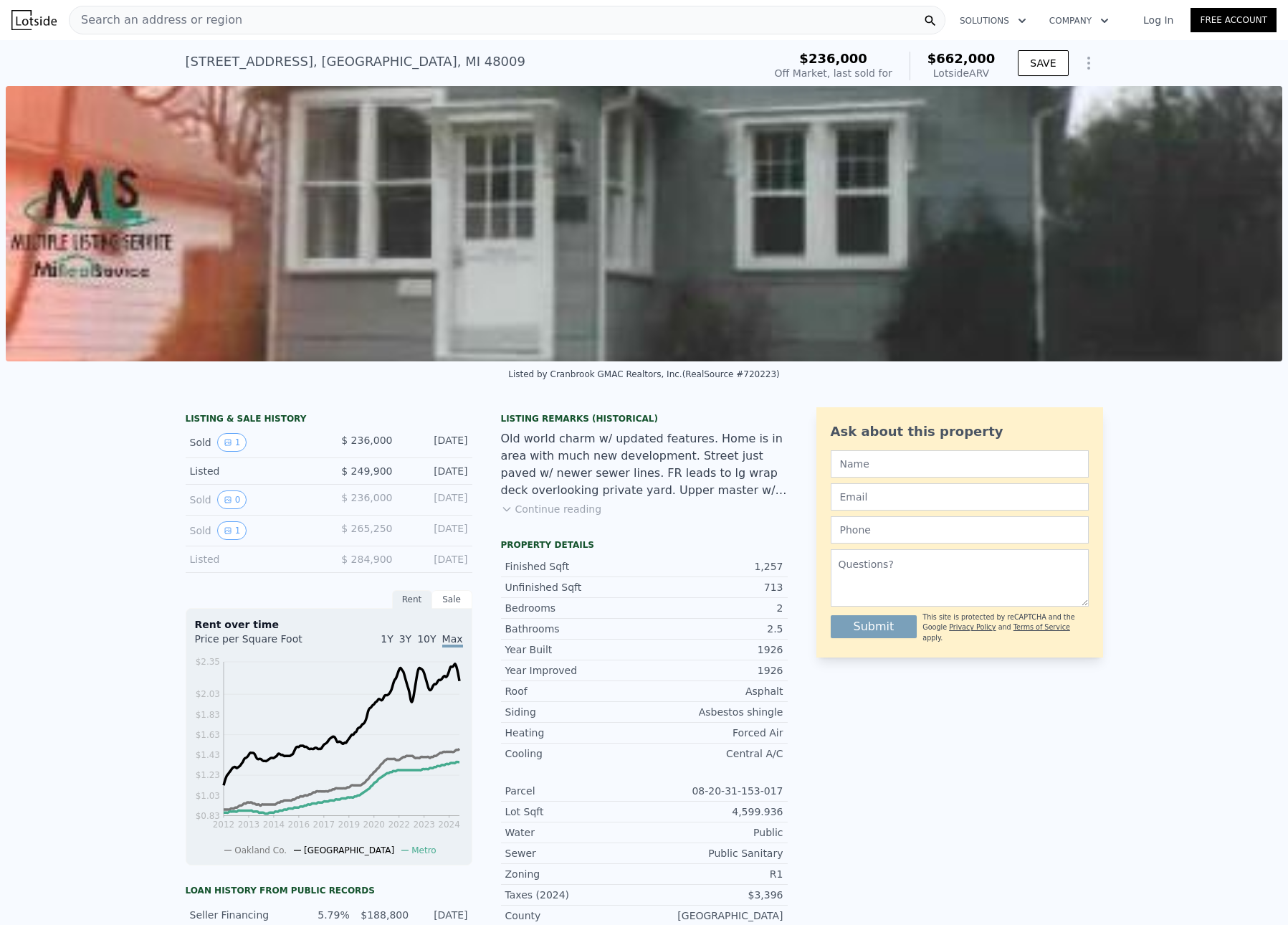
scroll to position [0, 0]
click at [104, 19] on span "Search an address or region" at bounding box center [155, 20] width 173 height 17
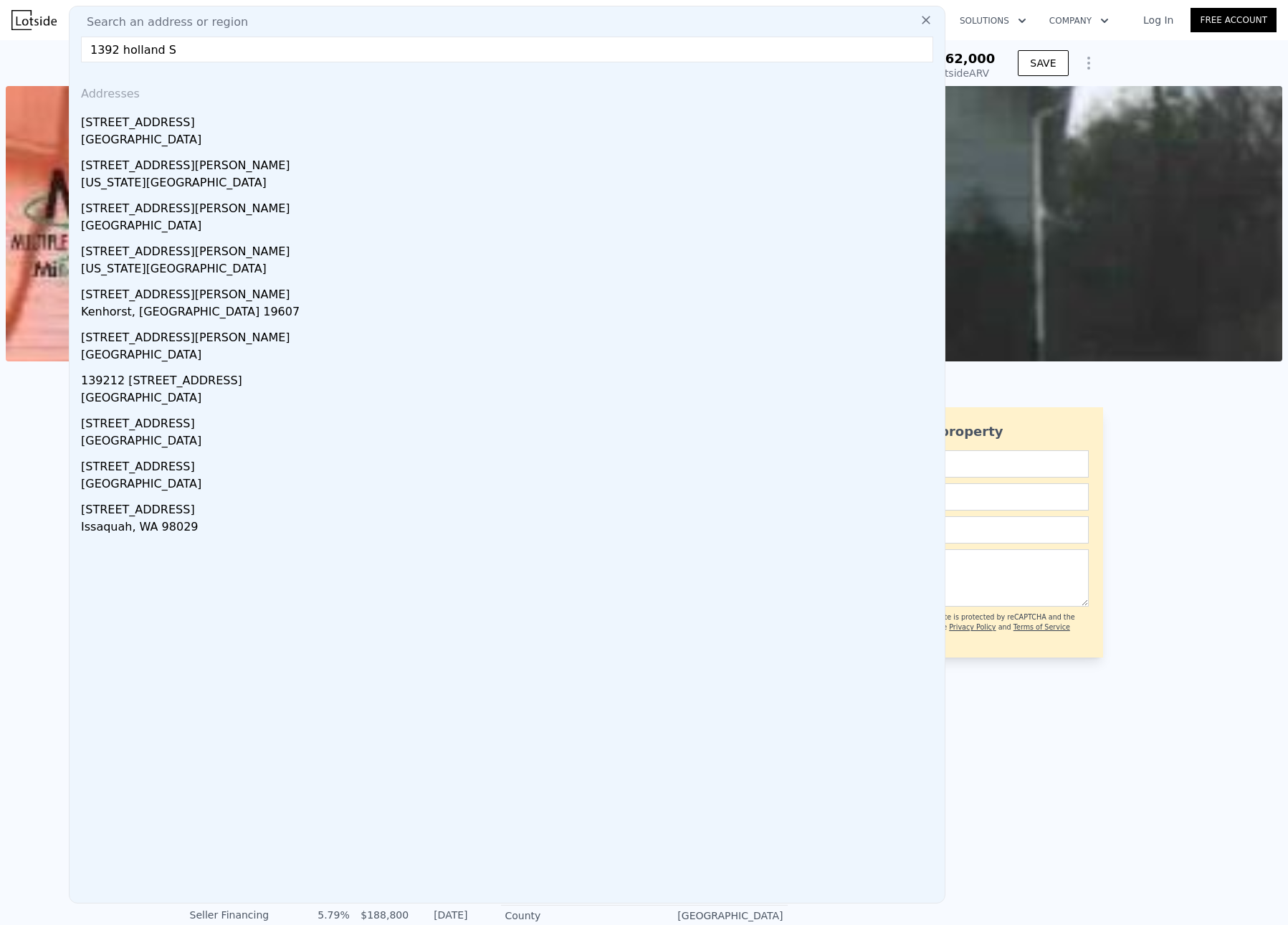
type input "1392 holland St"
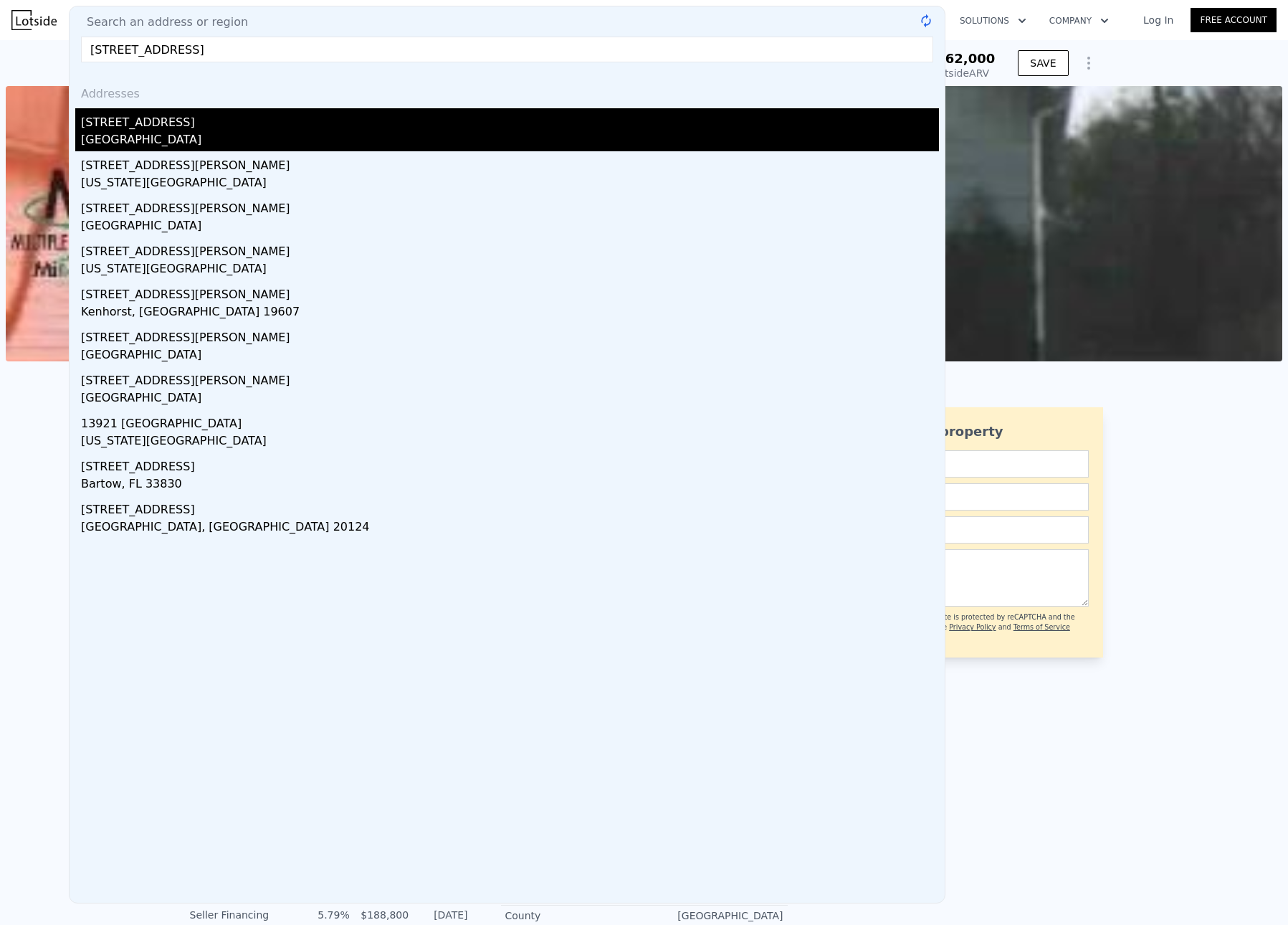
drag, startPoint x: 106, startPoint y: 78, endPoint x: 125, endPoint y: 126, distance: 51.6
click at [125, 126] on div "1392 Holland St" at bounding box center [510, 119] width 858 height 23
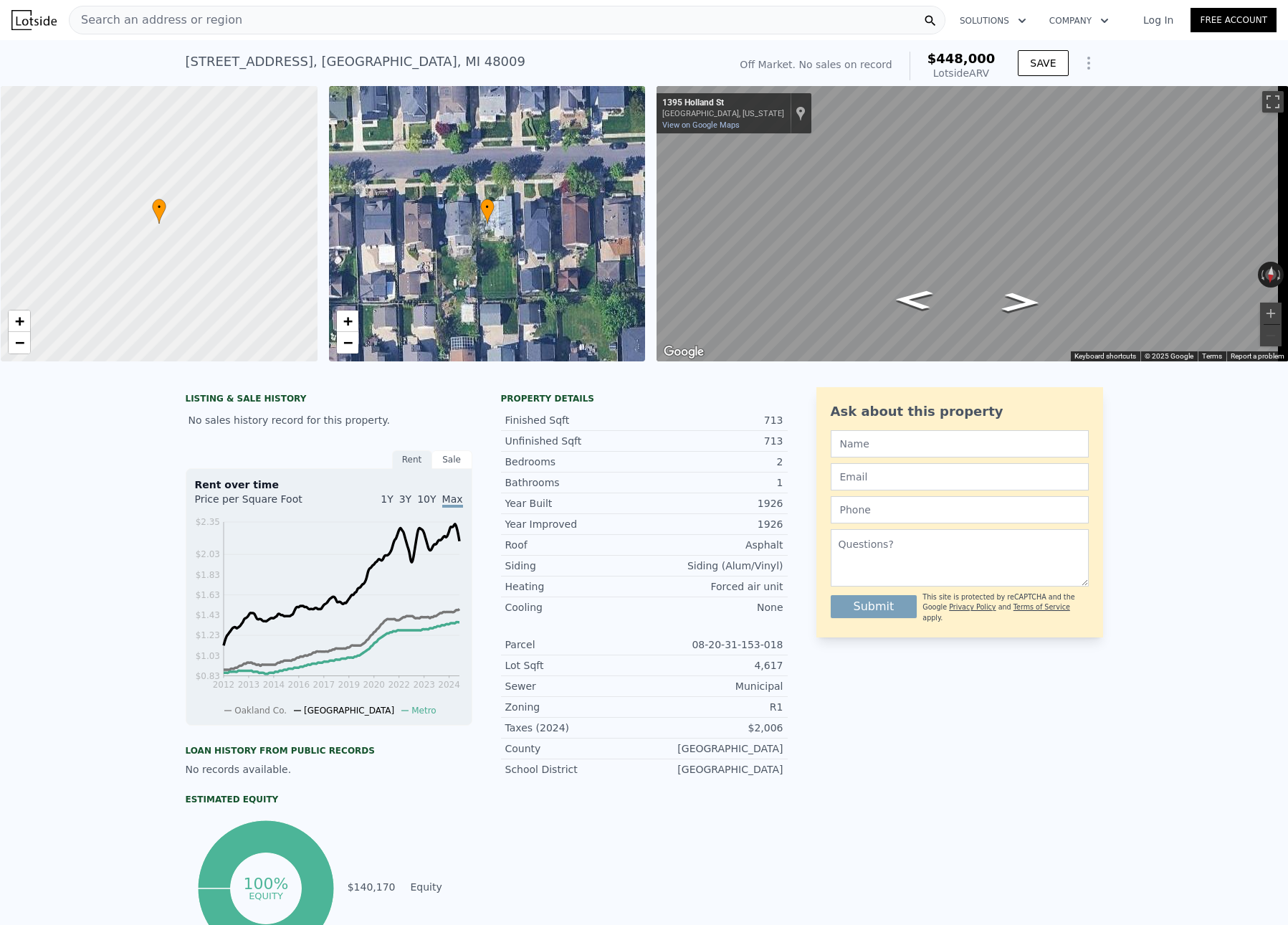
scroll to position [0, 6]
click at [400, 468] on div "Rent" at bounding box center [412, 459] width 40 height 19
click at [438, 468] on div "Sale" at bounding box center [452, 459] width 40 height 19
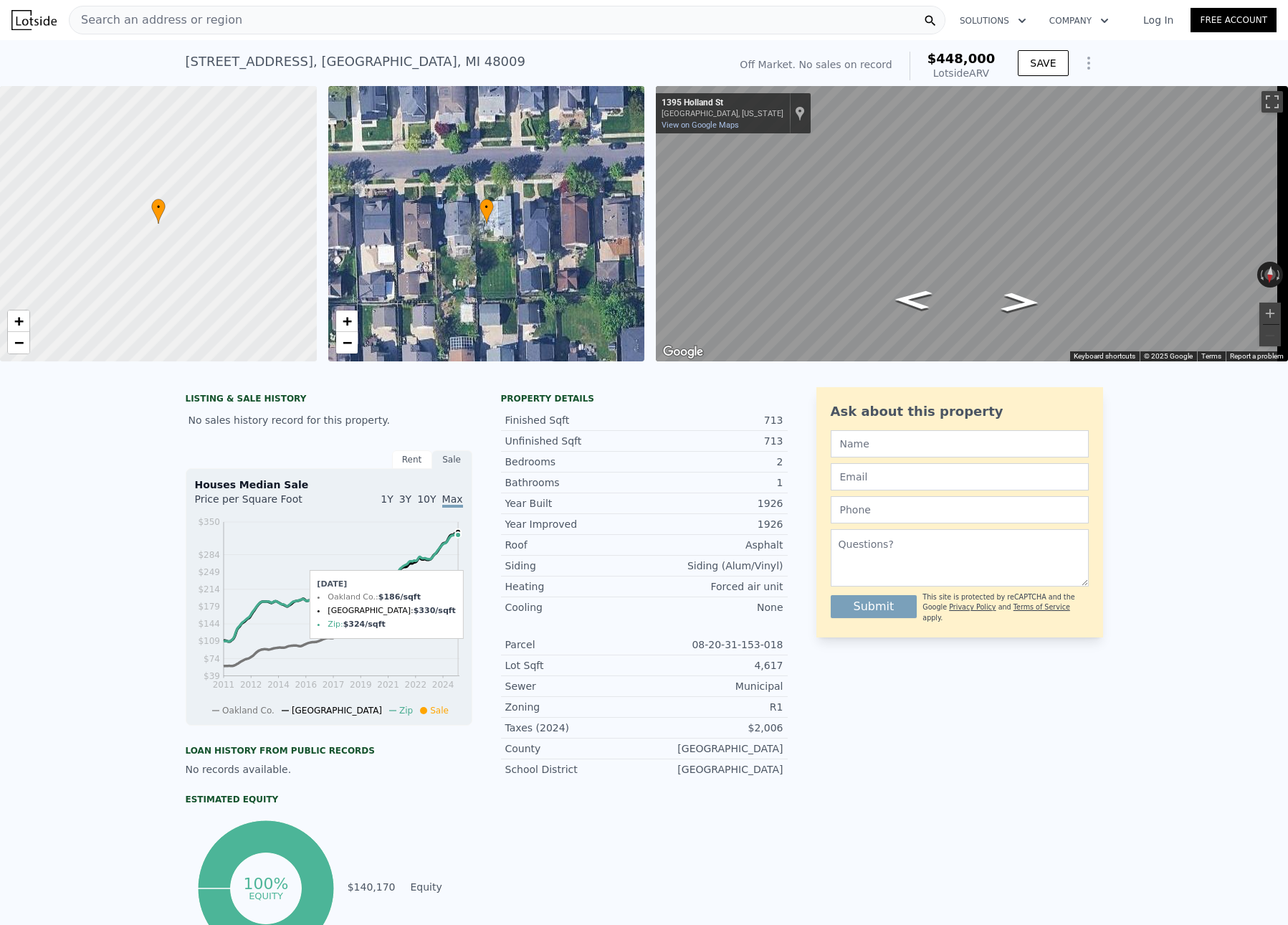
scroll to position [0, 0]
click at [115, 21] on span "Search an address or region" at bounding box center [155, 20] width 173 height 17
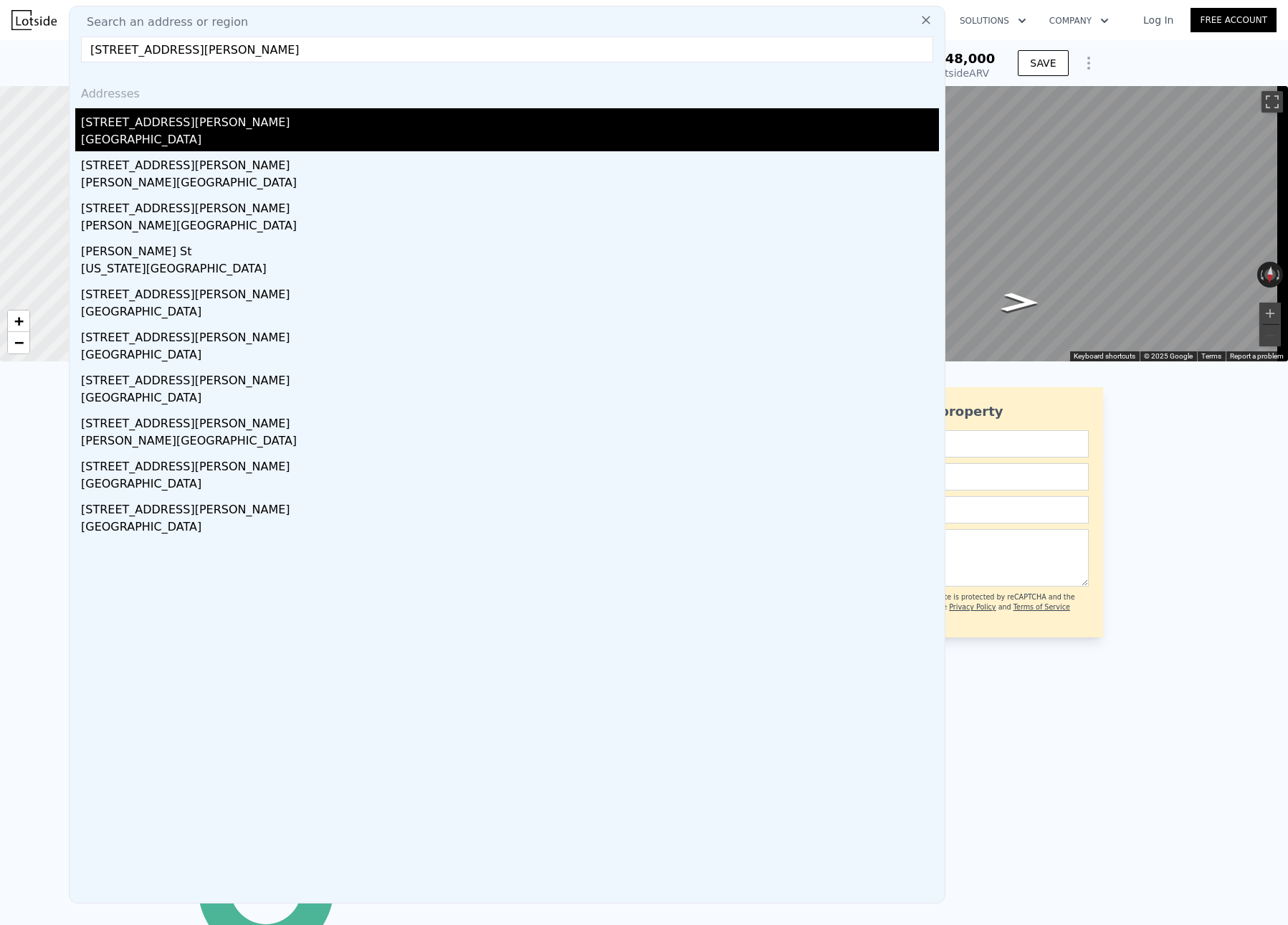
type input "749 Purdy St"
click at [107, 126] on div "749 Purdy St" at bounding box center [510, 119] width 858 height 23
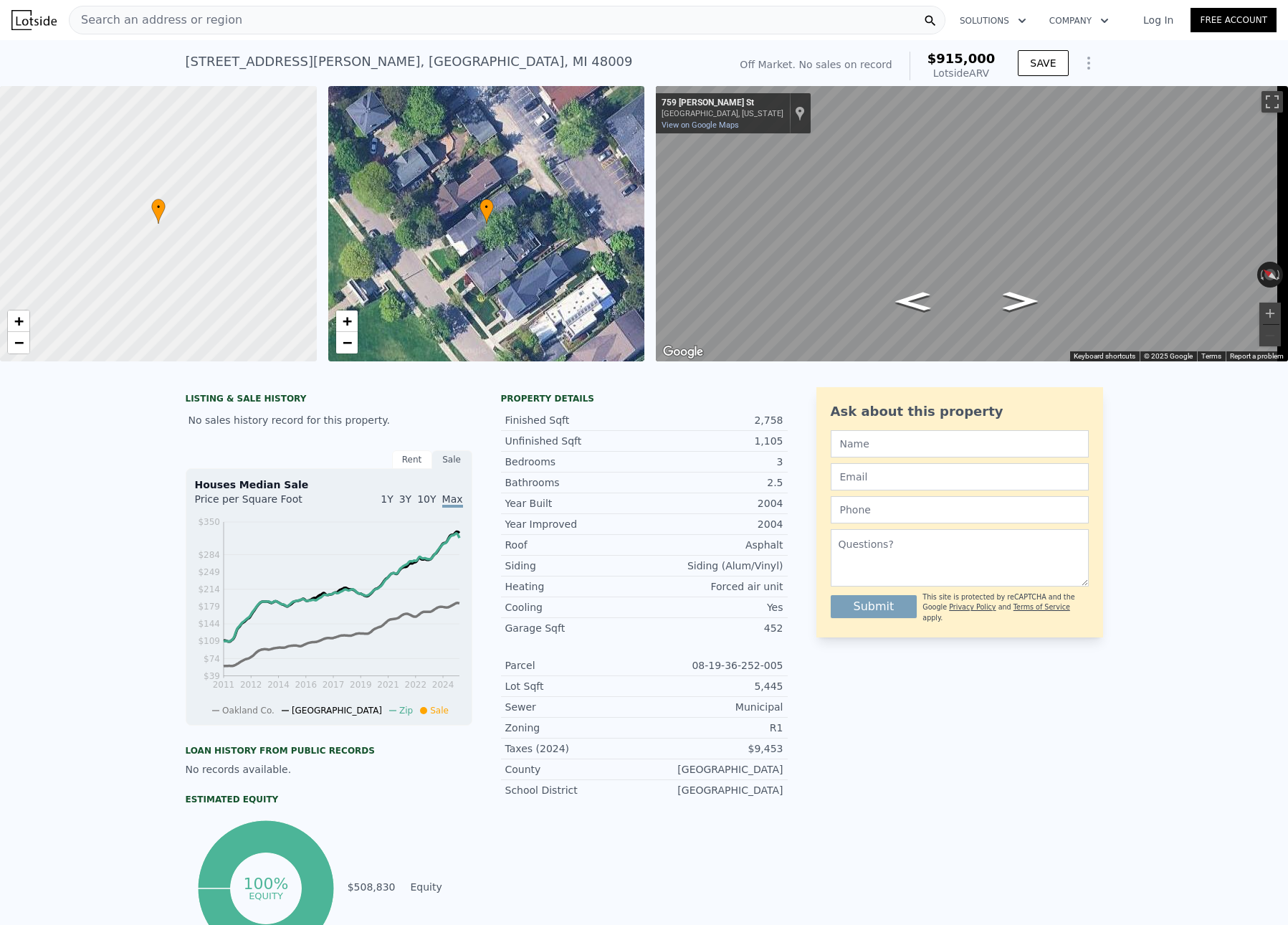
click at [104, 15] on span "Search an address or region" at bounding box center [155, 20] width 173 height 17
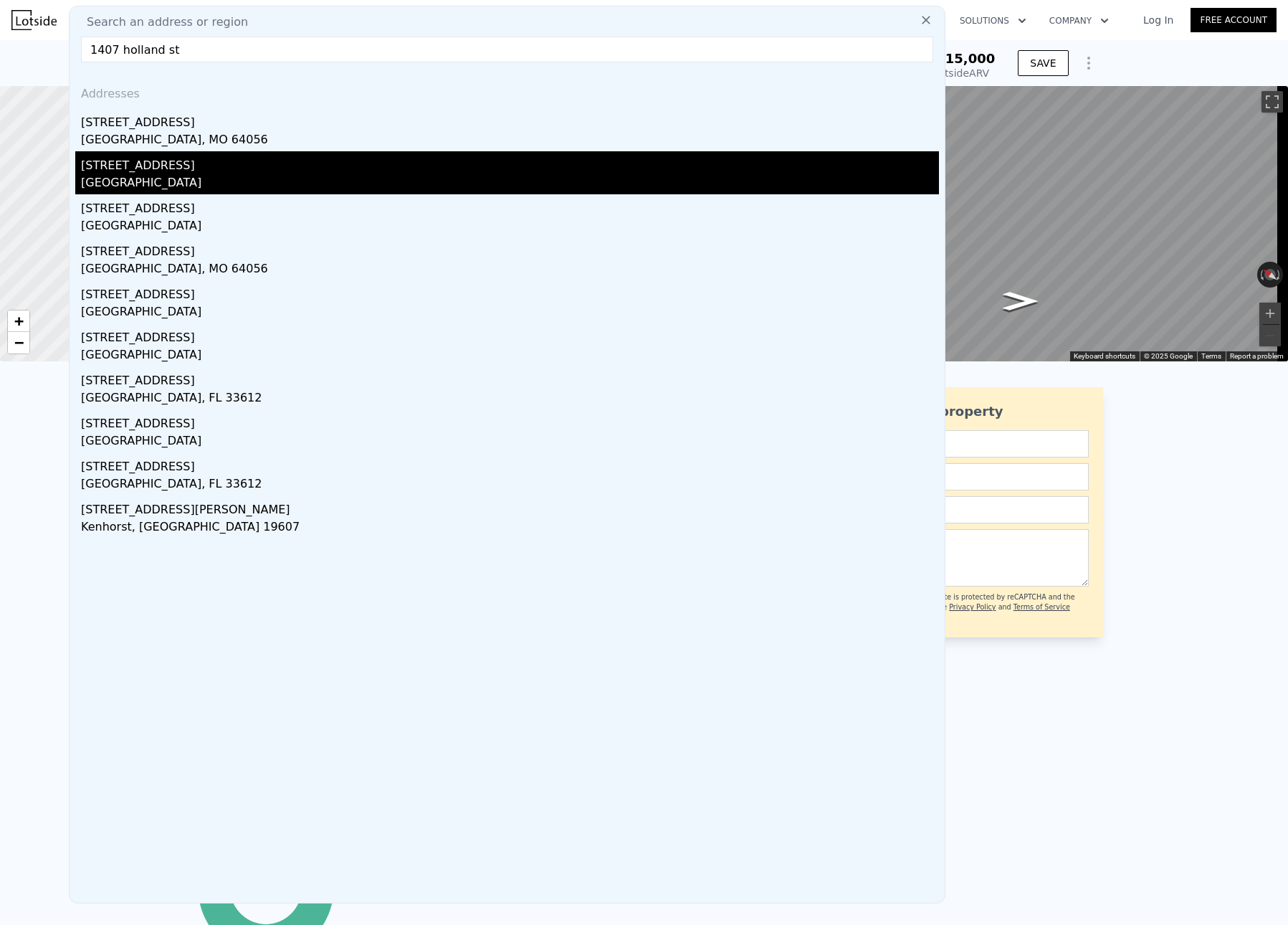
type input "1407 holland st"
click at [96, 178] on div "Birmingham, MI 48009" at bounding box center [510, 184] width 858 height 20
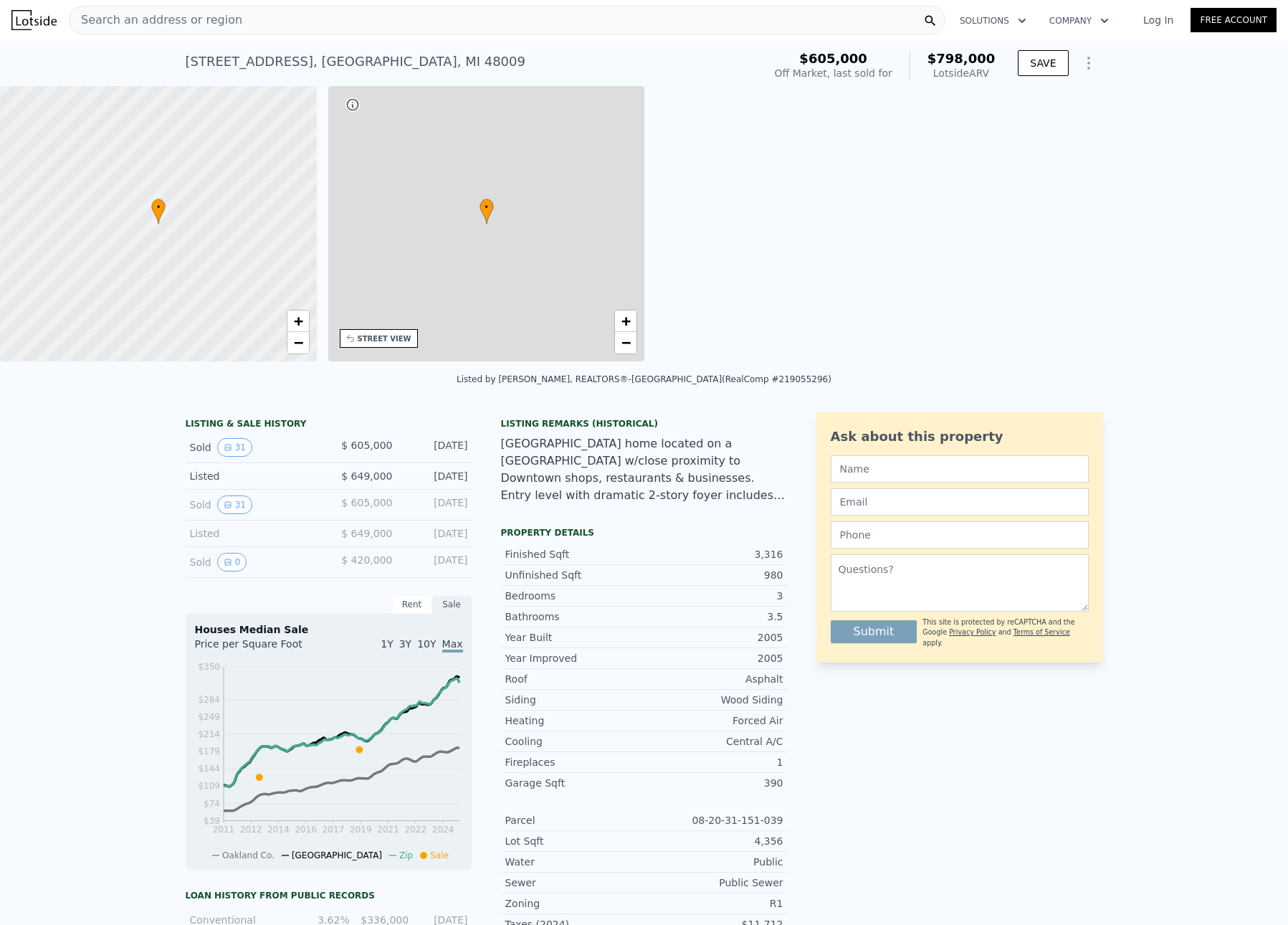
type input "$ 798,000"
type input "3"
type input "5"
type input "2.5"
type input "5.5"
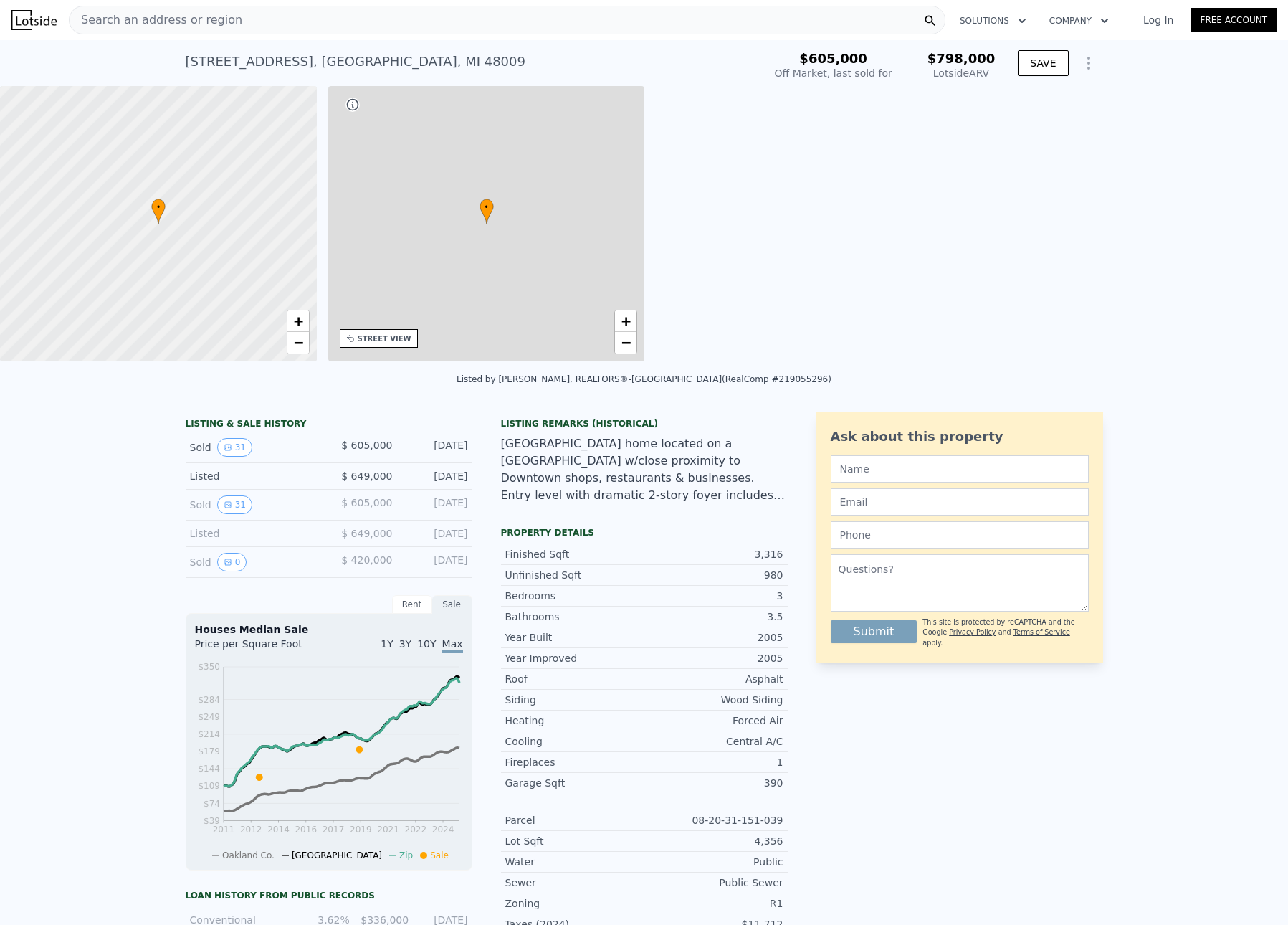
type input "2400"
type input "4100"
type input "4356"
type input "6098.400000000001"
type input "$ 102,371"
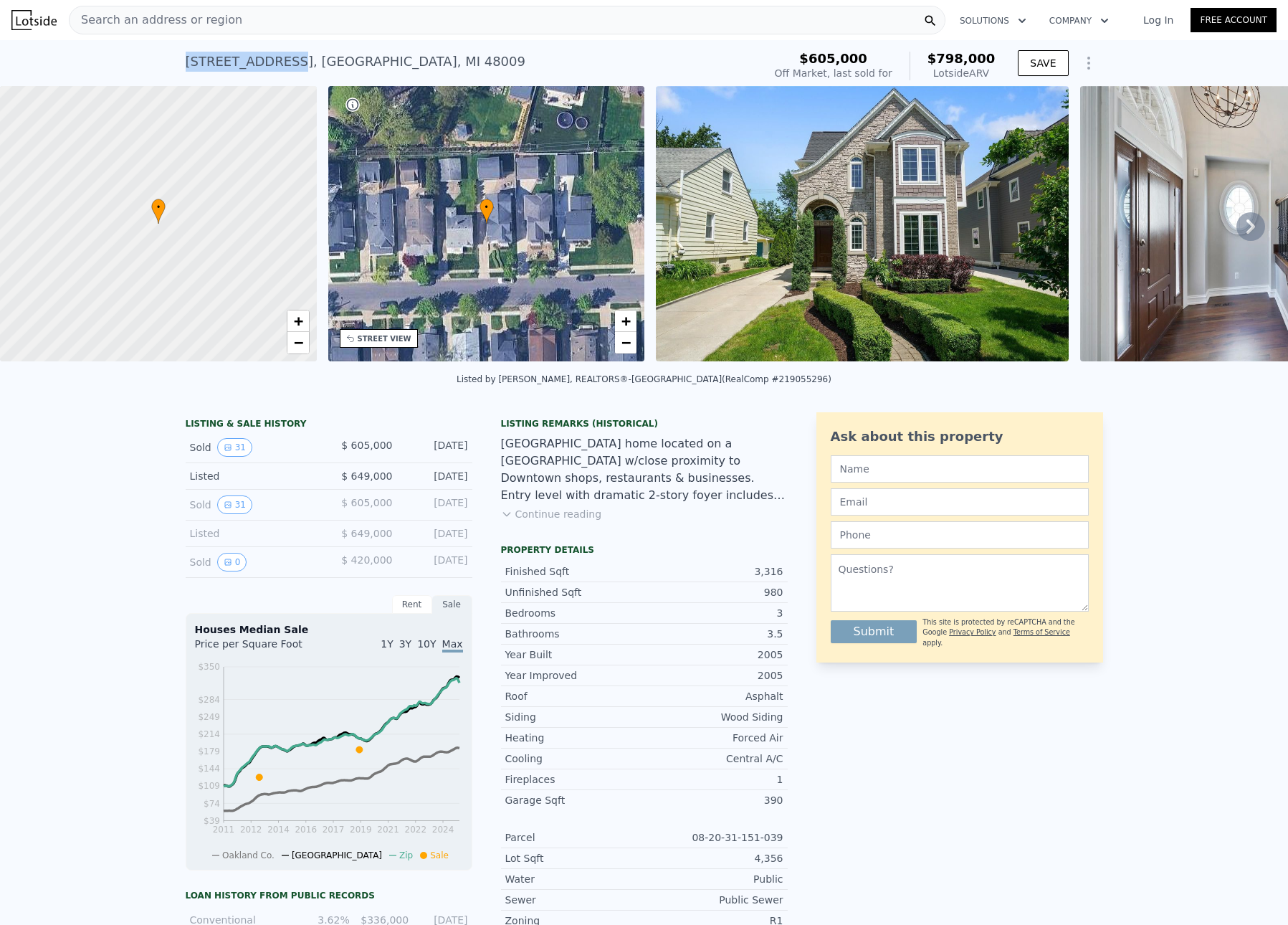
drag, startPoint x: 271, startPoint y: 62, endPoint x: 115, endPoint y: 61, distance: 156.0
click at [115, 61] on div "1407 Holland St , Birmingham , MI 48009 Sold Jul 2019 for $605k (~ARV $798k ) $…" at bounding box center [644, 63] width 1288 height 46
click at [113, 20] on span "Search an address or region" at bounding box center [155, 20] width 173 height 17
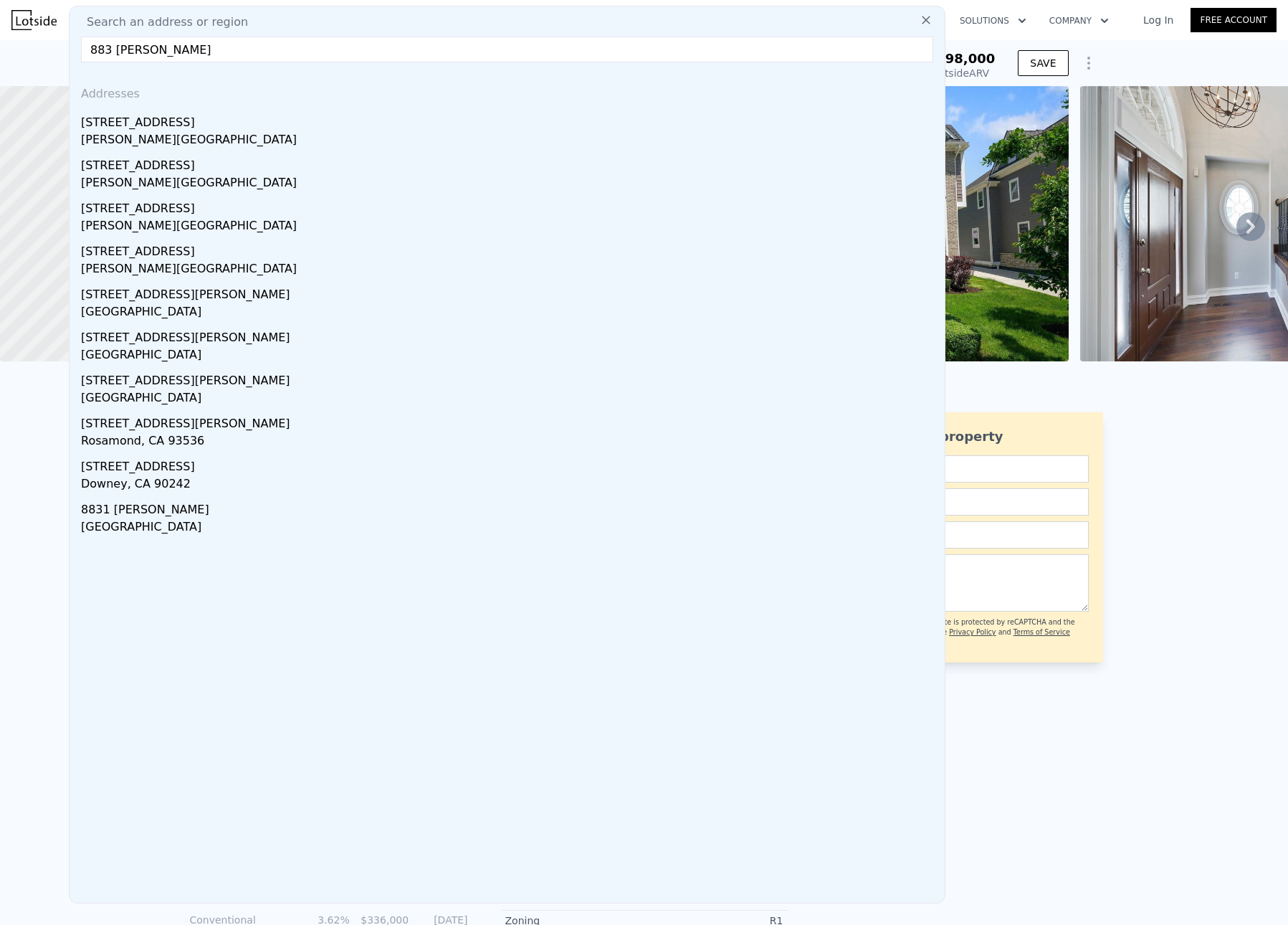
click at [146, 50] on input "883 ridge dale" at bounding box center [507, 49] width 852 height 26
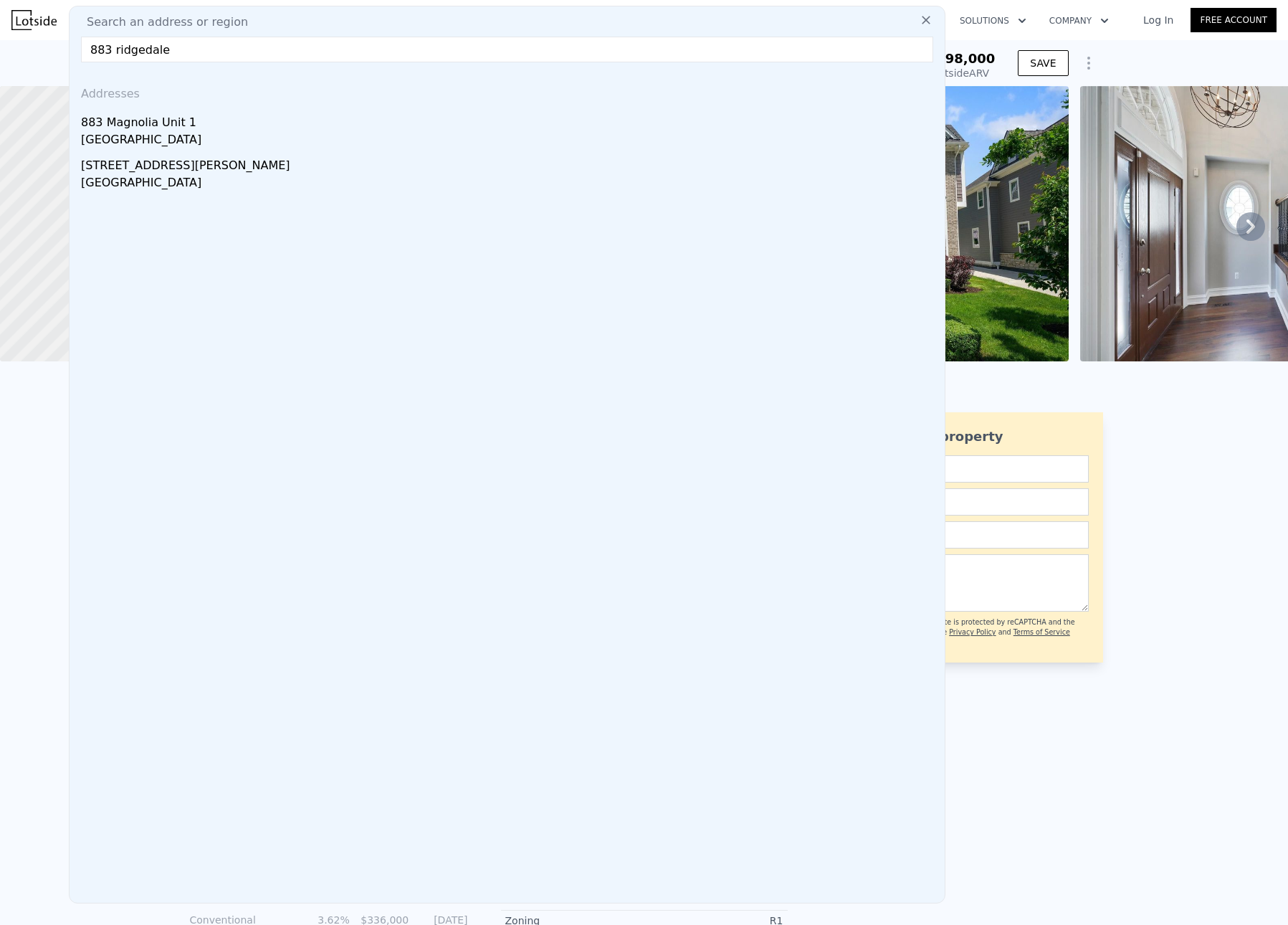
click at [175, 50] on input "883 ridgedale" at bounding box center [507, 49] width 852 height 26
click at [195, 51] on input "883 ridgedale" at bounding box center [507, 49] width 852 height 26
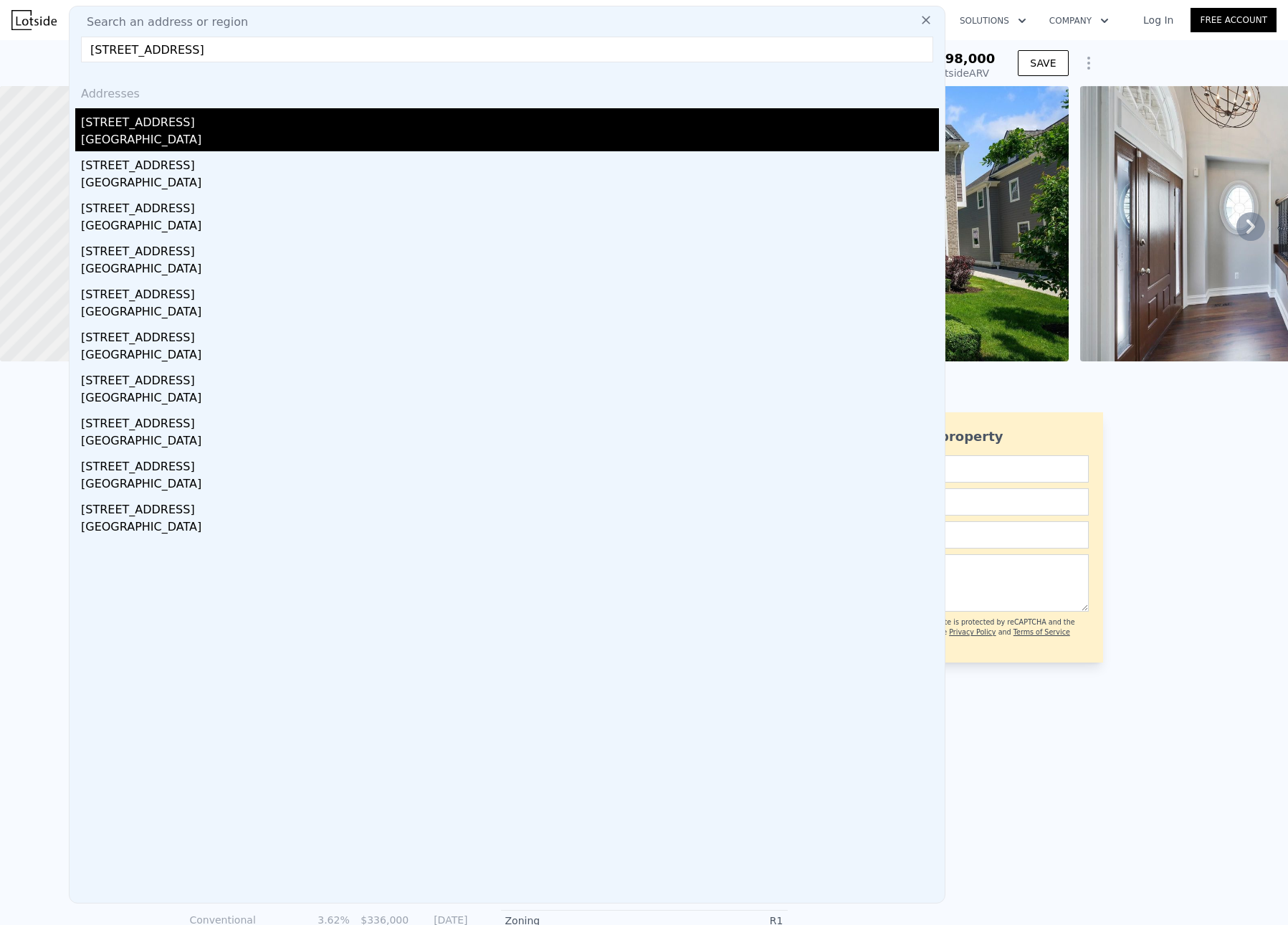
type input "883 ridgedale ave"
click at [121, 125] on div "883 Ridgedale Ave" at bounding box center [510, 119] width 858 height 23
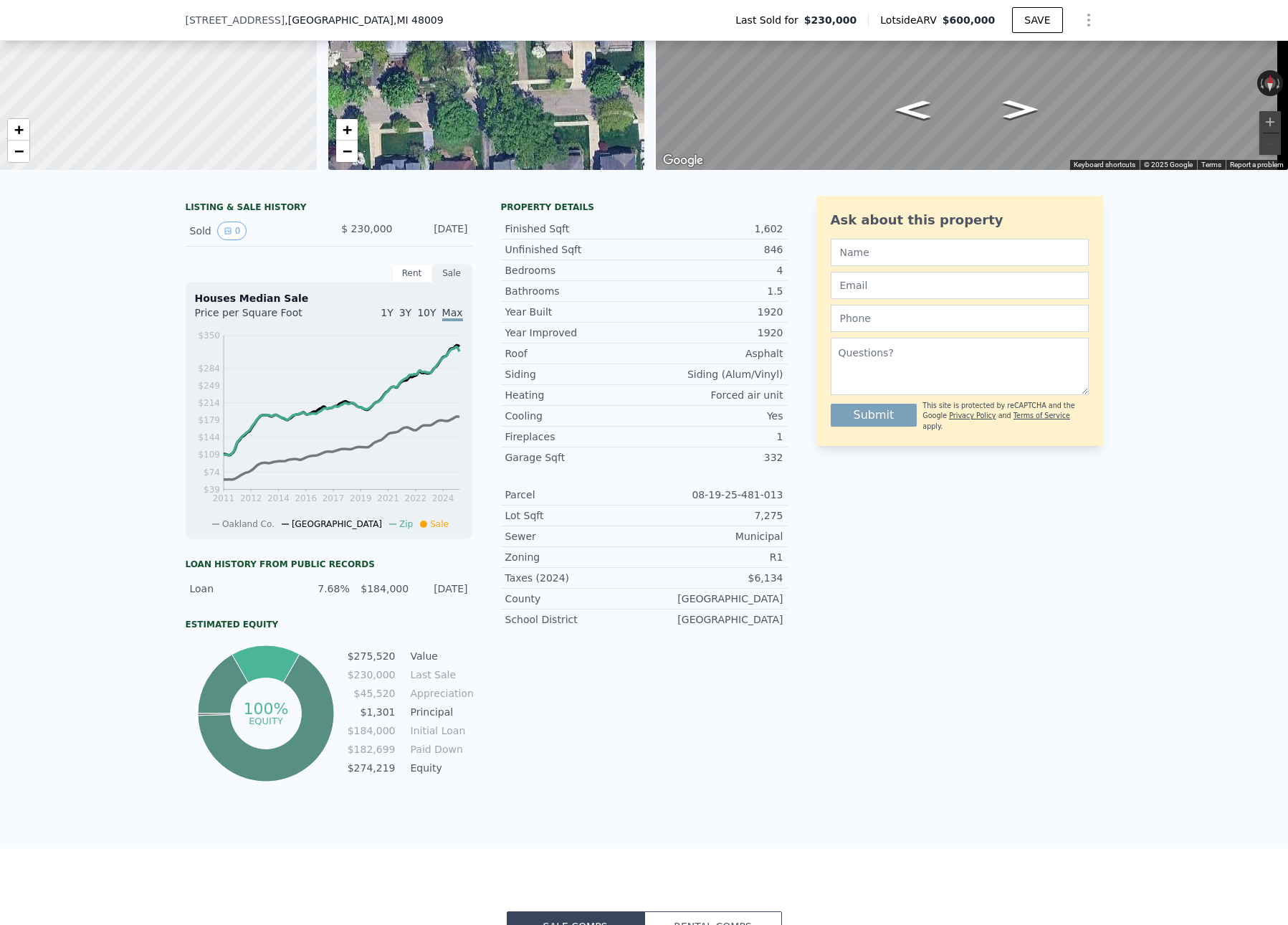
scroll to position [203, 0]
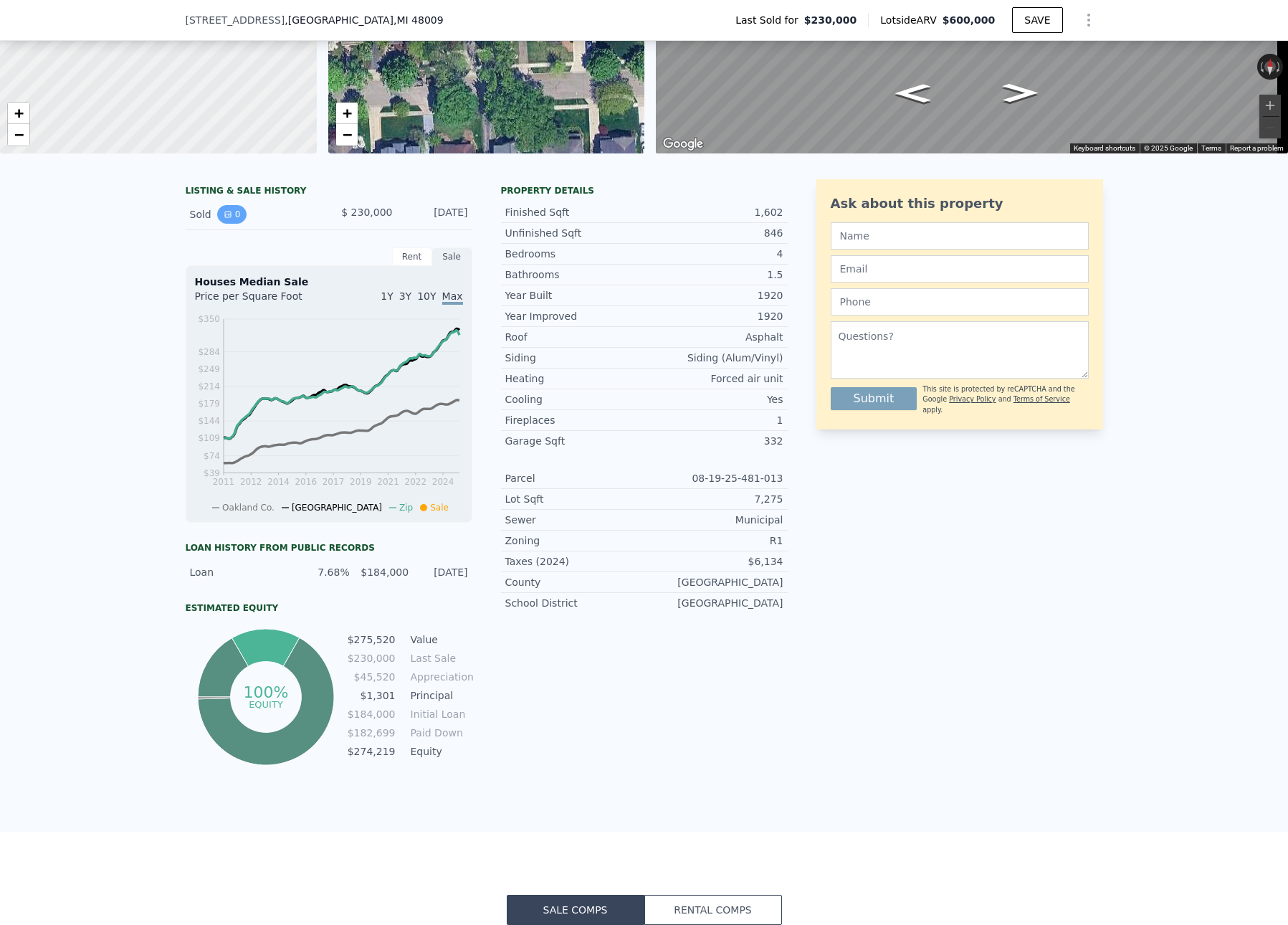
click at [228, 223] on button "0" at bounding box center [232, 214] width 31 height 19
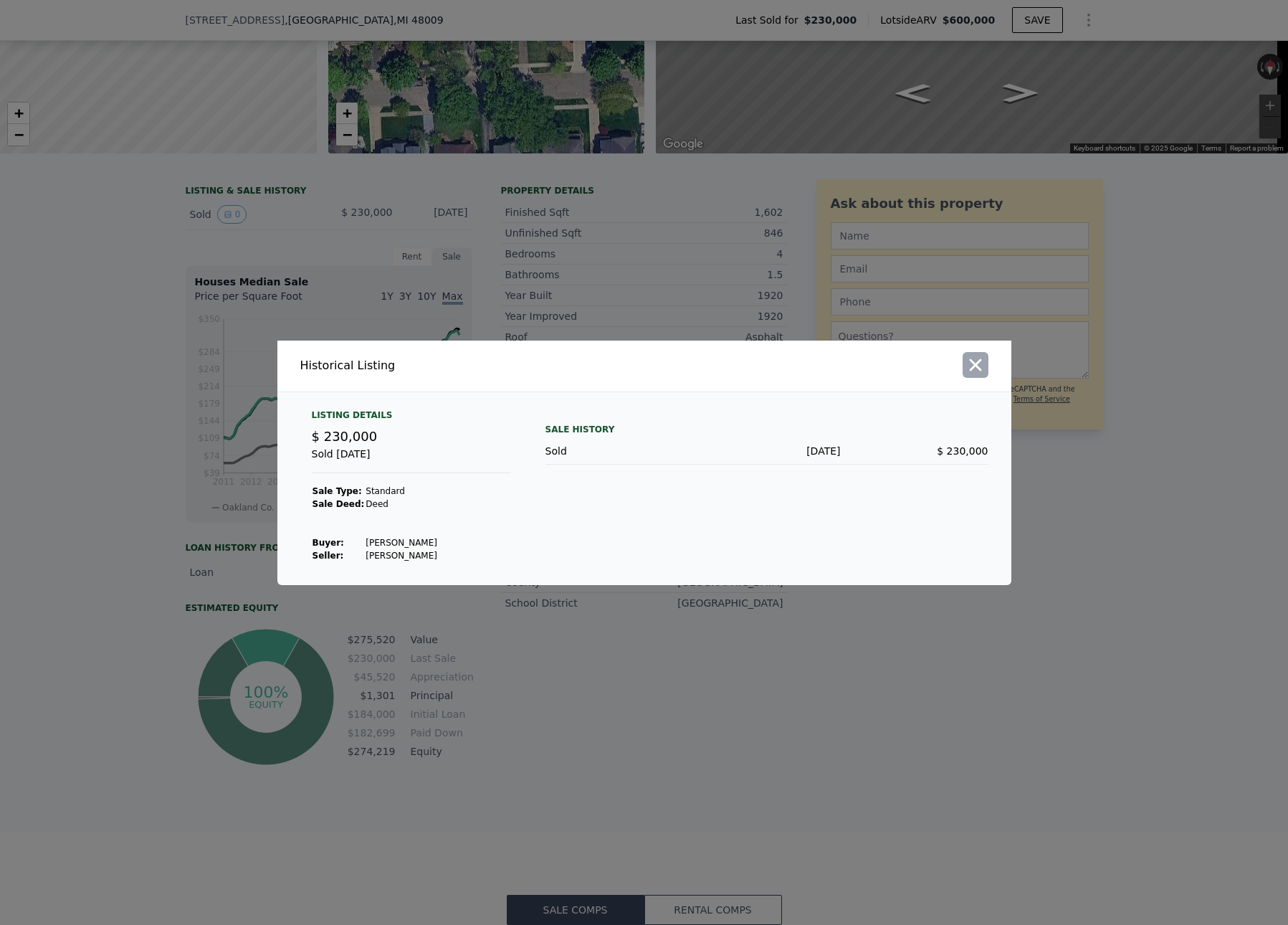
click at [978, 366] on icon "button" at bounding box center [975, 365] width 20 height 20
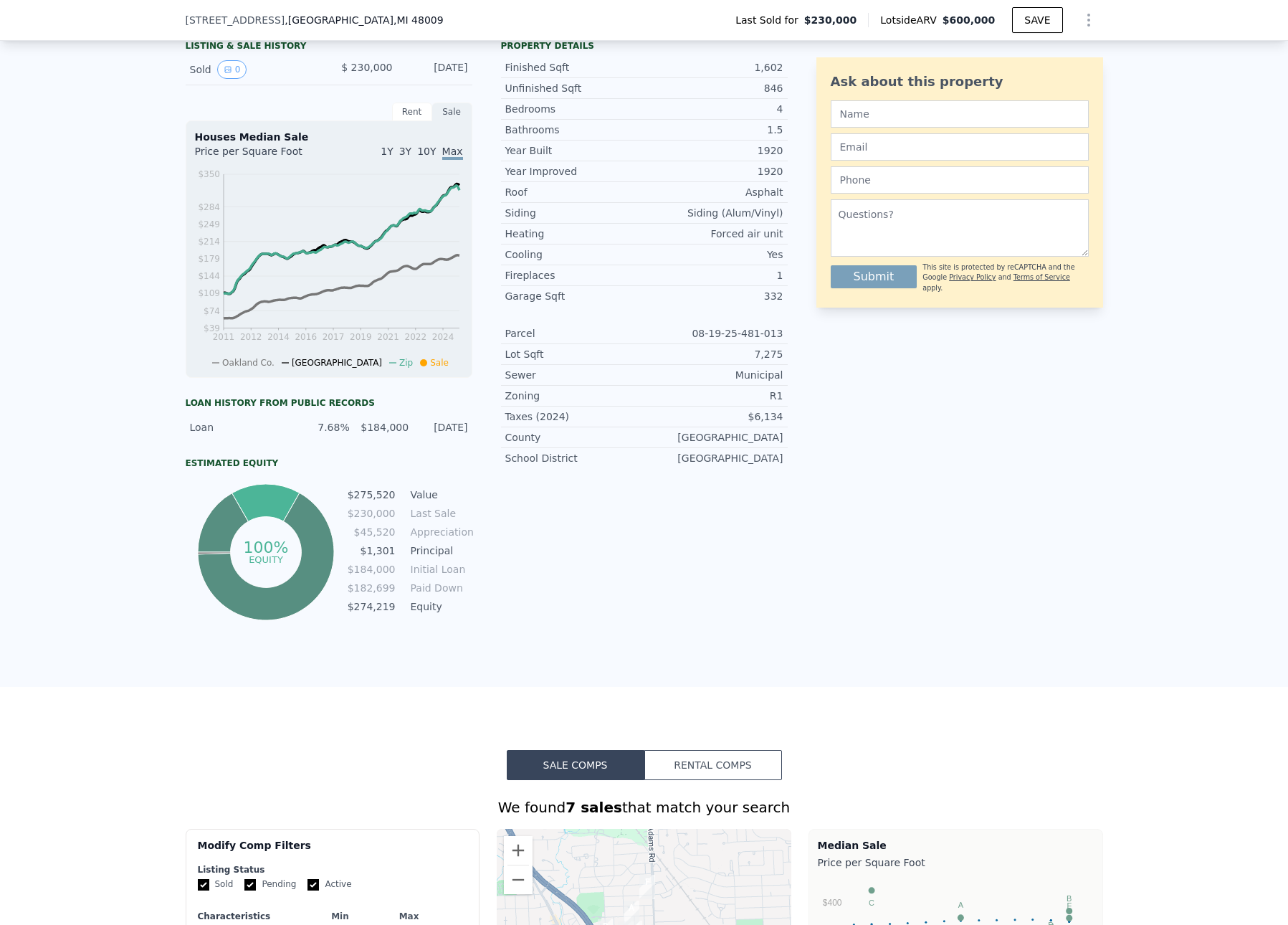
scroll to position [348, 0]
